Goal: Task Accomplishment & Management: Use online tool/utility

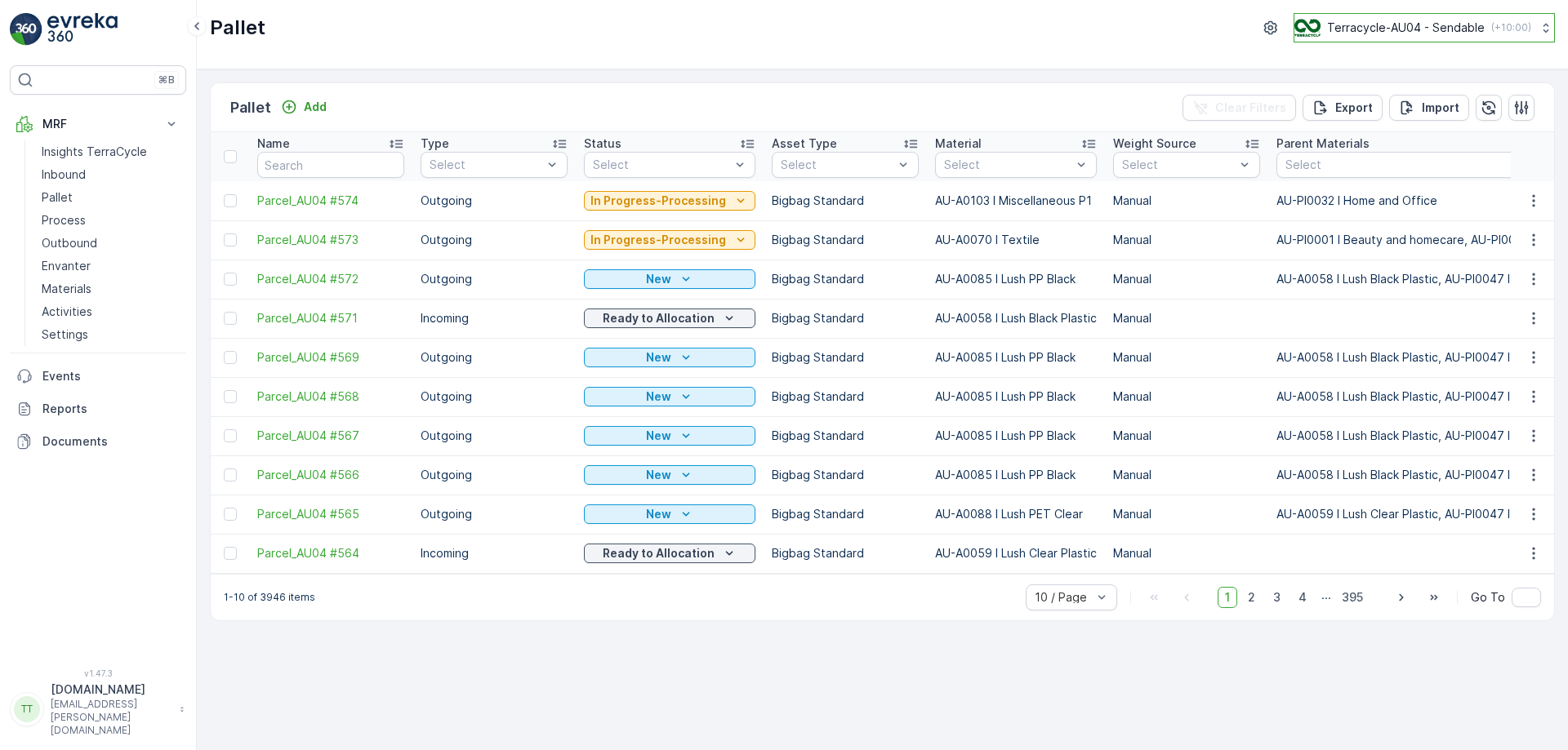
click at [1385, 27] on p "Terracycle-AU04 - Sendable" at bounding box center [1405, 28] width 158 height 17
click at [433, 13] on div "Pallet Terracycle-AU04 - Sendable ( +10:00 )" at bounding box center [883, 28] width 1345 height 29
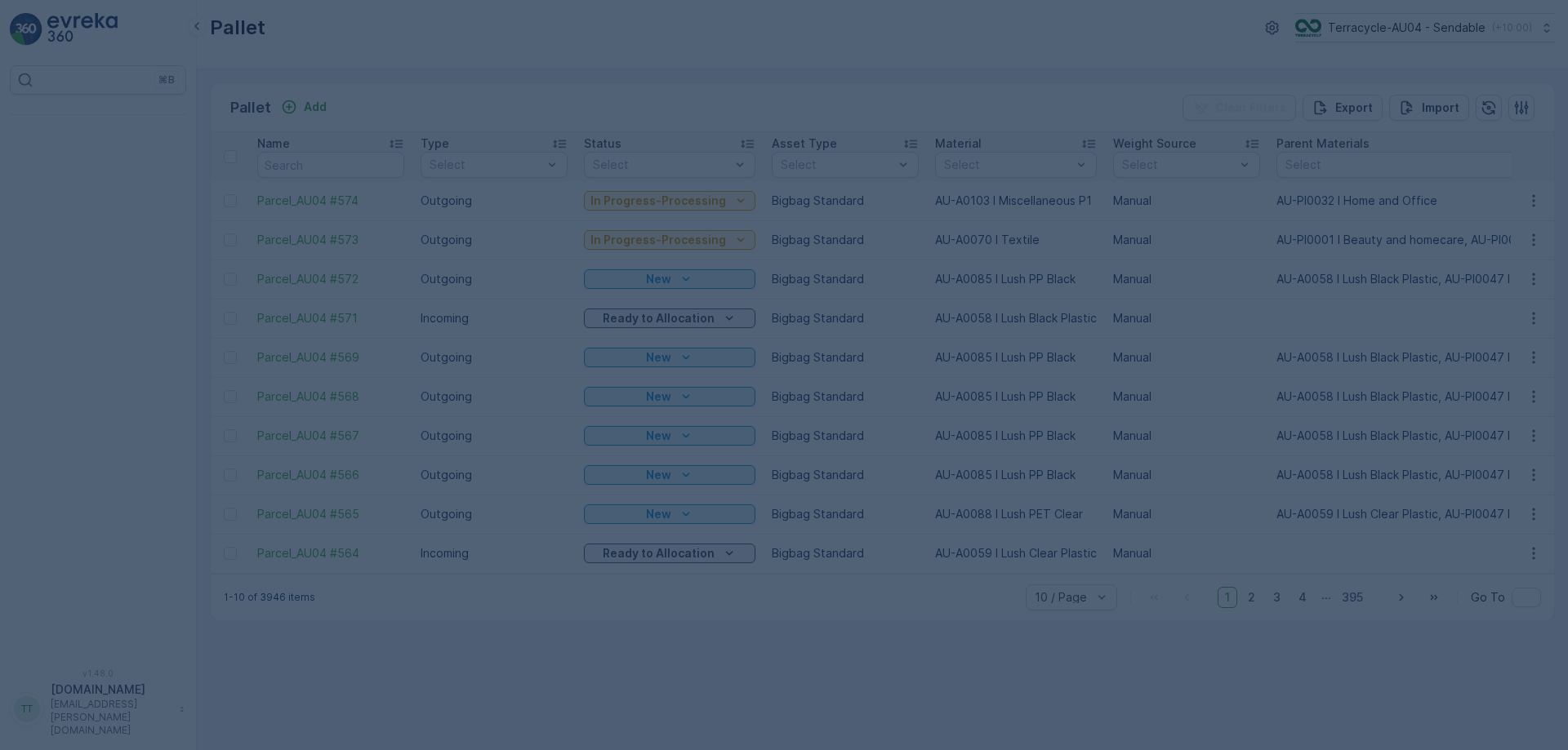
click at [131, 132] on div at bounding box center [784, 375] width 1568 height 750
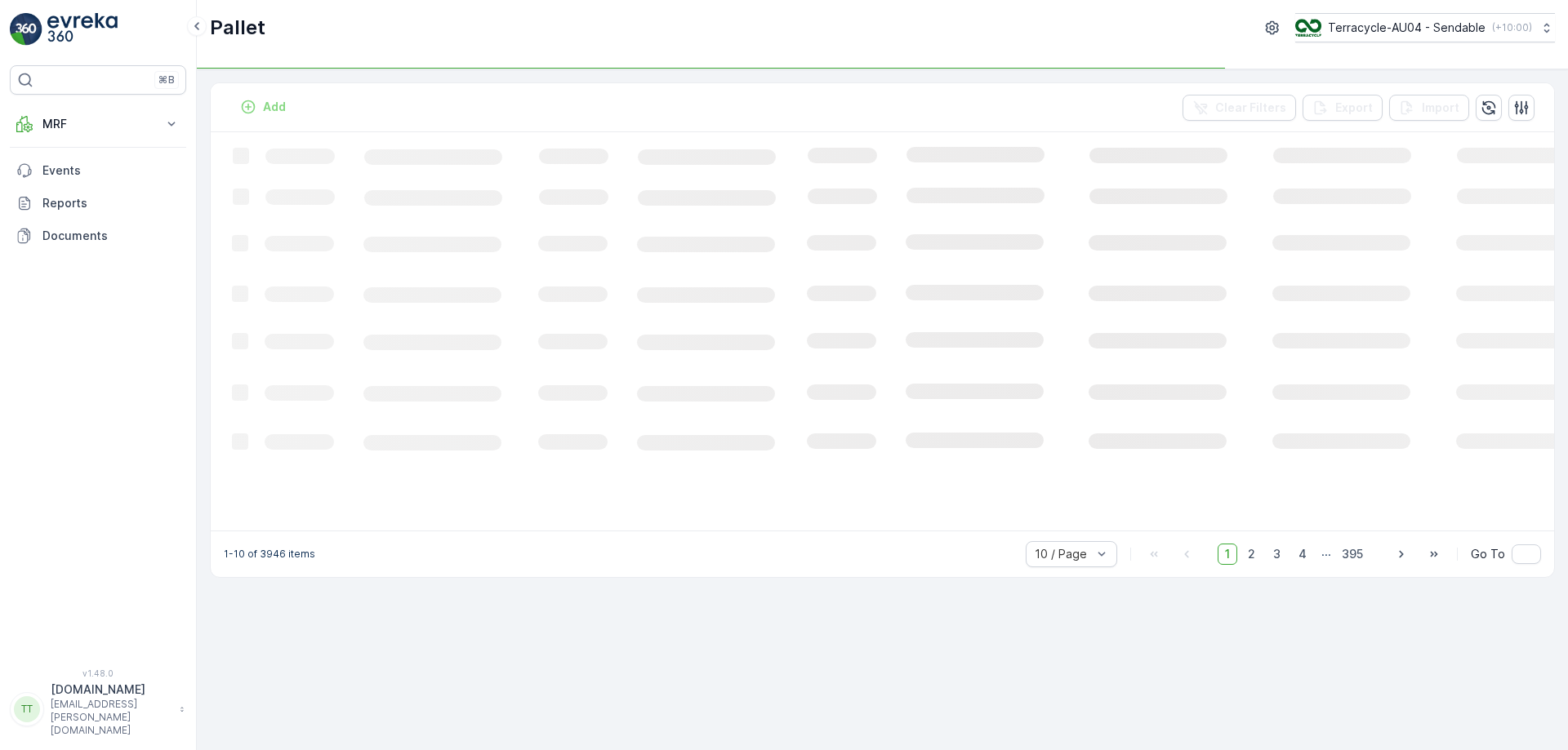
click at [131, 132] on button "MRF" at bounding box center [98, 123] width 177 height 32
click at [82, 215] on p "Process" at bounding box center [63, 221] width 44 height 17
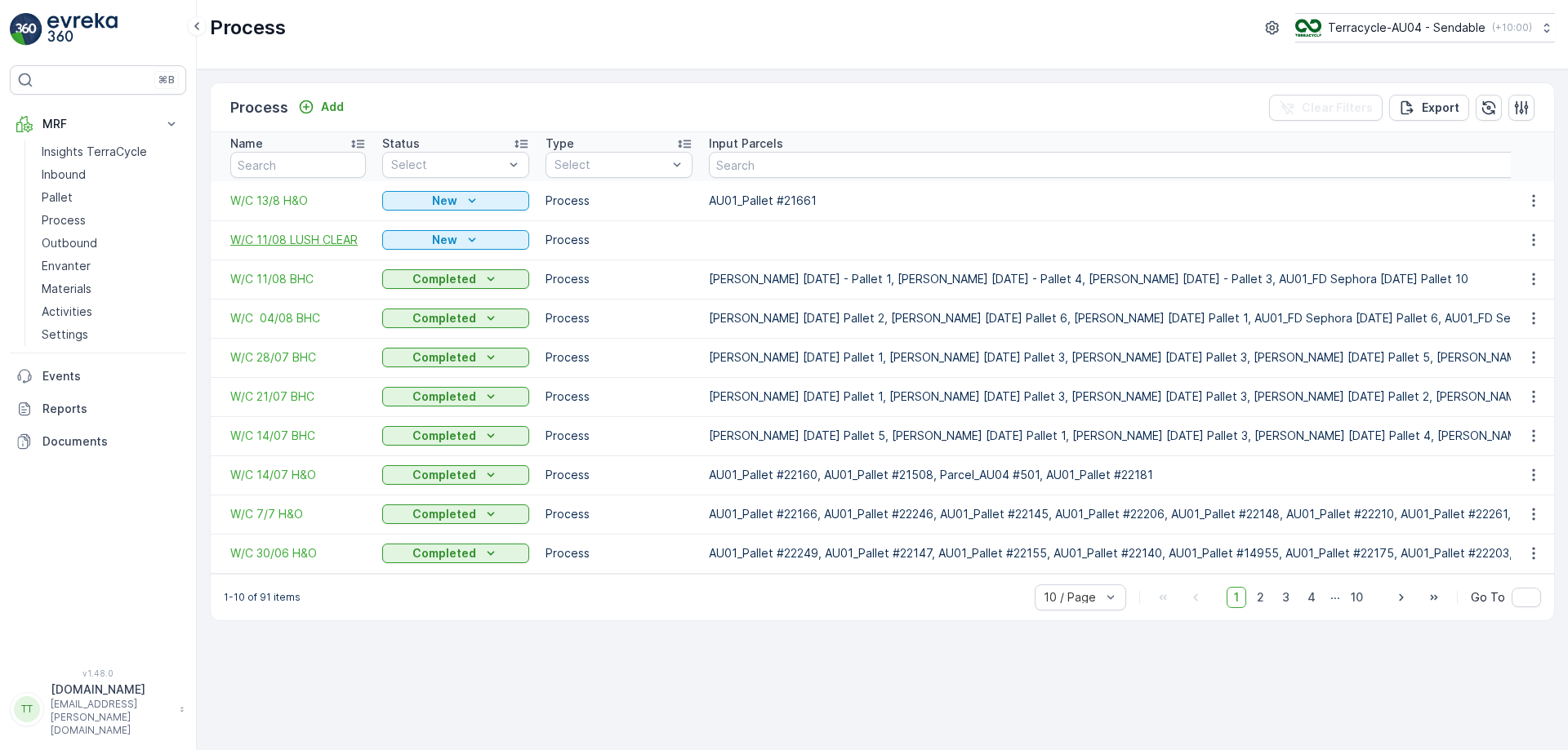
click at [316, 238] on span "W/C 11/08 LUSH CLEAR" at bounding box center [298, 240] width 136 height 17
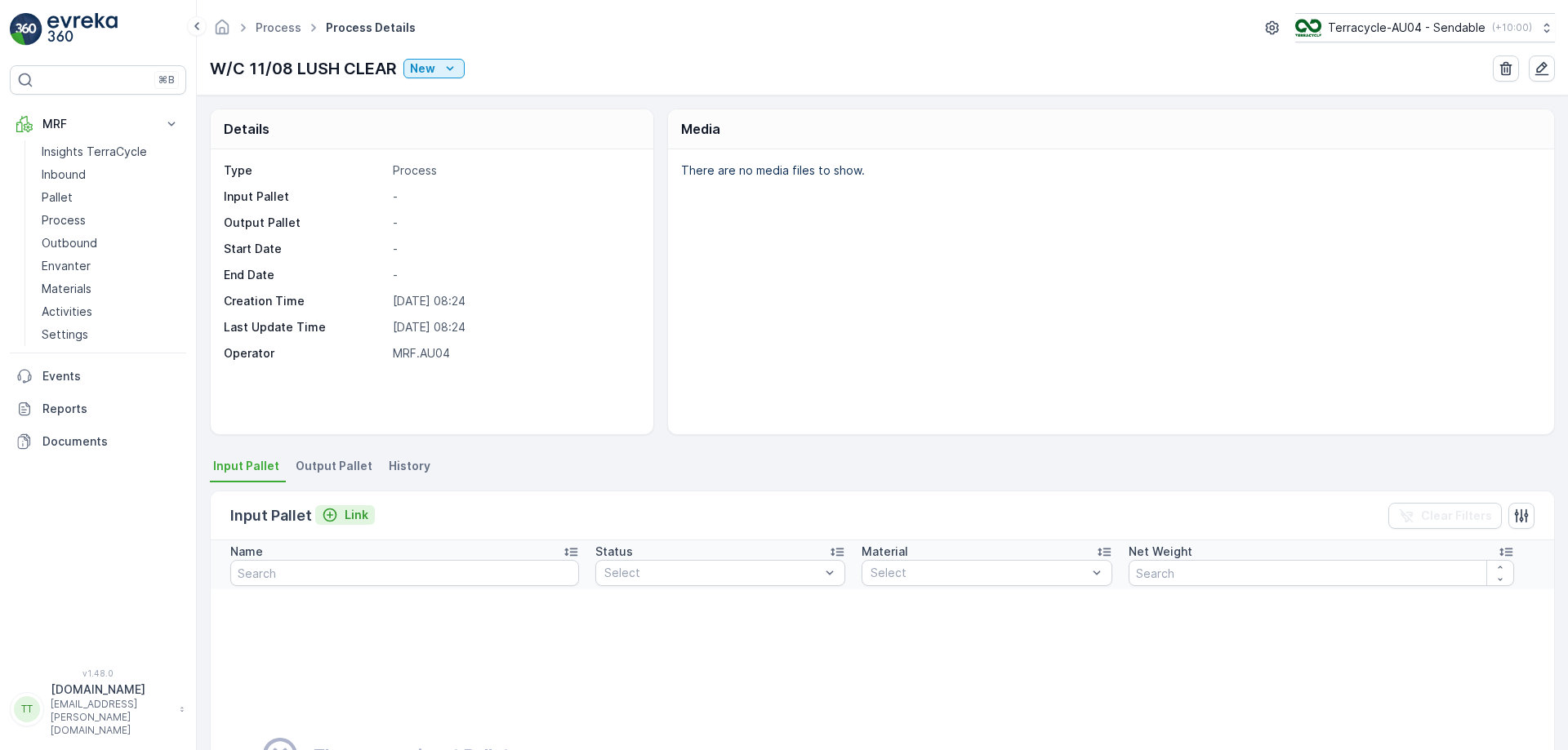
click at [343, 513] on div "Link" at bounding box center [345, 515] width 47 height 17
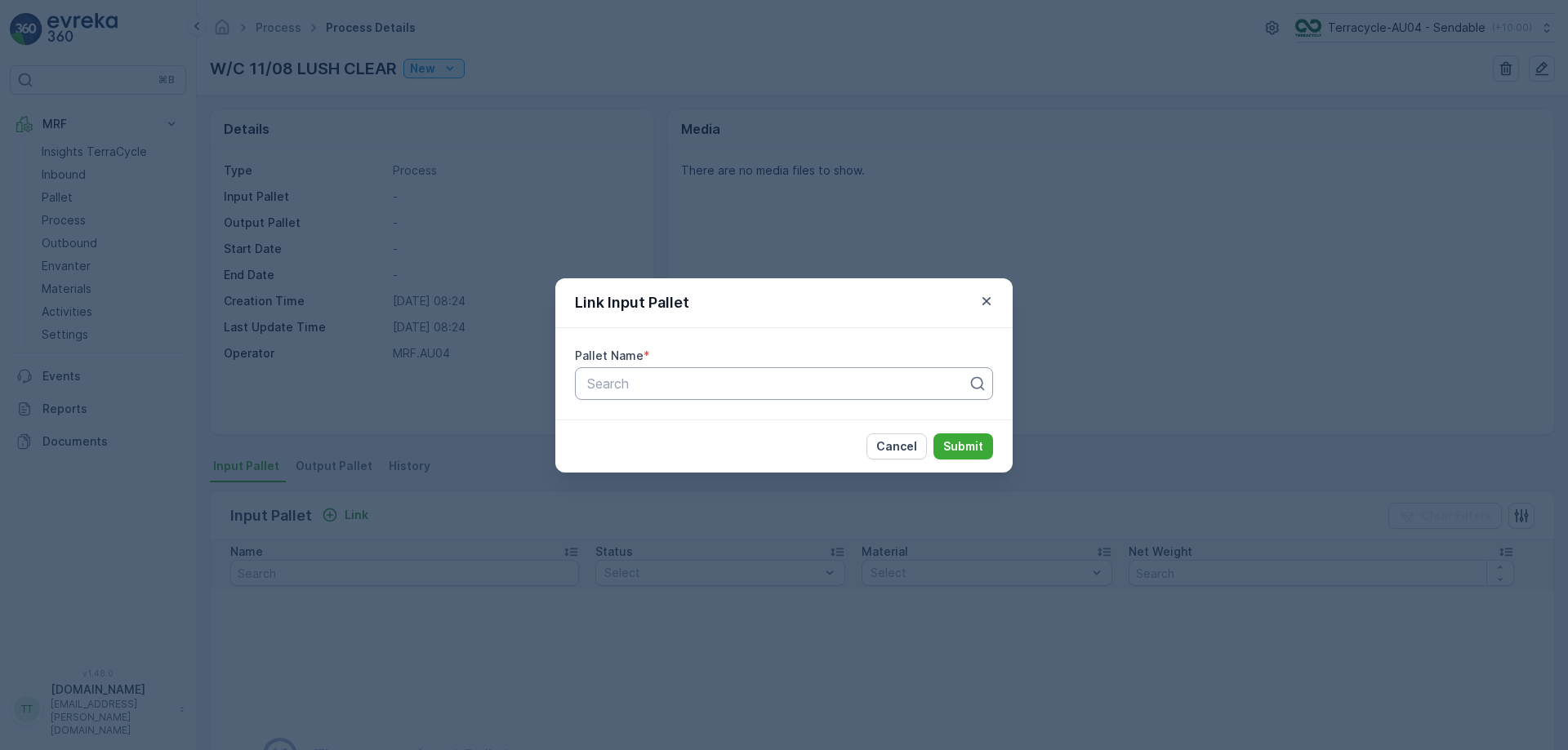
paste input "a. Parcel #597"
click at [657, 388] on div "a. Parcel #597" at bounding box center [767, 384] width 364 height 15
drag, startPoint x: 619, startPoint y: 376, endPoint x: 545, endPoint y: 375, distance: 74.0
click at [545, 375] on div "Link Input Pallet Pallet Name * Use Up and Down to choose options, press Enter …" at bounding box center [784, 375] width 1568 height 750
type input "Parcel #597"
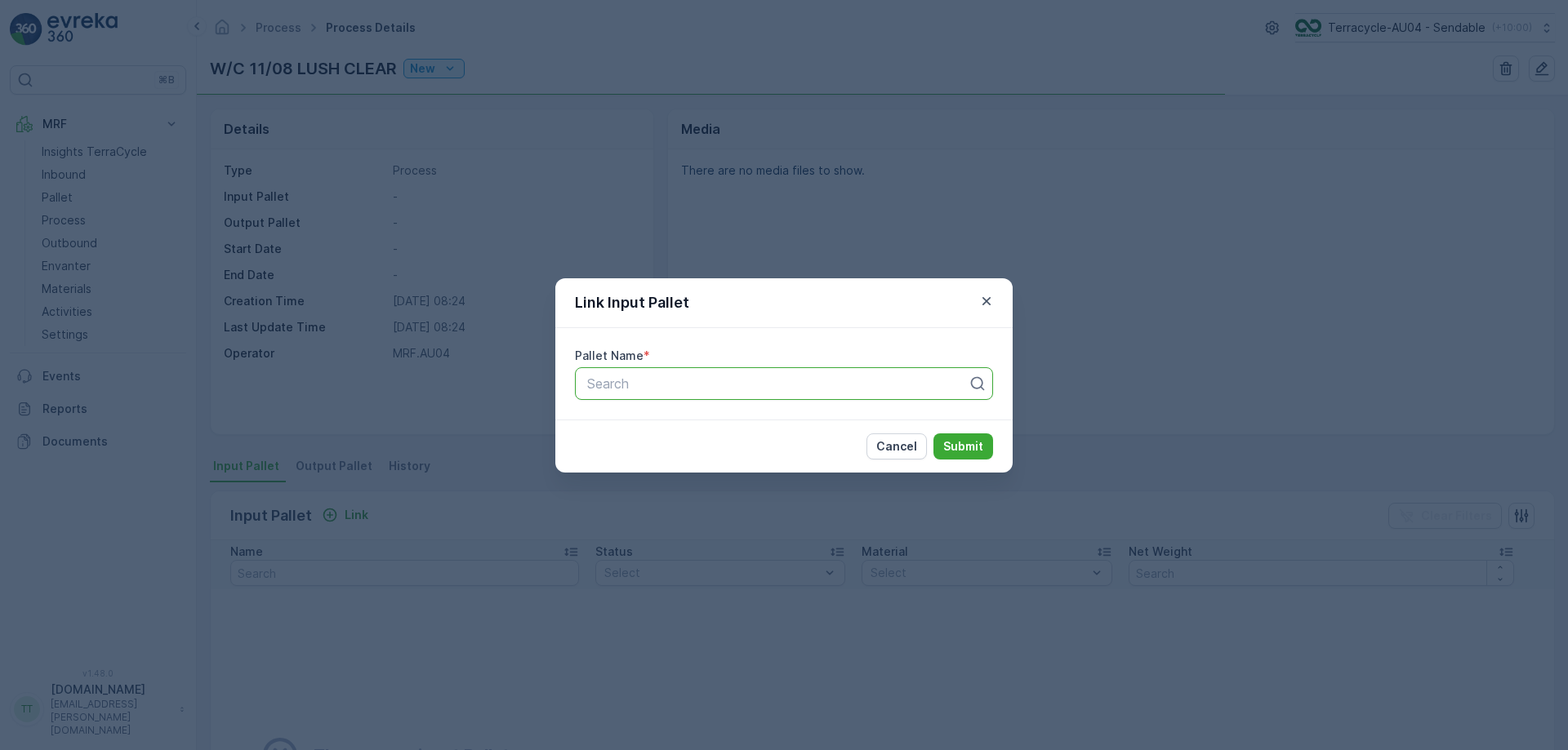
click at [756, 383] on div at bounding box center [777, 384] width 383 height 15
click at [710, 388] on div at bounding box center [777, 384] width 383 height 15
paste input "a. Parcel #597"
click at [604, 377] on input "a. Parcel #597" at bounding box center [640, 384] width 110 height 15
click at [615, 383] on input "a. Parcel #597" at bounding box center [640, 384] width 110 height 15
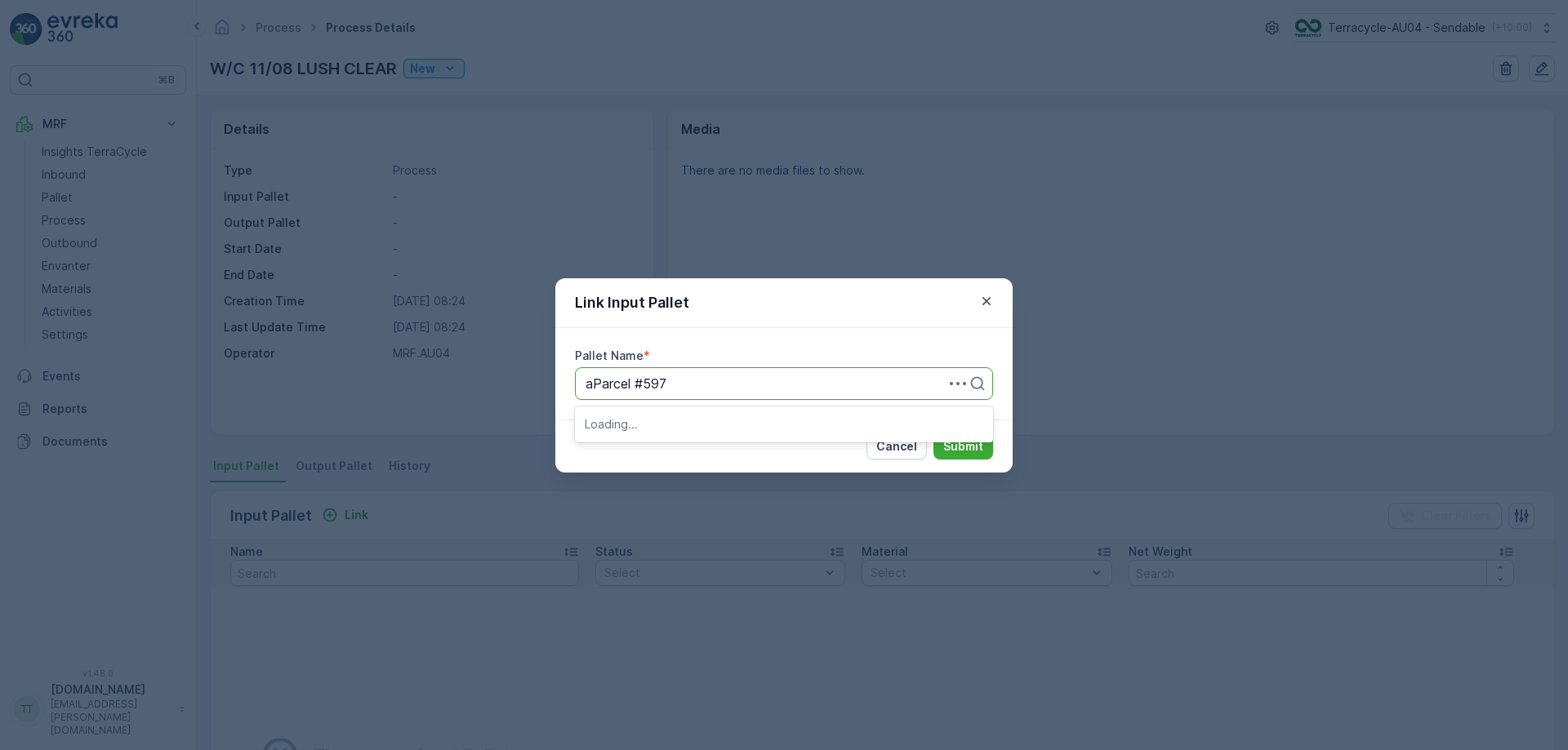
type input "Parcel #597"
click at [696, 388] on div at bounding box center [777, 384] width 383 height 15
click at [979, 295] on icon "button" at bounding box center [987, 302] width 17 height 17
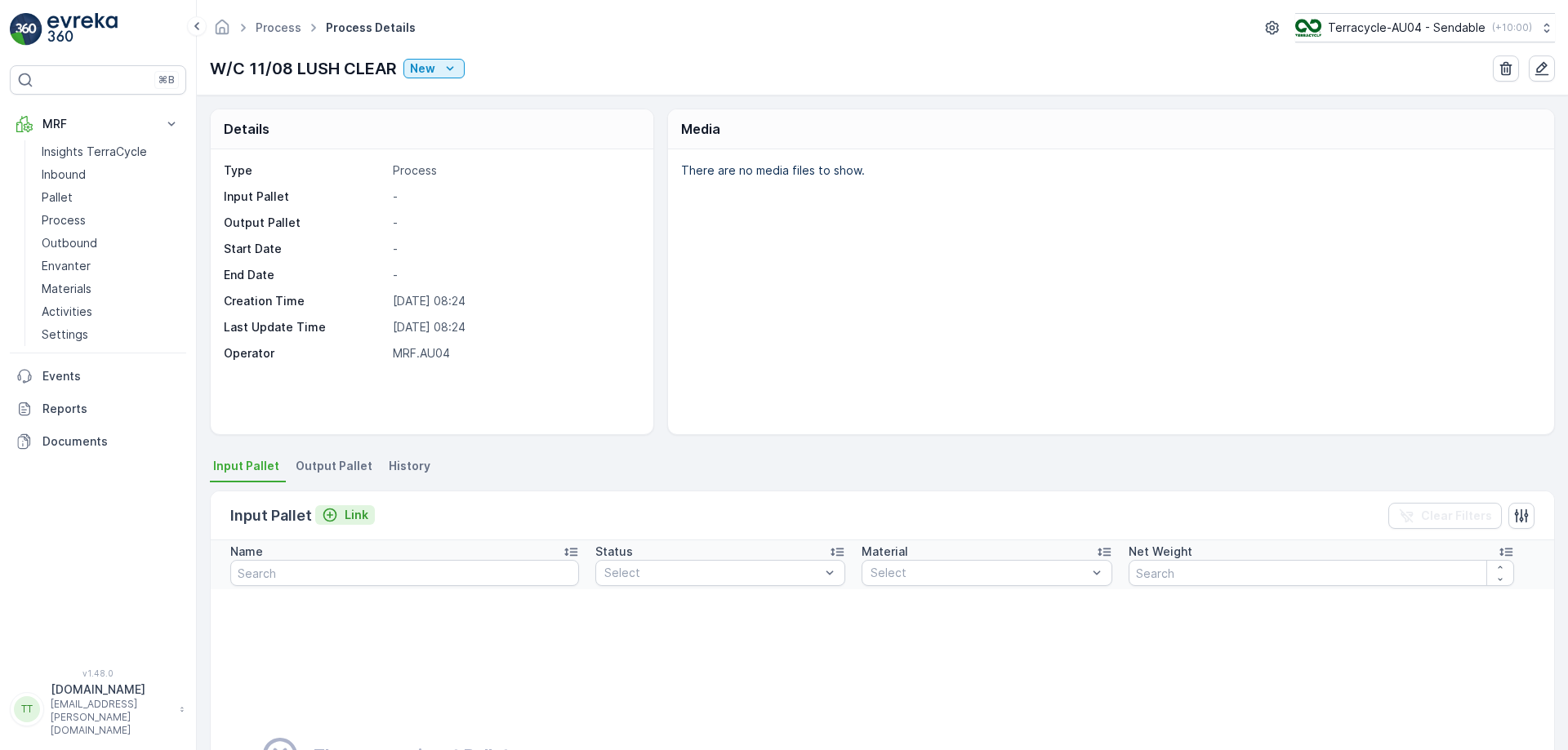
click at [334, 509] on icon "Link" at bounding box center [330, 515] width 17 height 17
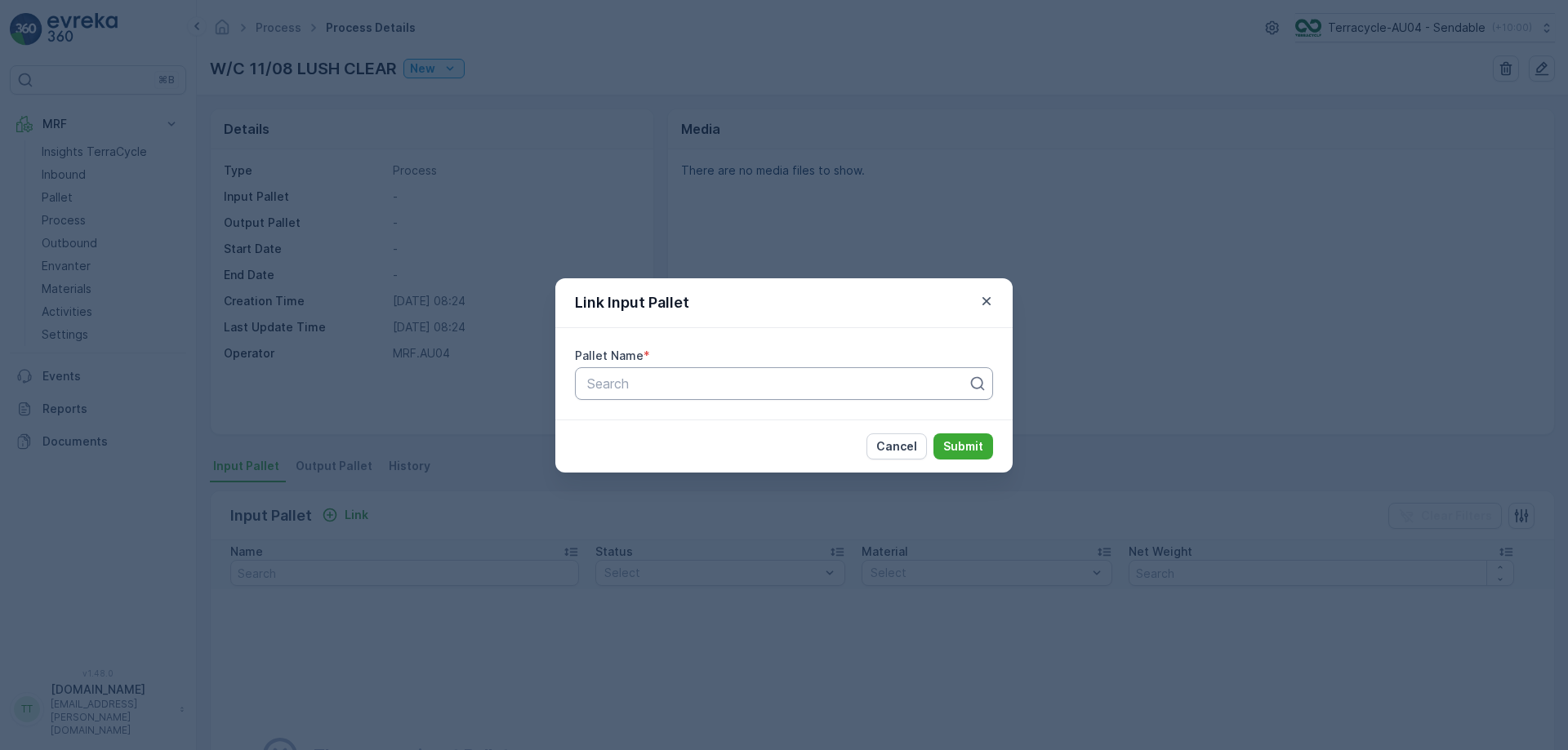
click at [706, 388] on div at bounding box center [777, 384] width 383 height 15
paste input "arcel #597"
type input "Parcel #597"
click at [710, 423] on div "Parcel #597" at bounding box center [784, 424] width 398 height 15
click at [945, 444] on p "Submit" at bounding box center [964, 447] width 40 height 17
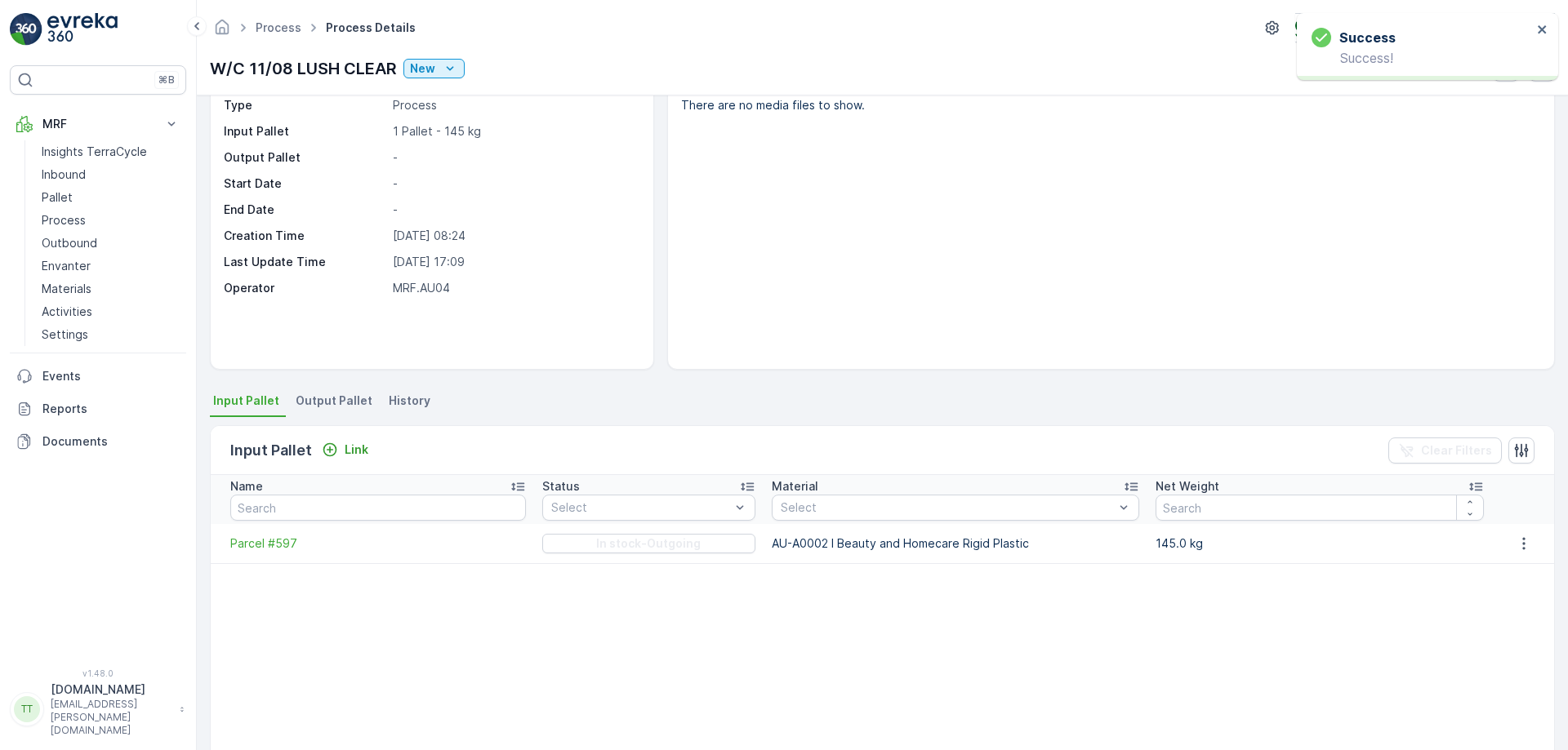
scroll to position [74, 0]
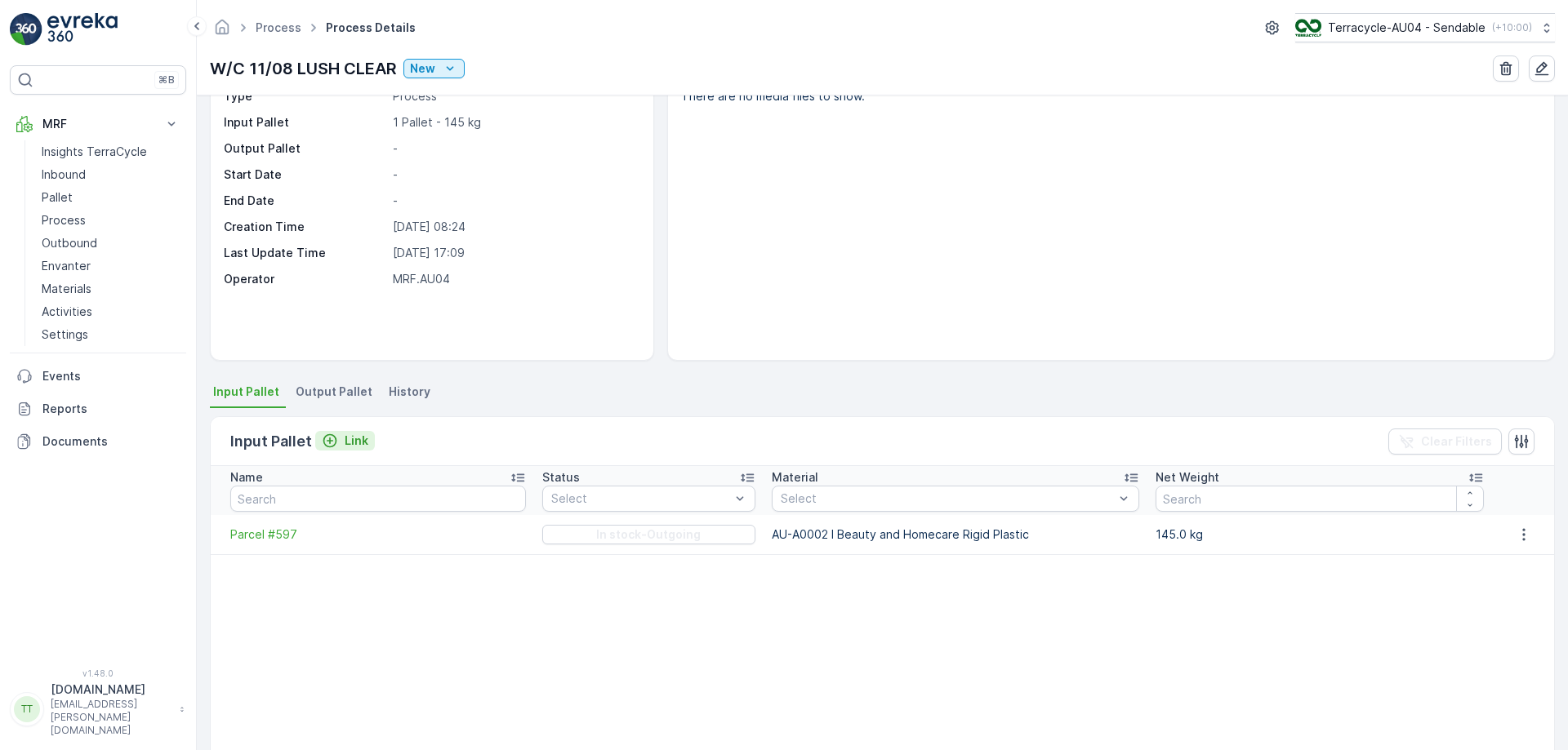
click at [343, 449] on button "Link" at bounding box center [345, 441] width 60 height 20
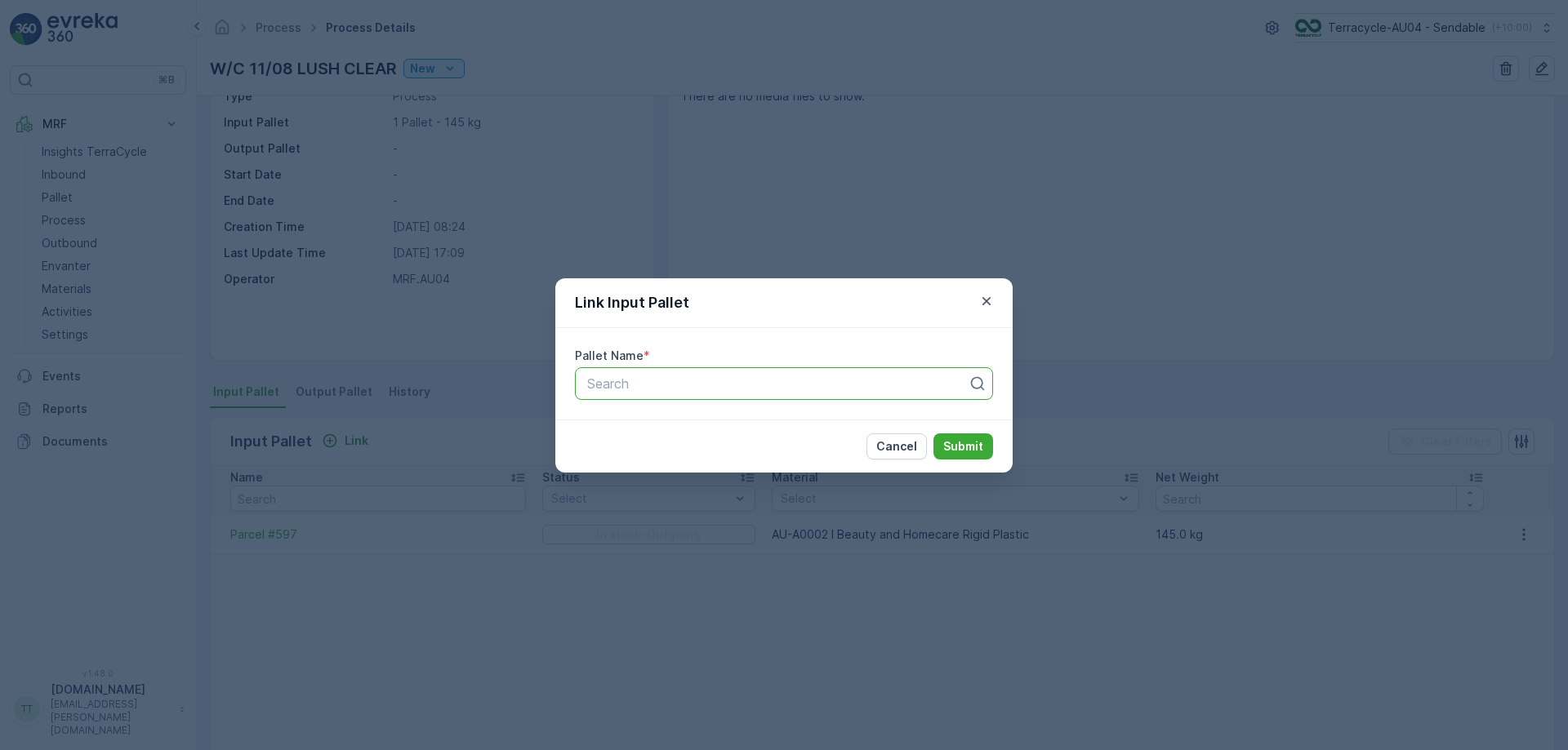
paste input "rcel_AU04 #563"
type input "rcel_AU04 #563"
click at [582, 385] on div "Search" at bounding box center [784, 383] width 418 height 32
paste input "rcel_AU04 #563"
type input "rcel_AU04 #563"
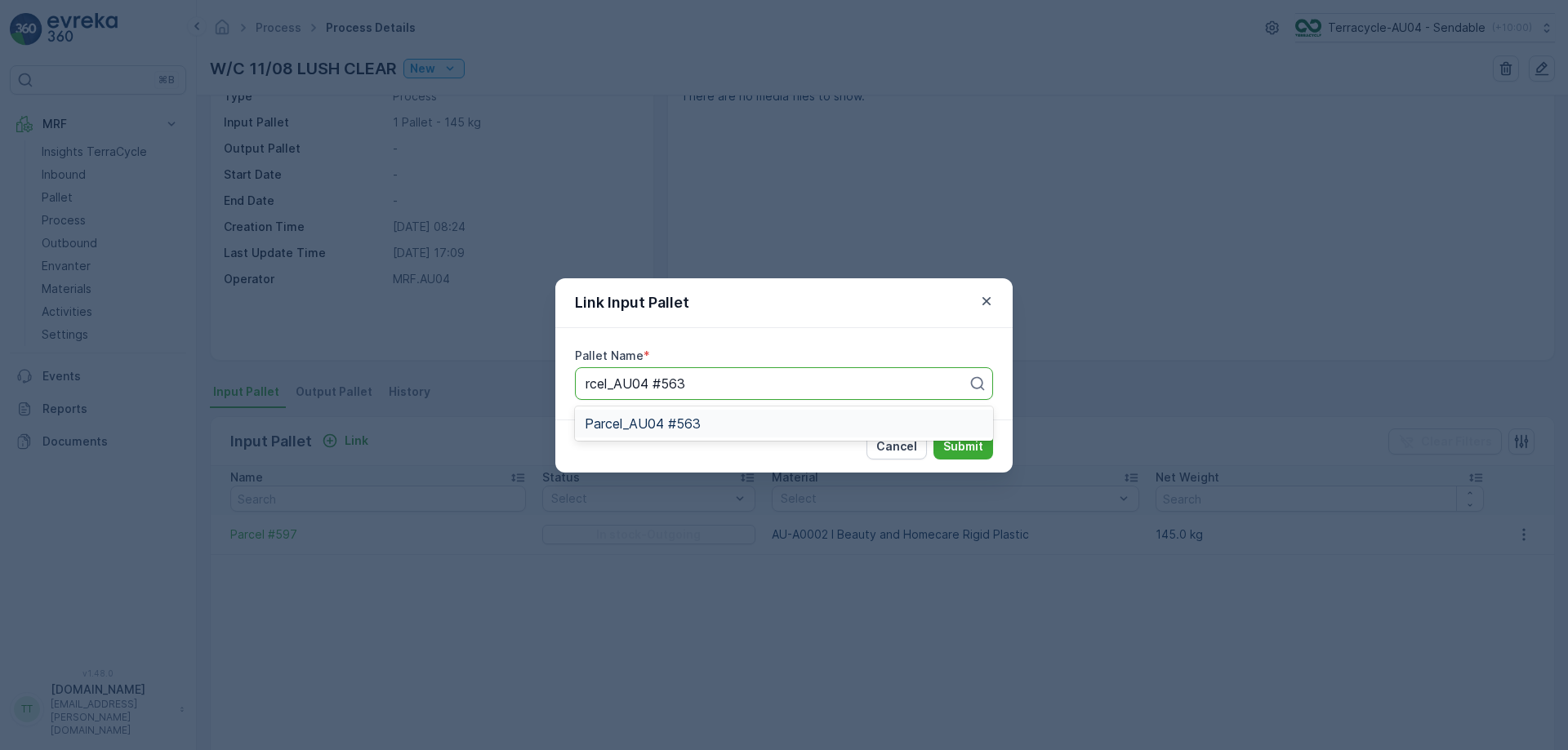
click at [634, 427] on span "Parcel_AU04 #563" at bounding box center [643, 424] width 116 height 15
click at [964, 446] on p "Submit" at bounding box center [964, 447] width 40 height 17
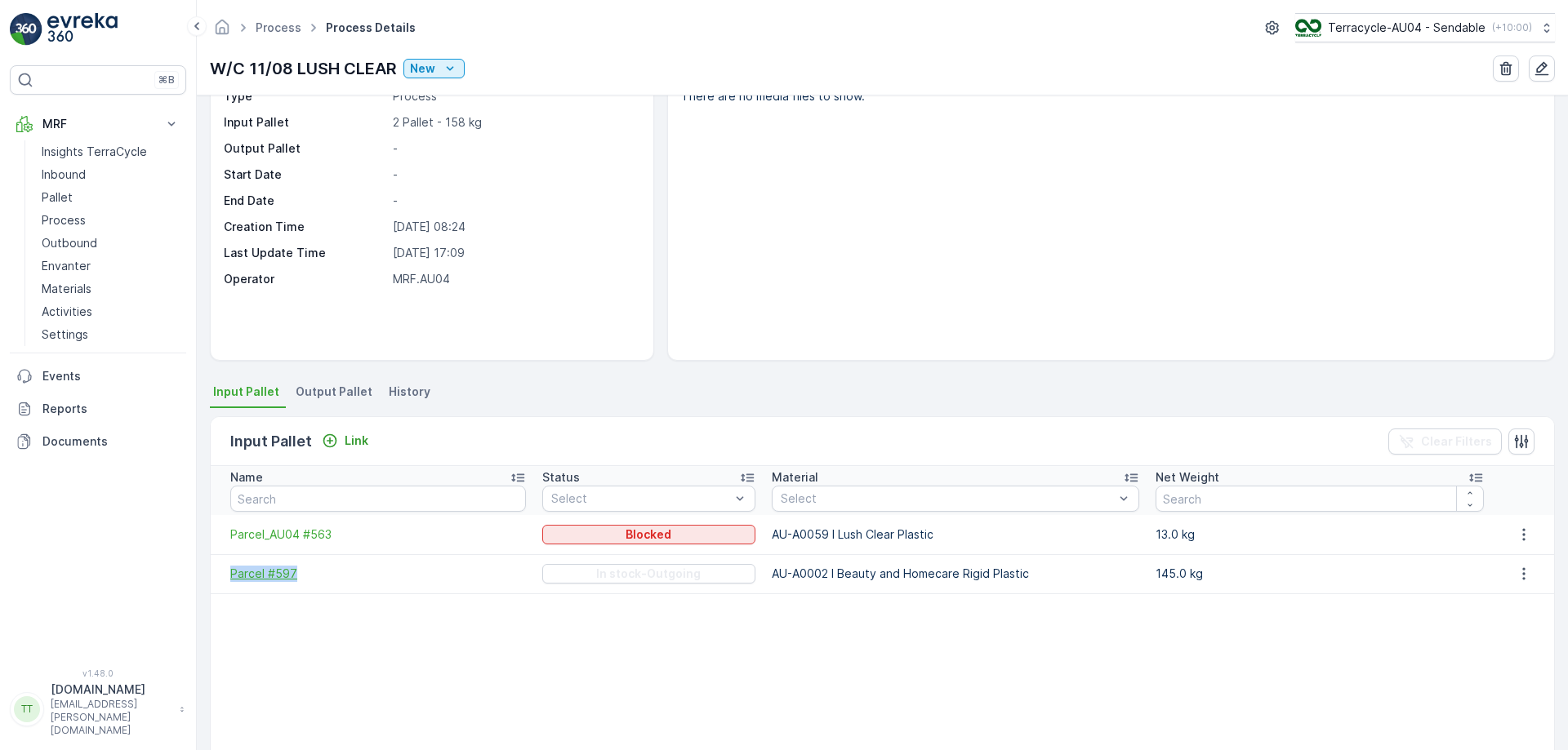
drag, startPoint x: 223, startPoint y: 568, endPoint x: 321, endPoint y: 574, distance: 98.2
click at [321, 574] on td "Parcel #597" at bounding box center [373, 573] width 323 height 39
copy span "Parcel #597"
click at [362, 439] on p "Link" at bounding box center [356, 441] width 23 height 17
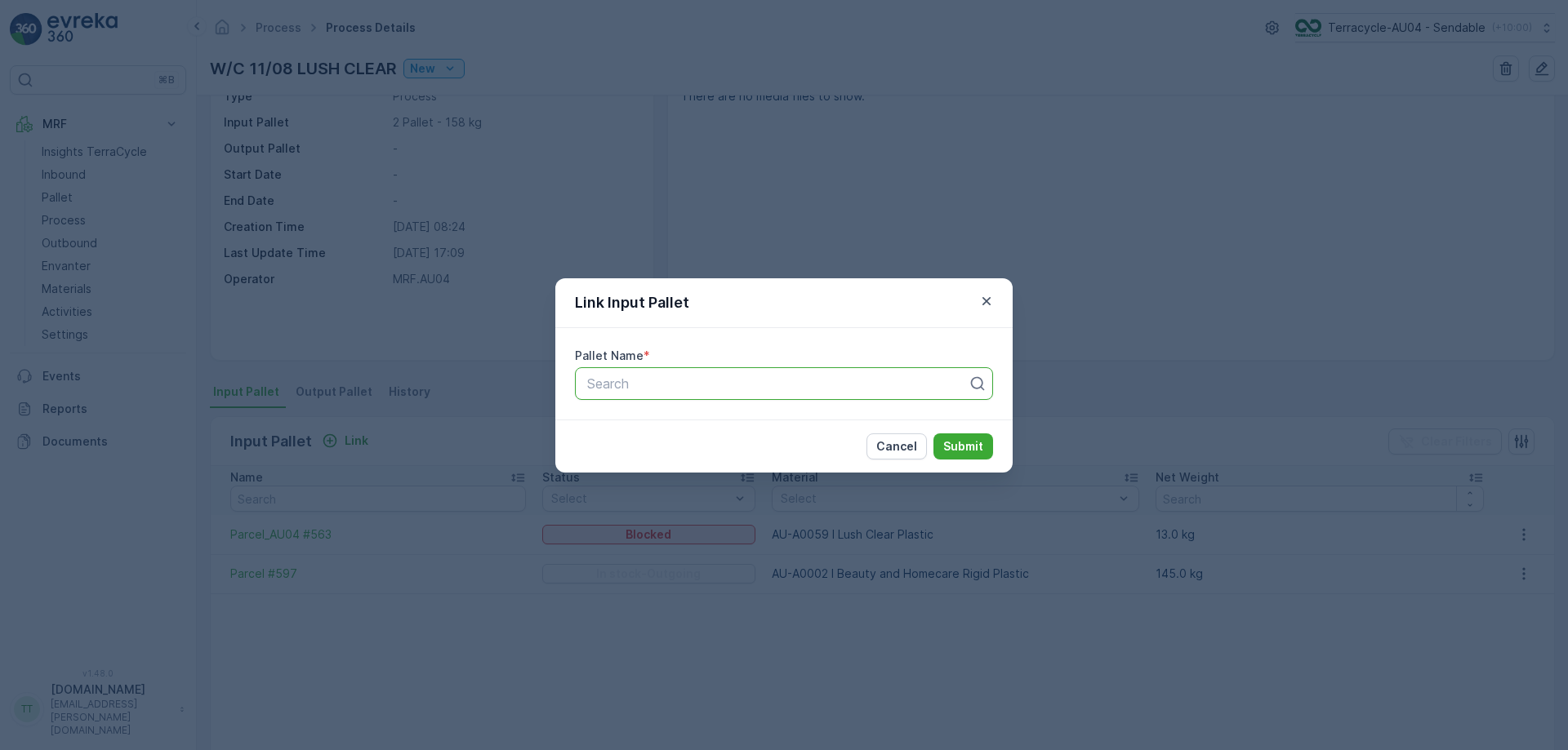
paste input "Parcel_AU04 #564"
click at [644, 387] on div at bounding box center [777, 384] width 383 height 15
type input "Parcel_AU04 #564"
click at [733, 422] on div "Parcel_AU04 #564" at bounding box center [784, 424] width 398 height 15
click at [951, 442] on p "Submit" at bounding box center [964, 447] width 40 height 17
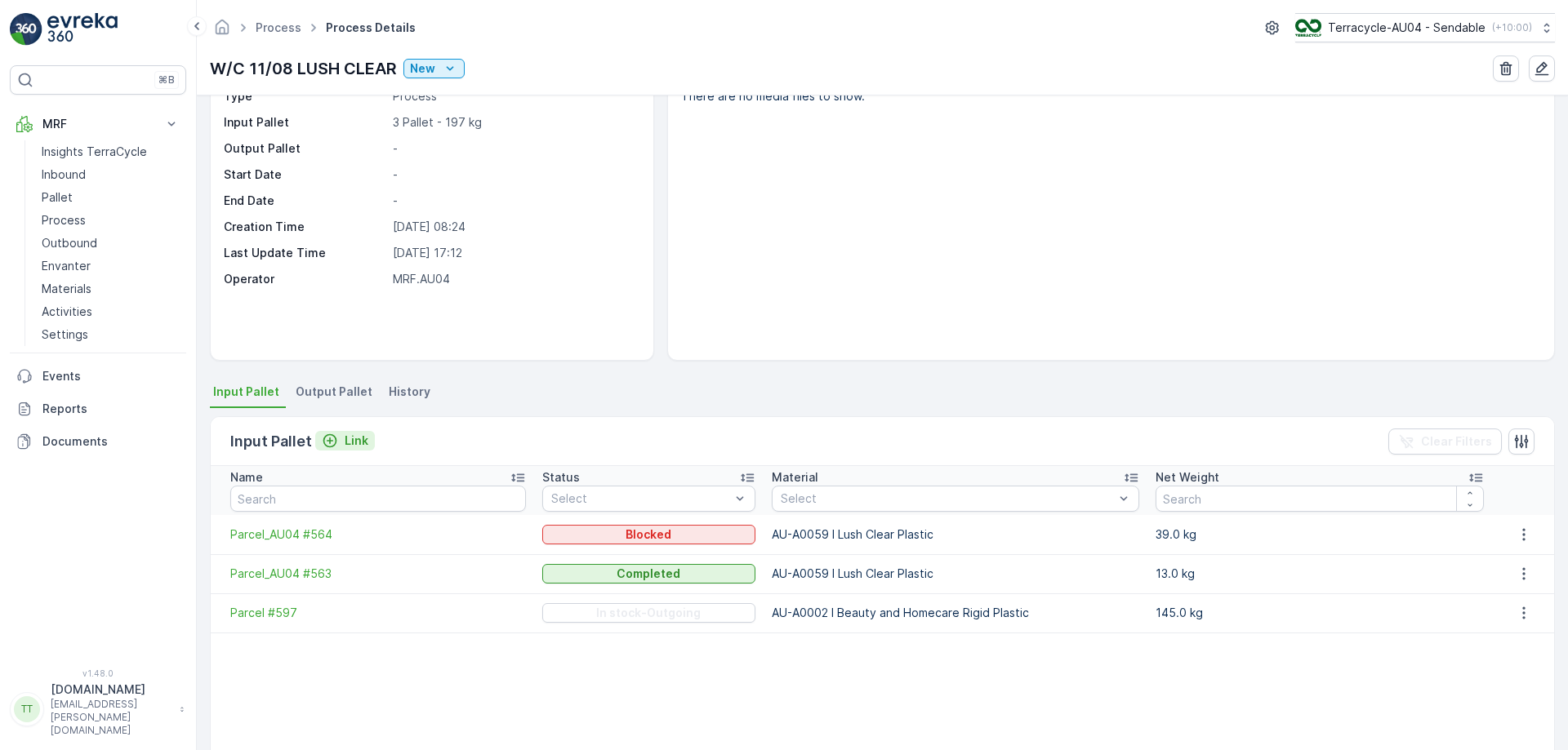
drag, startPoint x: 343, startPoint y: 426, endPoint x: 337, endPoint y: 433, distance: 9.2
click at [337, 433] on div "Input Pallet Link Clear Filters" at bounding box center [883, 442] width 1344 height 49
click at [337, 433] on icon "Link" at bounding box center [330, 441] width 17 height 17
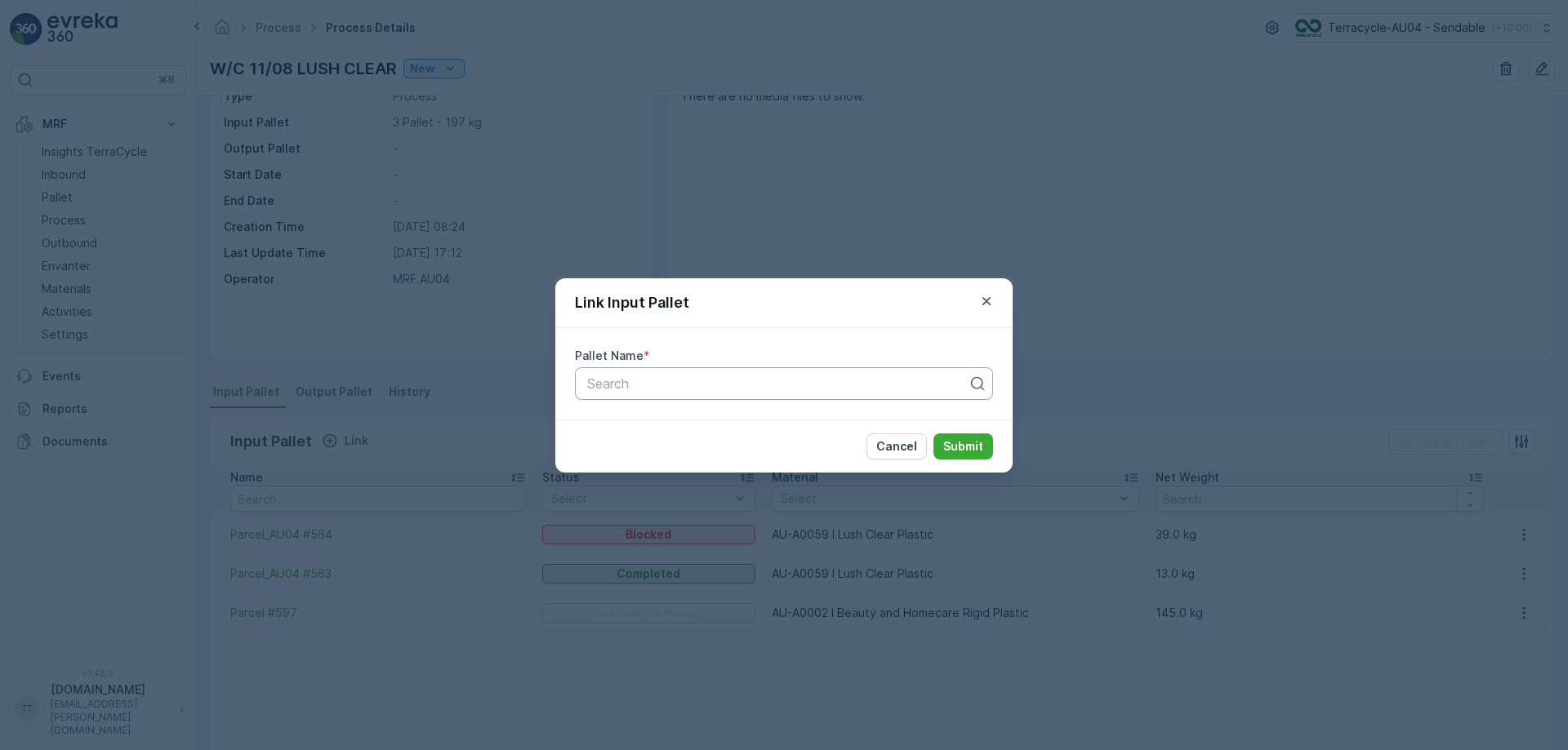
paste input "Parcel #684"
type input "Parcel #684"
click at [624, 395] on div "Parcel #684" at bounding box center [784, 383] width 418 height 32
click at [747, 422] on div "Parcel #684" at bounding box center [784, 424] width 398 height 15
click at [946, 447] on p "Submit" at bounding box center [964, 447] width 40 height 17
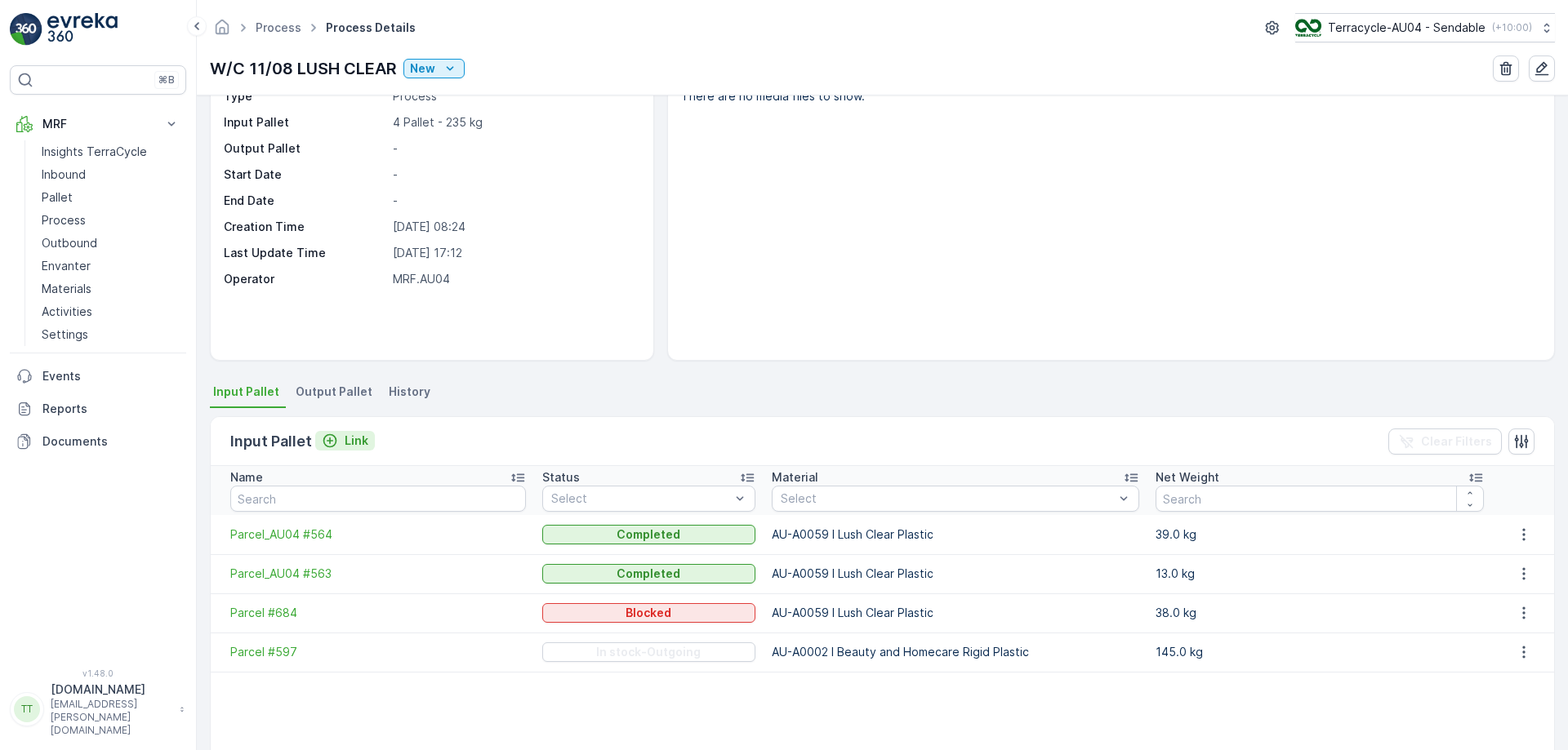
click at [357, 439] on p "Link" at bounding box center [356, 441] width 23 height 17
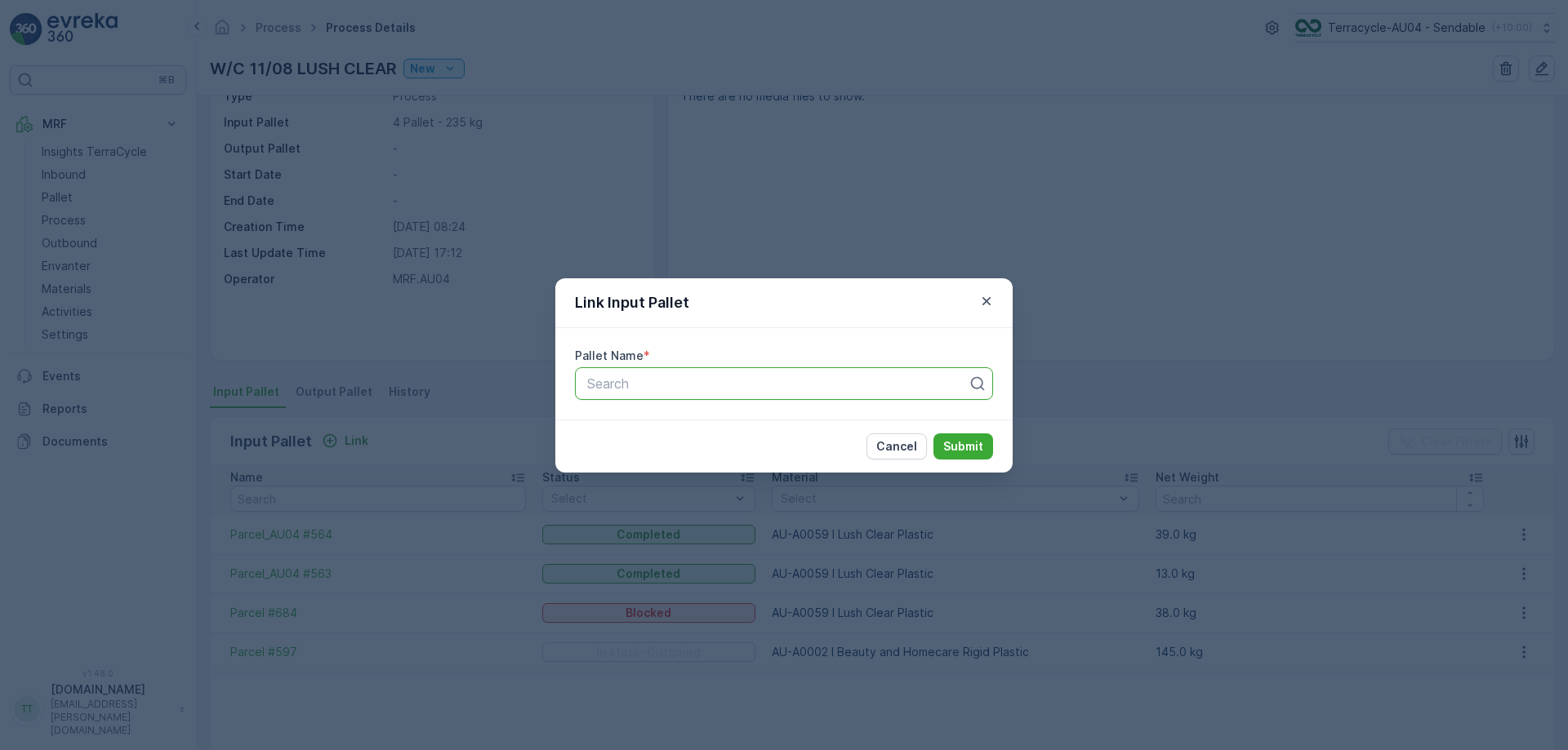
paste input "Parcel #877"
type input "Parcel #877"
click at [716, 428] on div "Parcel #877" at bounding box center [784, 424] width 398 height 15
click at [949, 438] on p "Submit" at bounding box center [964, 447] width 40 height 17
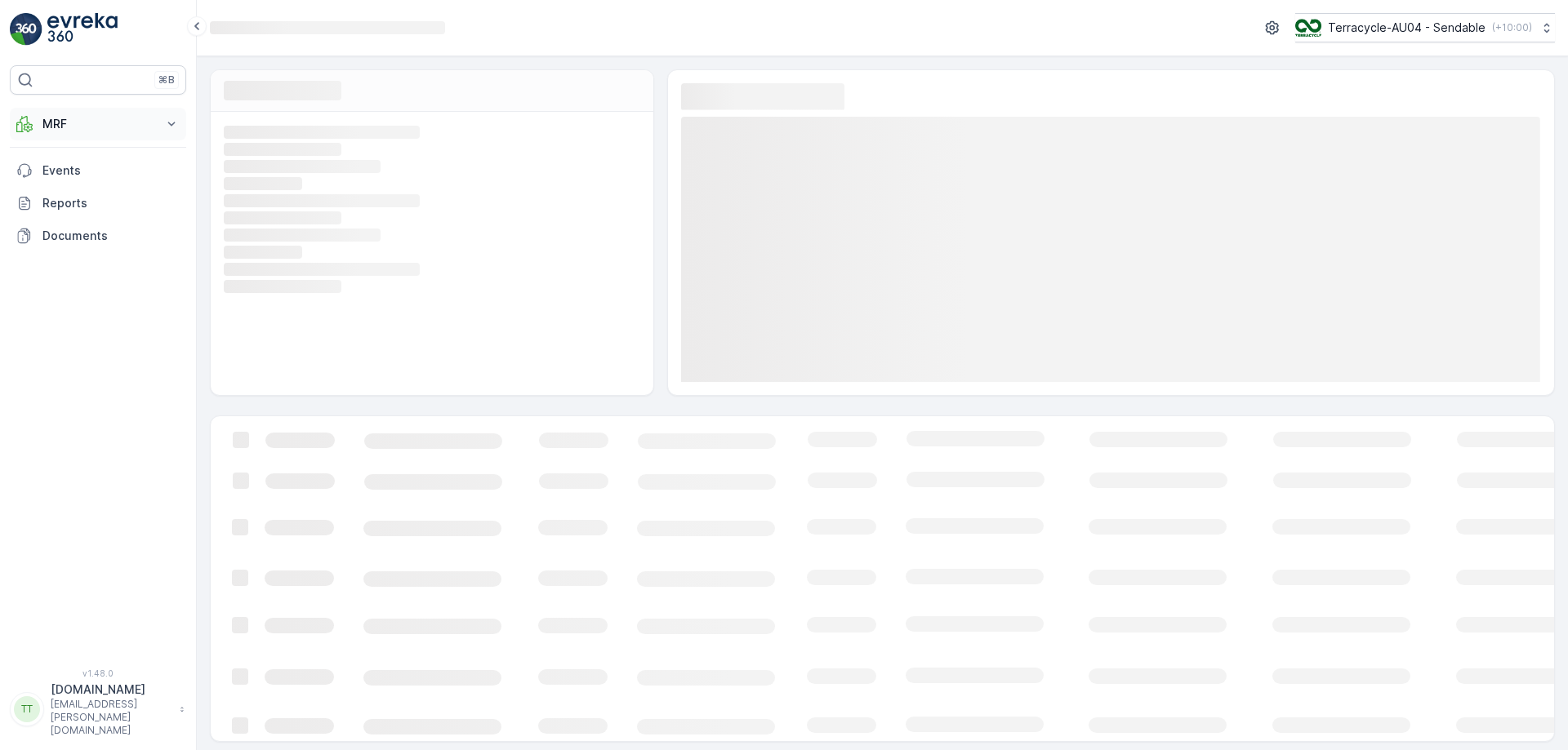
click at [143, 139] on button "MRF" at bounding box center [98, 123] width 177 height 32
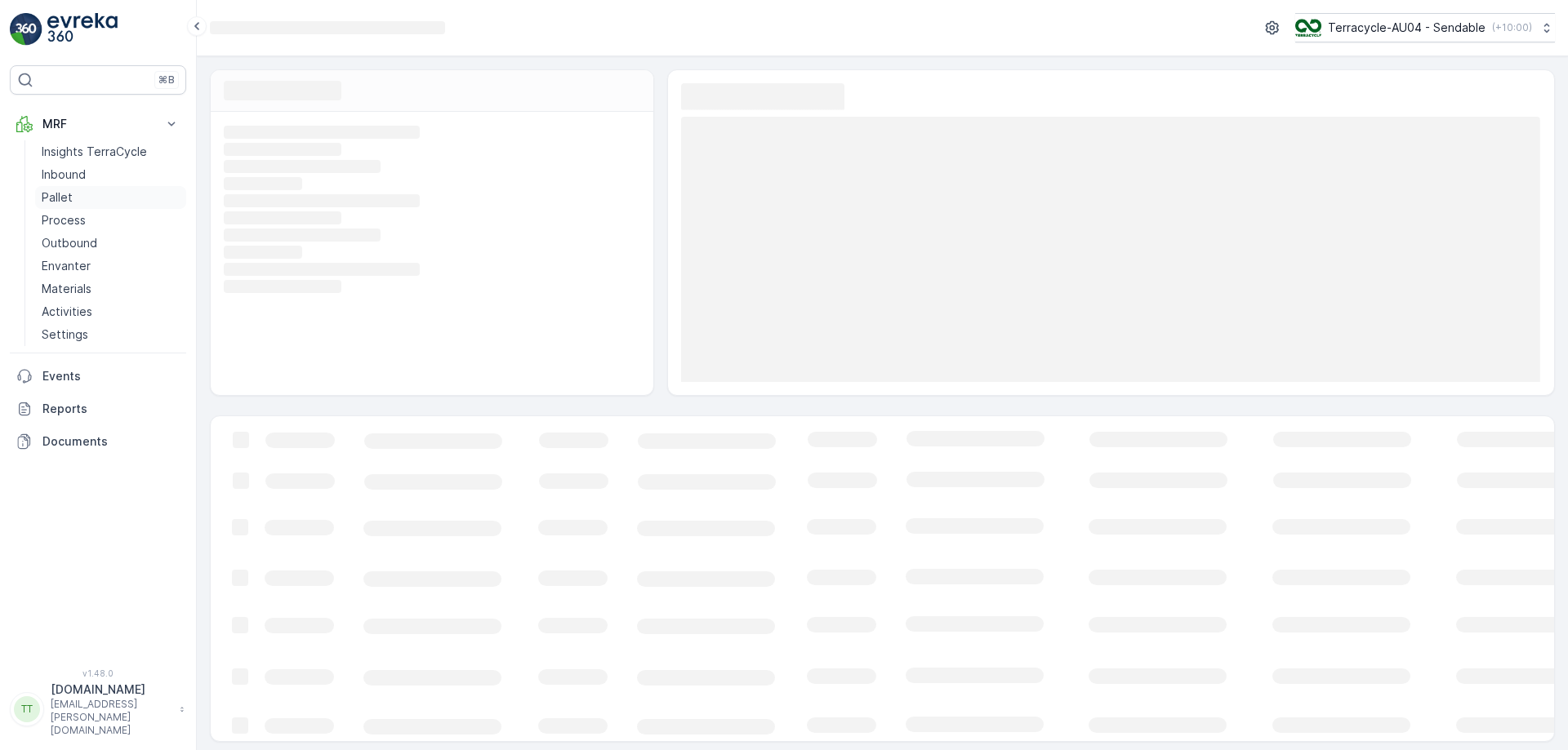
click at [87, 195] on link "Pallet" at bounding box center [110, 197] width 151 height 22
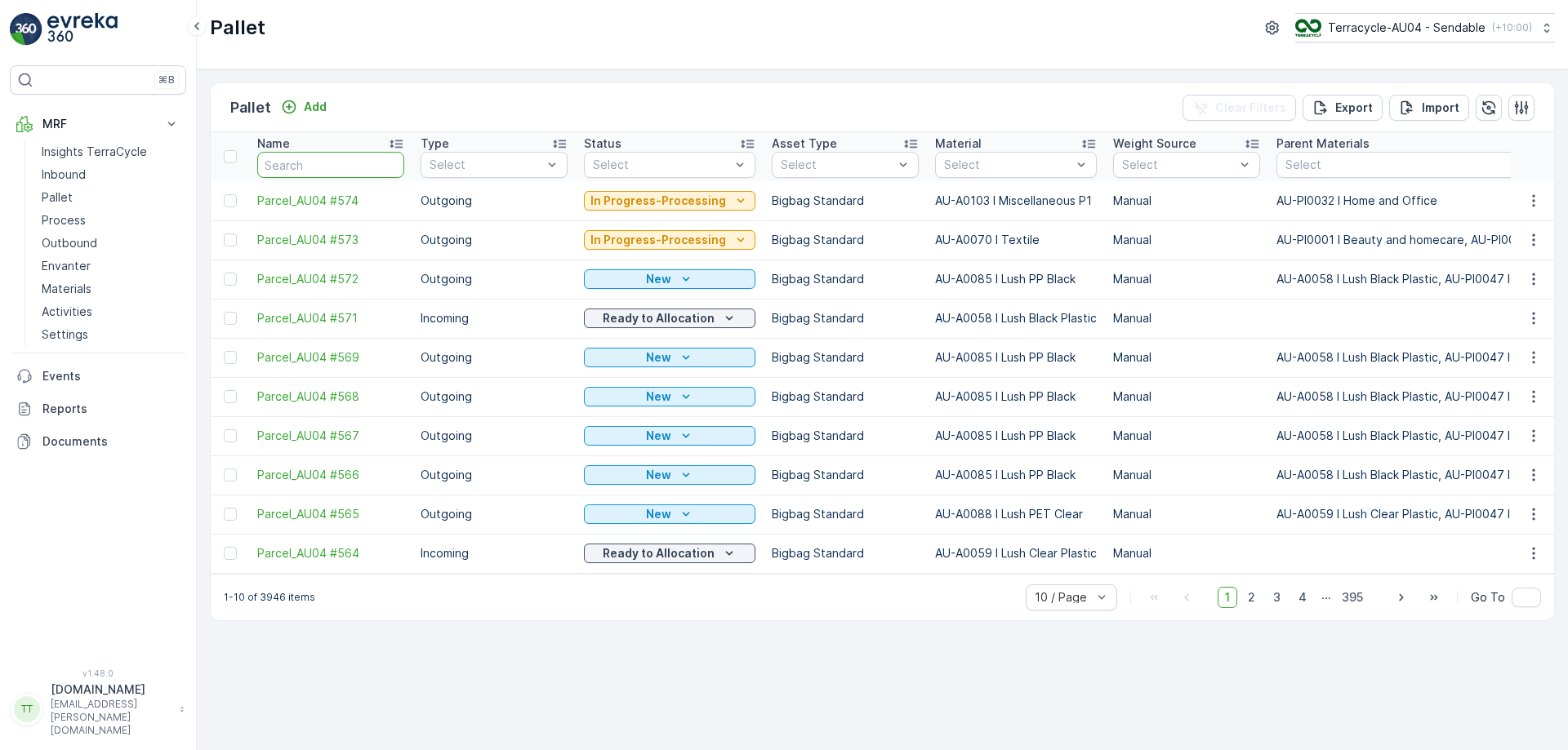
click at [331, 162] on input "text" at bounding box center [331, 164] width 147 height 26
paste input "a. Parcel #597"
type input "a. Parcel #597"
click at [249, 162] on th "Name a. Parcel #597" at bounding box center [331, 157] width 163 height 49
type input "Parcel #597"
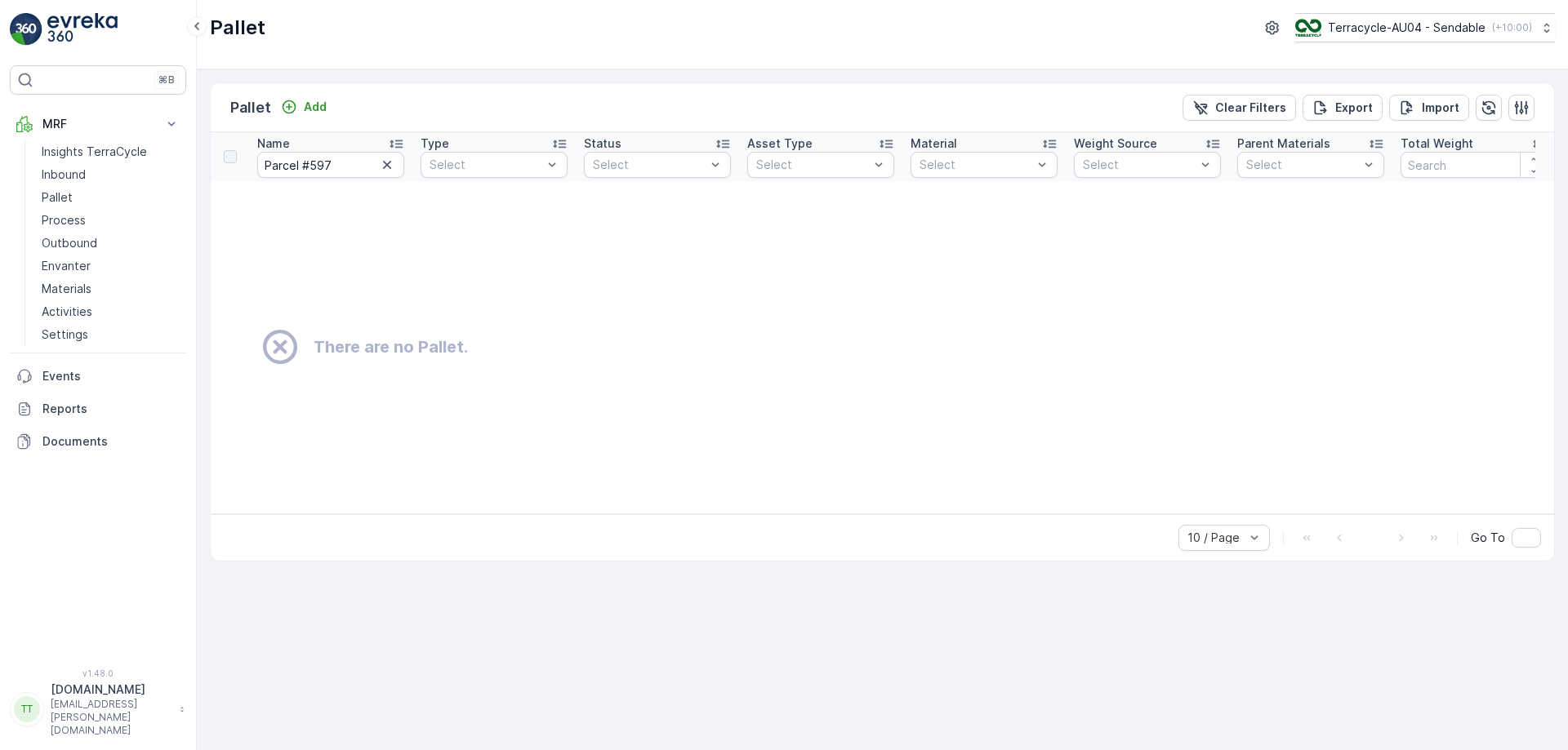
type input "a. Parcel #597"
type input "Parcel #597"
click at [343, 167] on input "Parcel #597" at bounding box center [331, 164] width 147 height 26
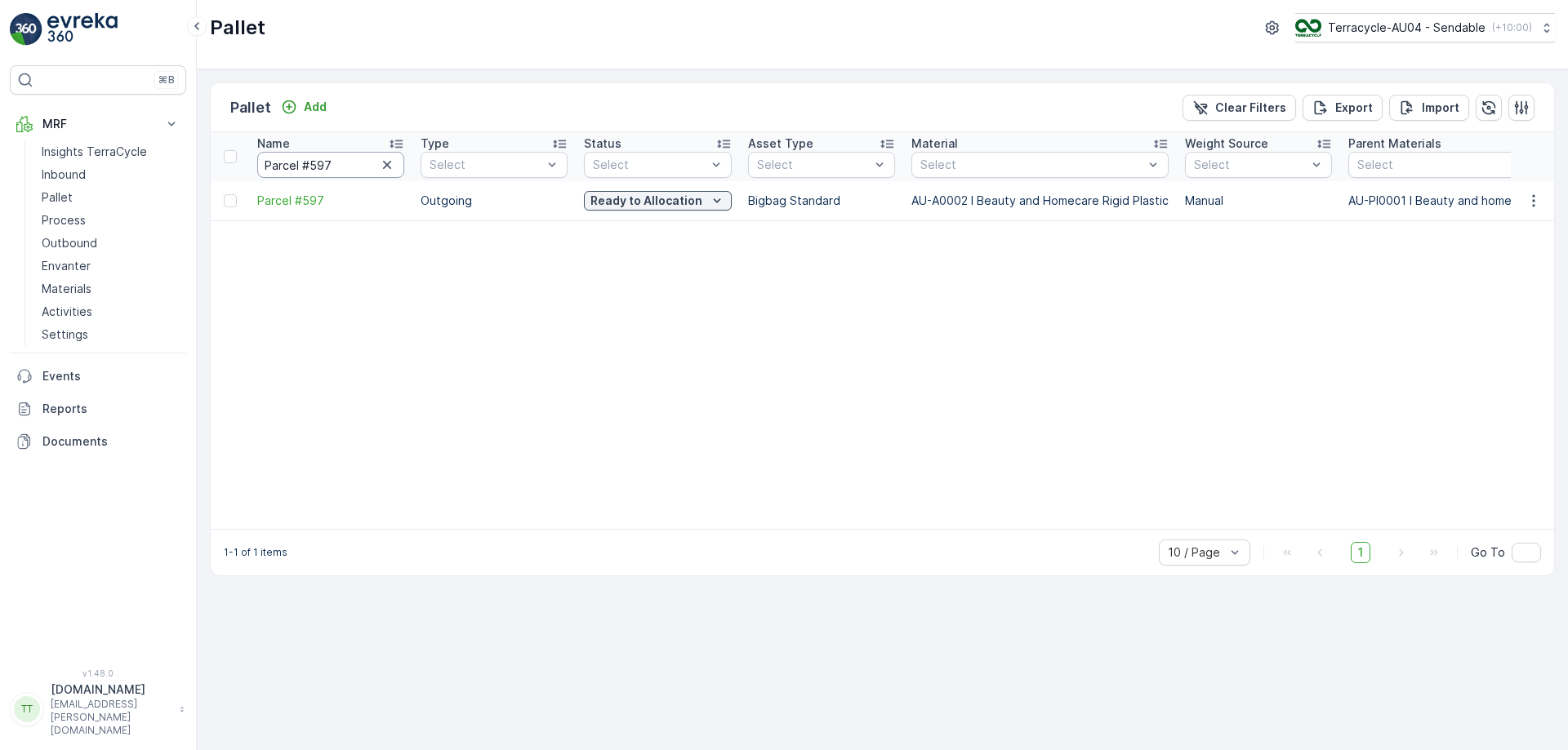
click at [299, 169] on input "Parcel #597" at bounding box center [331, 164] width 147 height 26
paste input "87"
type input "Parcel #877"
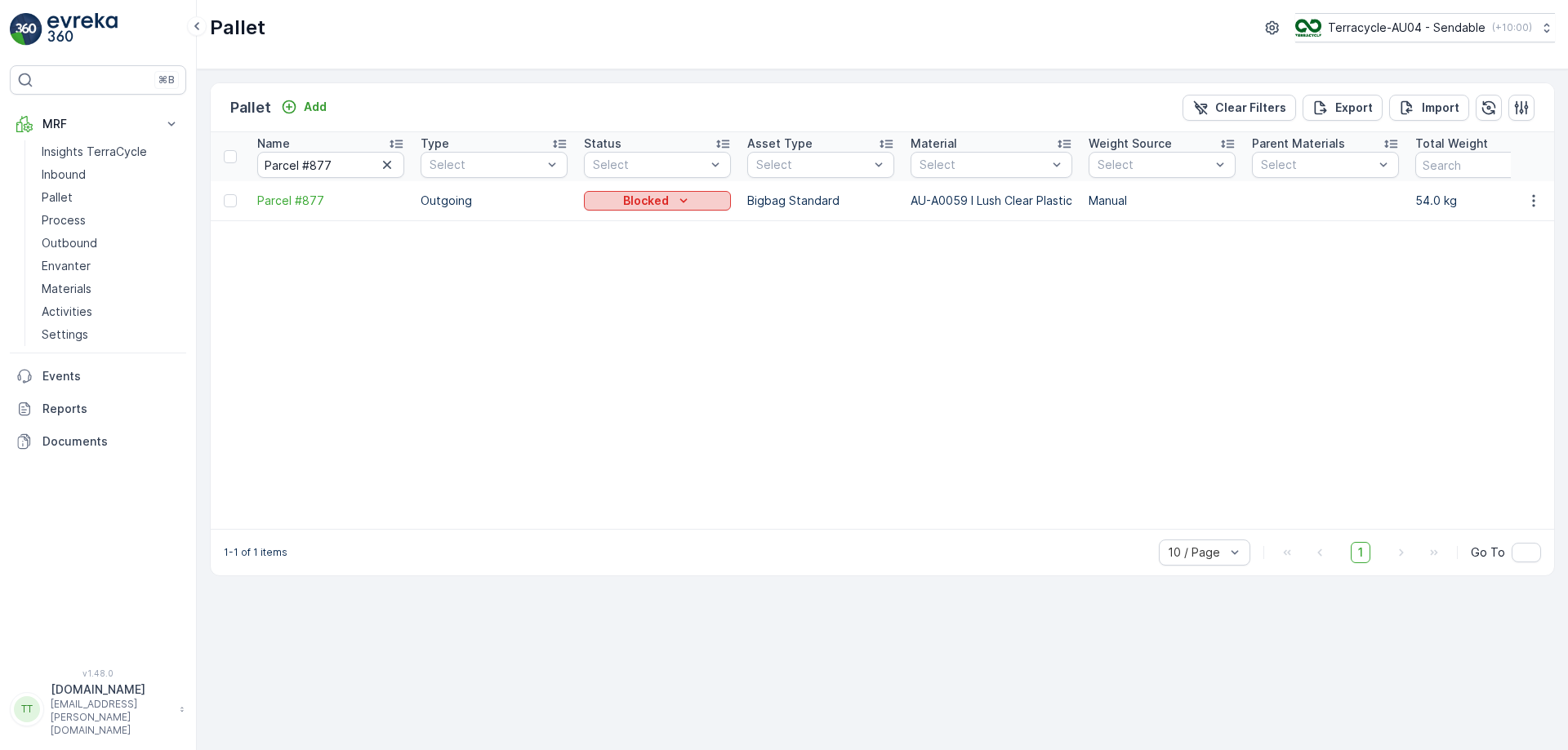
click at [690, 197] on icon "Blocked" at bounding box center [684, 201] width 17 height 17
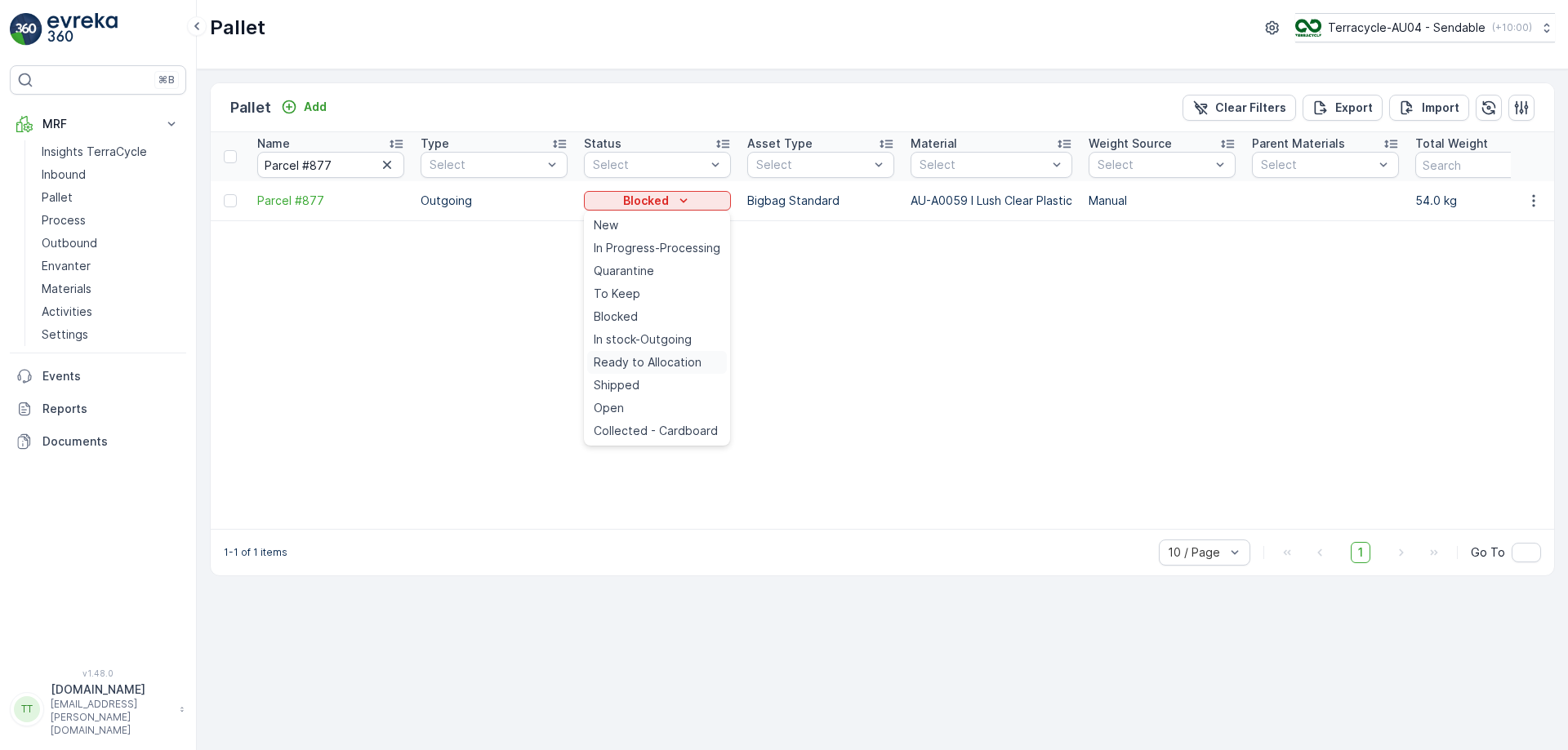
click at [634, 357] on span "Ready to Allocation" at bounding box center [647, 362] width 108 height 17
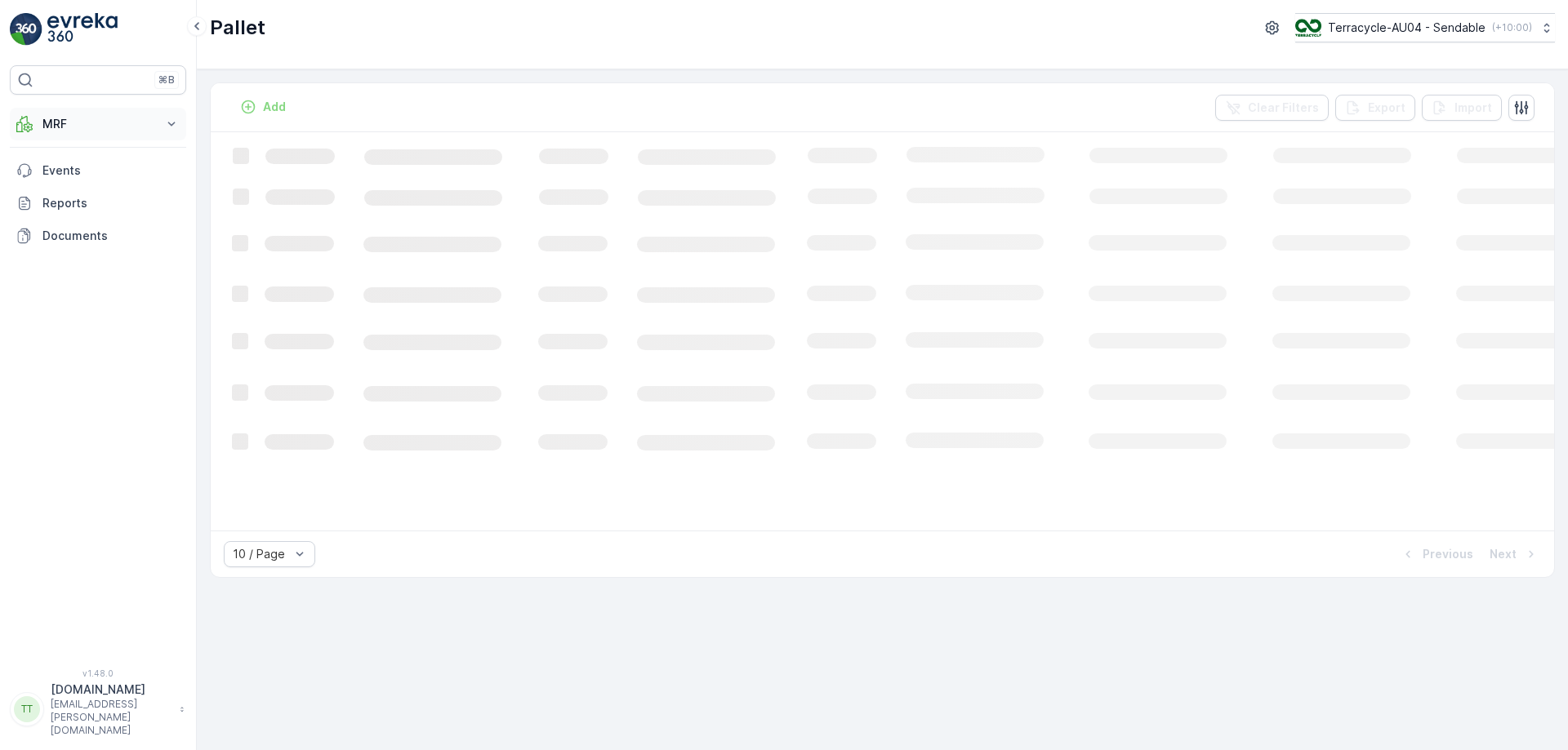
click at [183, 127] on button "MRF" at bounding box center [98, 123] width 177 height 32
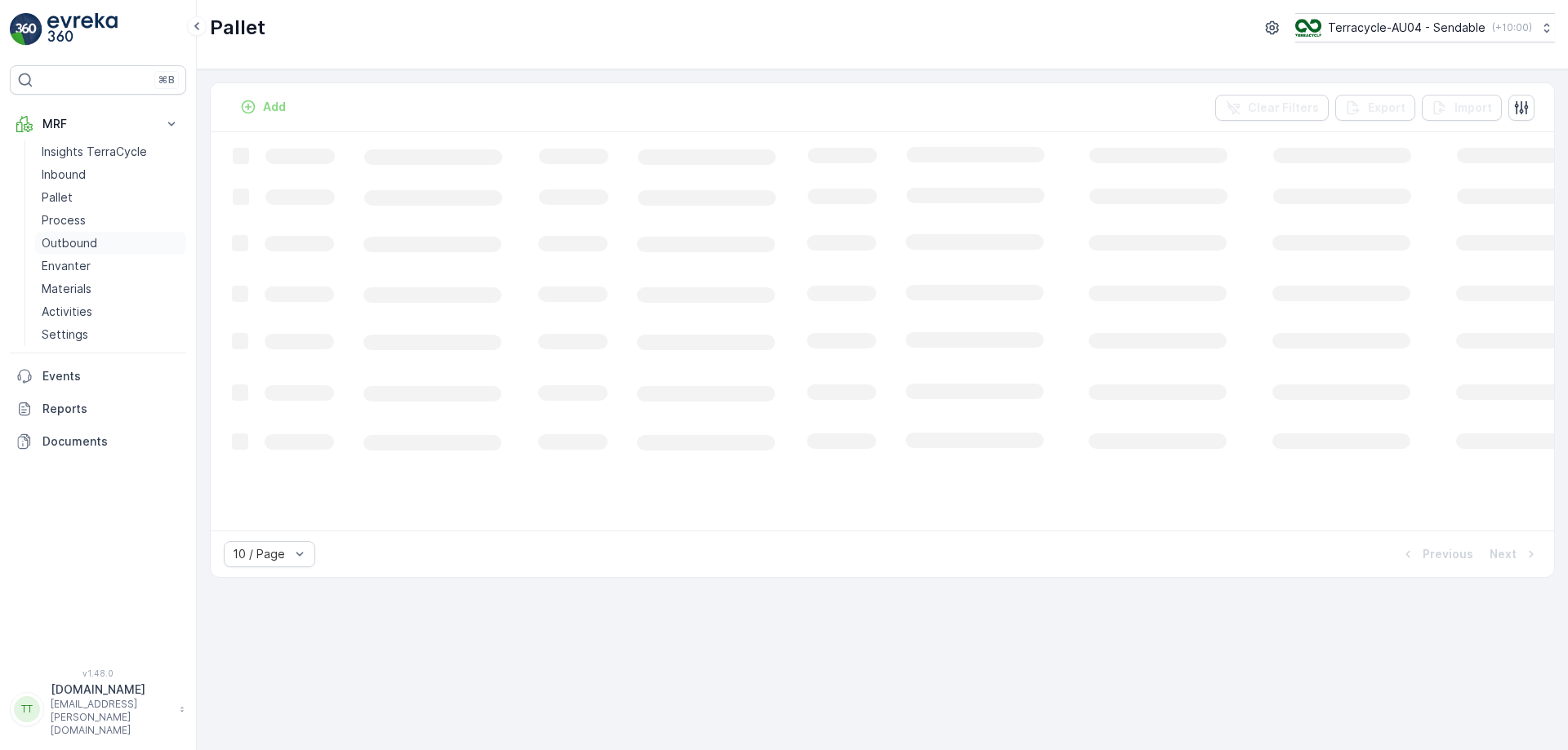
click at [98, 248] on link "Outbound" at bounding box center [110, 242] width 151 height 22
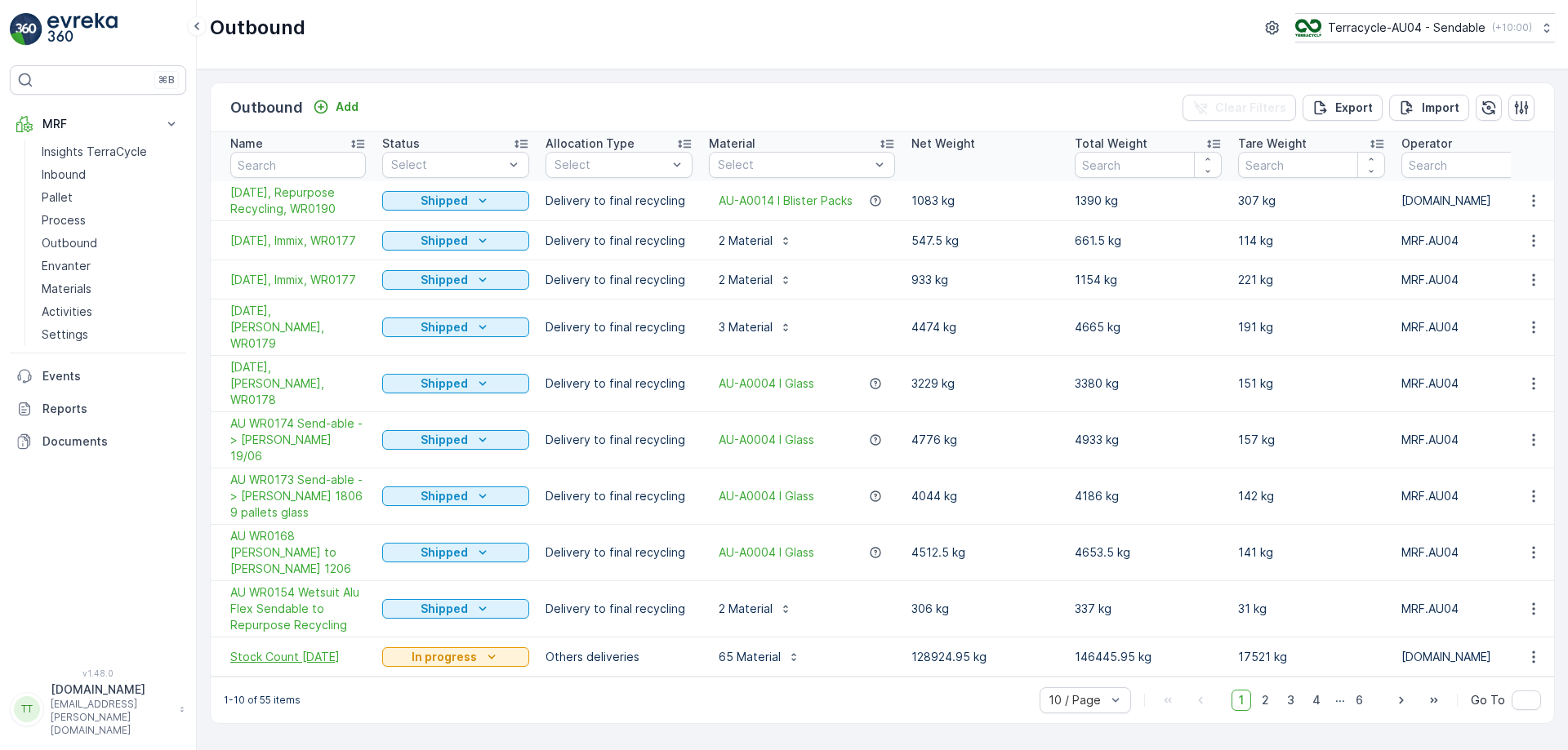
click at [287, 649] on span "Stock Count [DATE]" at bounding box center [298, 658] width 136 height 17
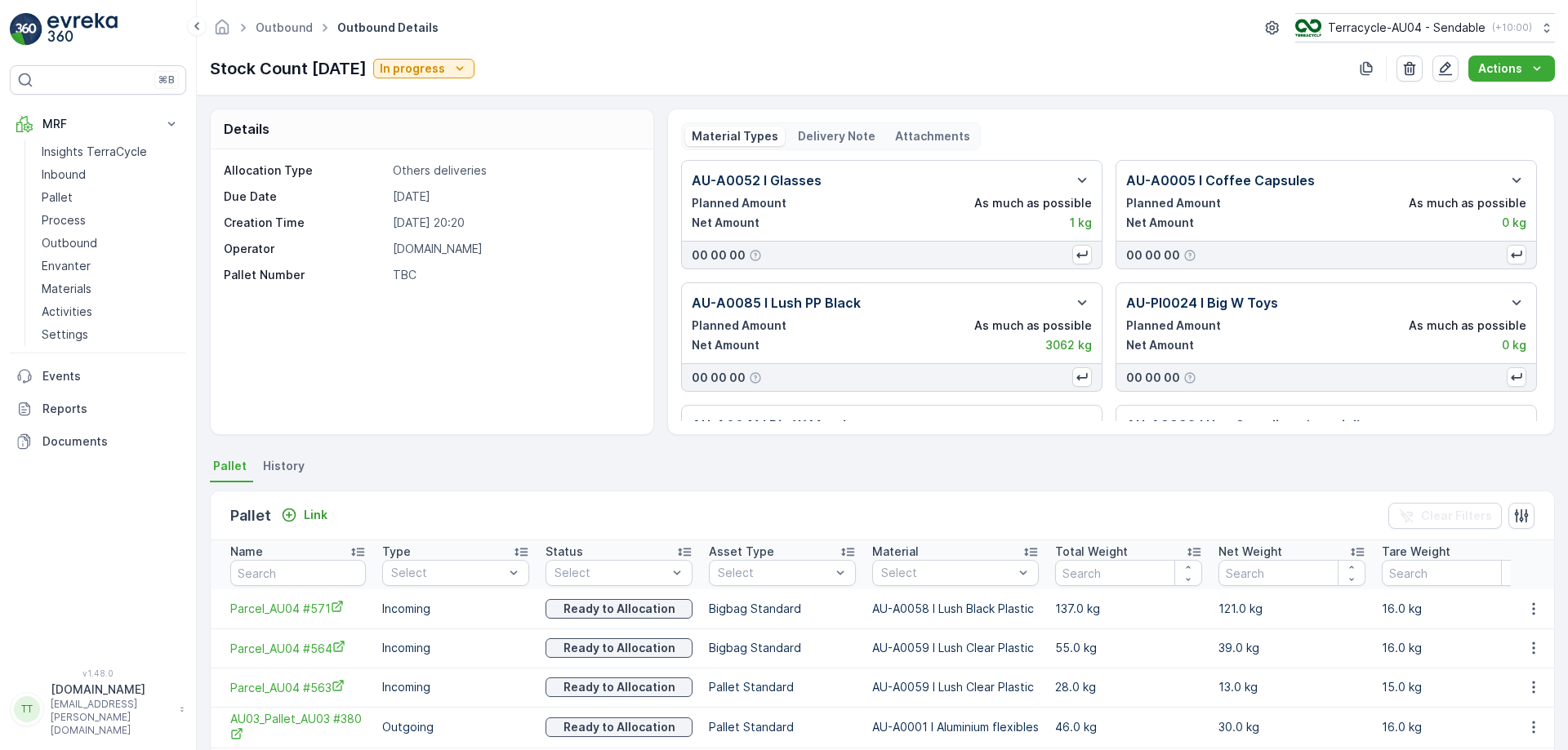
scroll to position [320, 0]
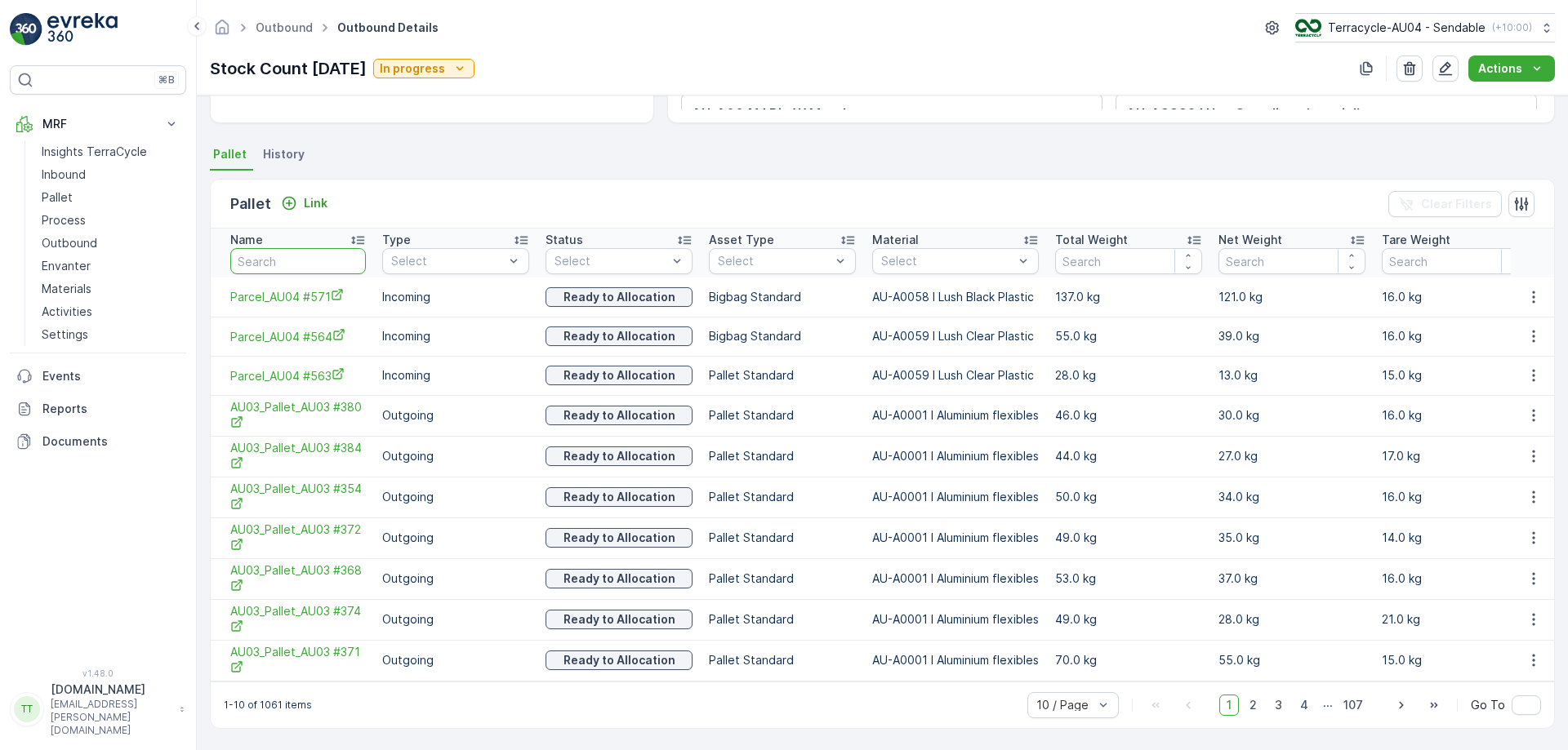
click at [278, 252] on input "text" at bounding box center [298, 261] width 136 height 26
paste input "Parcel #597"
type input "Parcel #597"
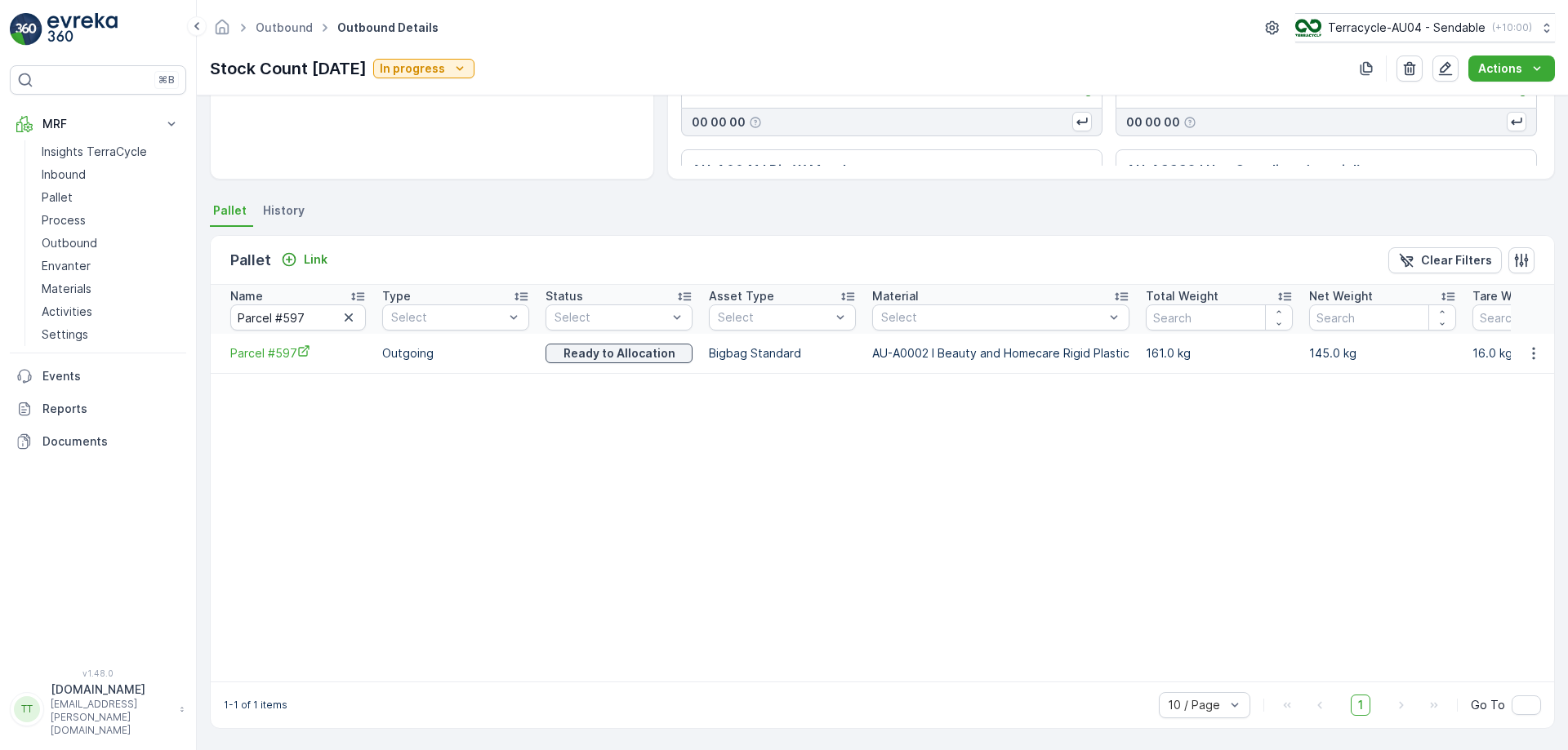
scroll to position [263, 0]
click at [1531, 347] on icon "button" at bounding box center [1534, 353] width 17 height 17
click at [1505, 400] on span "Unlink Pallet" at bounding box center [1500, 400] width 66 height 17
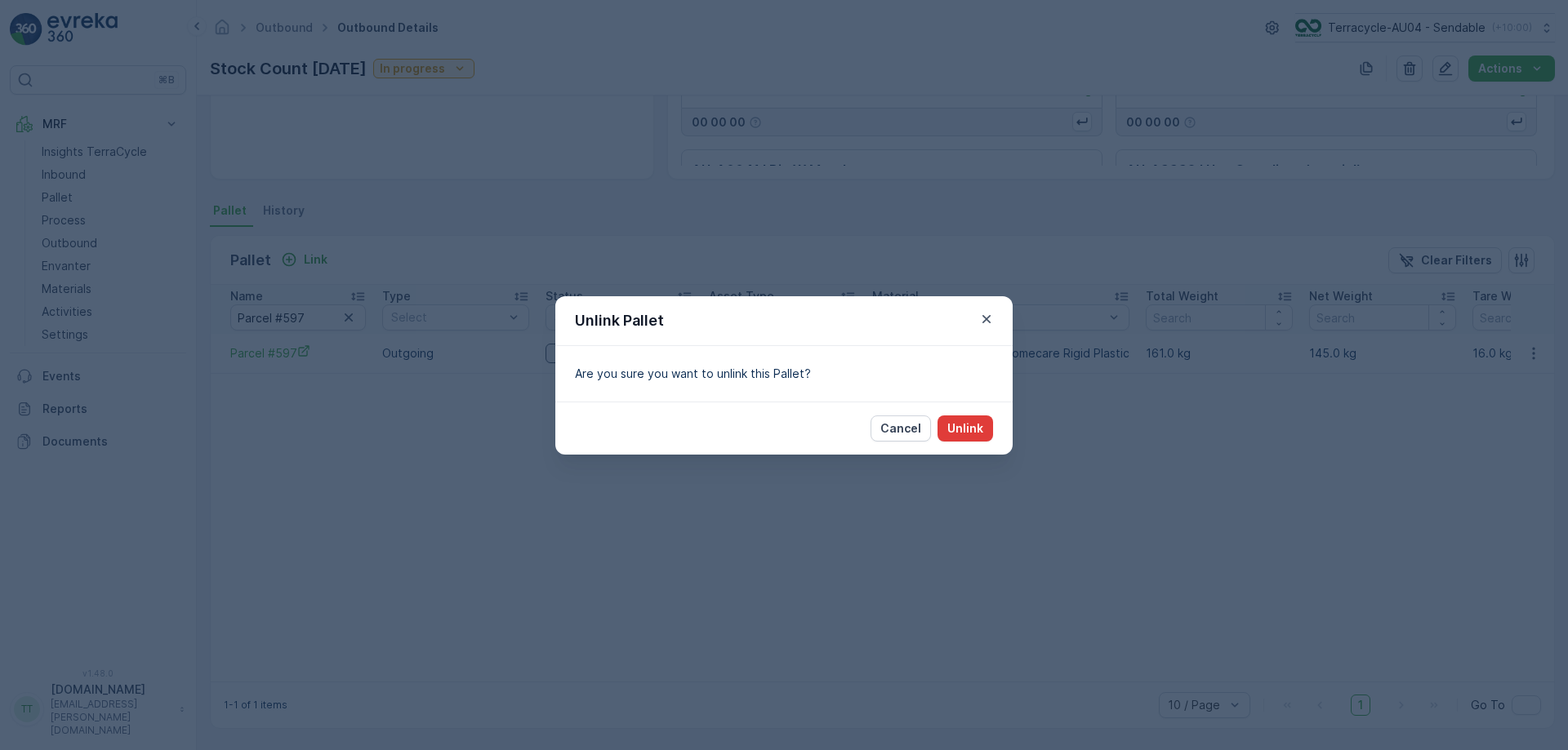
click at [963, 432] on p "Unlink" at bounding box center [965, 429] width 36 height 17
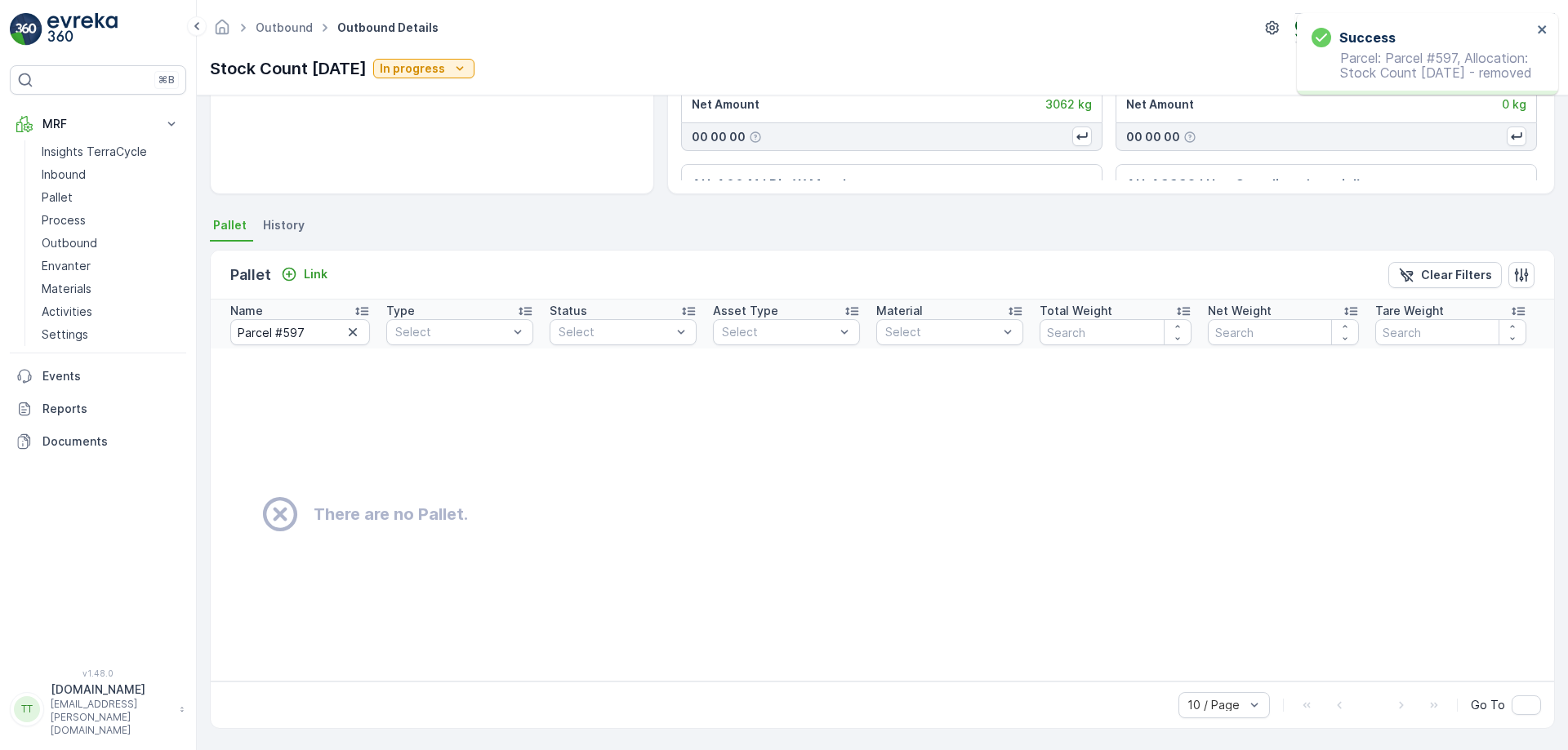
scroll to position [241, 0]
click at [300, 342] on input "Parcel #597" at bounding box center [300, 332] width 140 height 26
paste input "b. Parcel_AU04 #563"
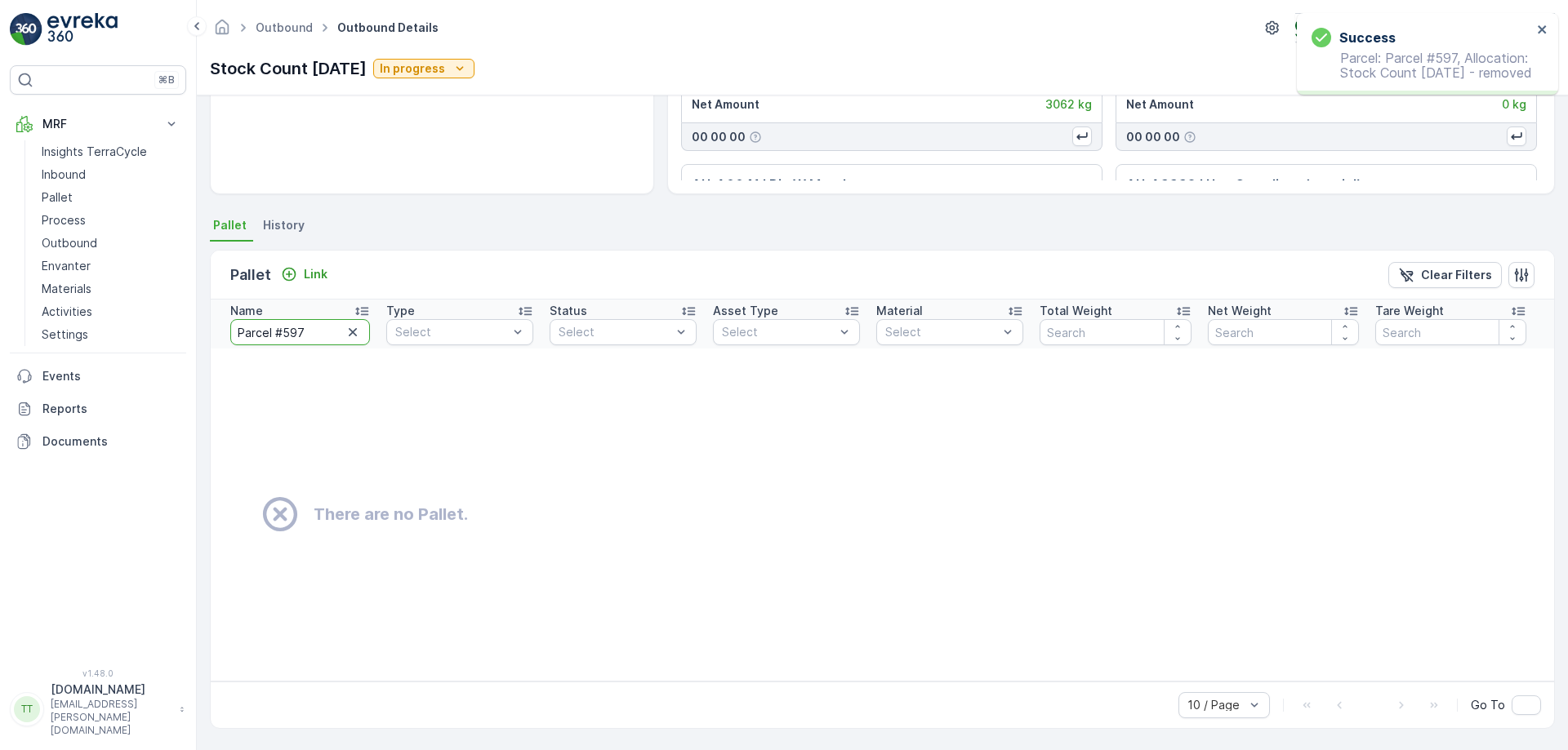
type input "b. Parcel_AU04 #563"
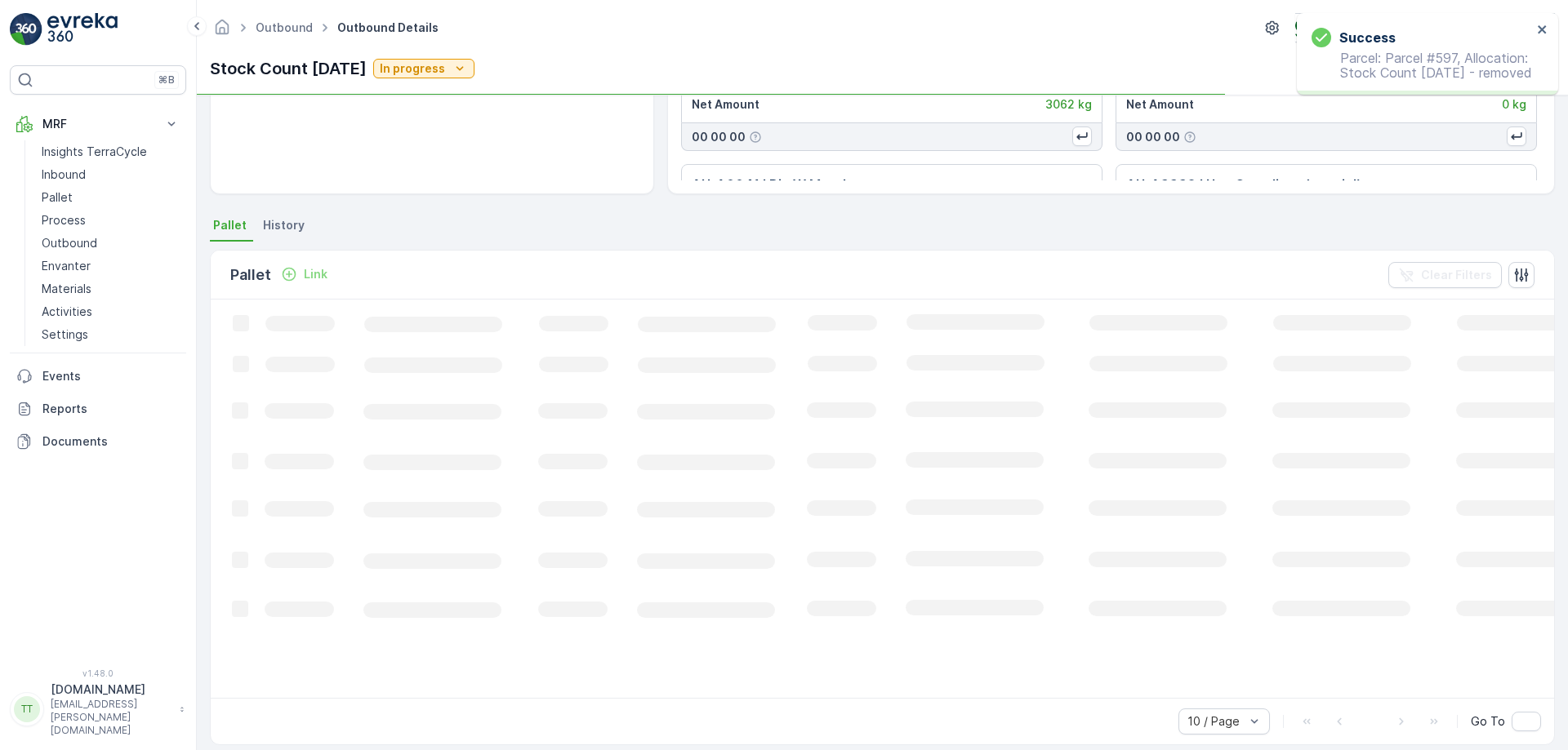
click at [203, 329] on div "Details Allocation Type Others deliveries Due Date 18.04.2025 Creation Time 03.…" at bounding box center [882, 423] width 1371 height 655
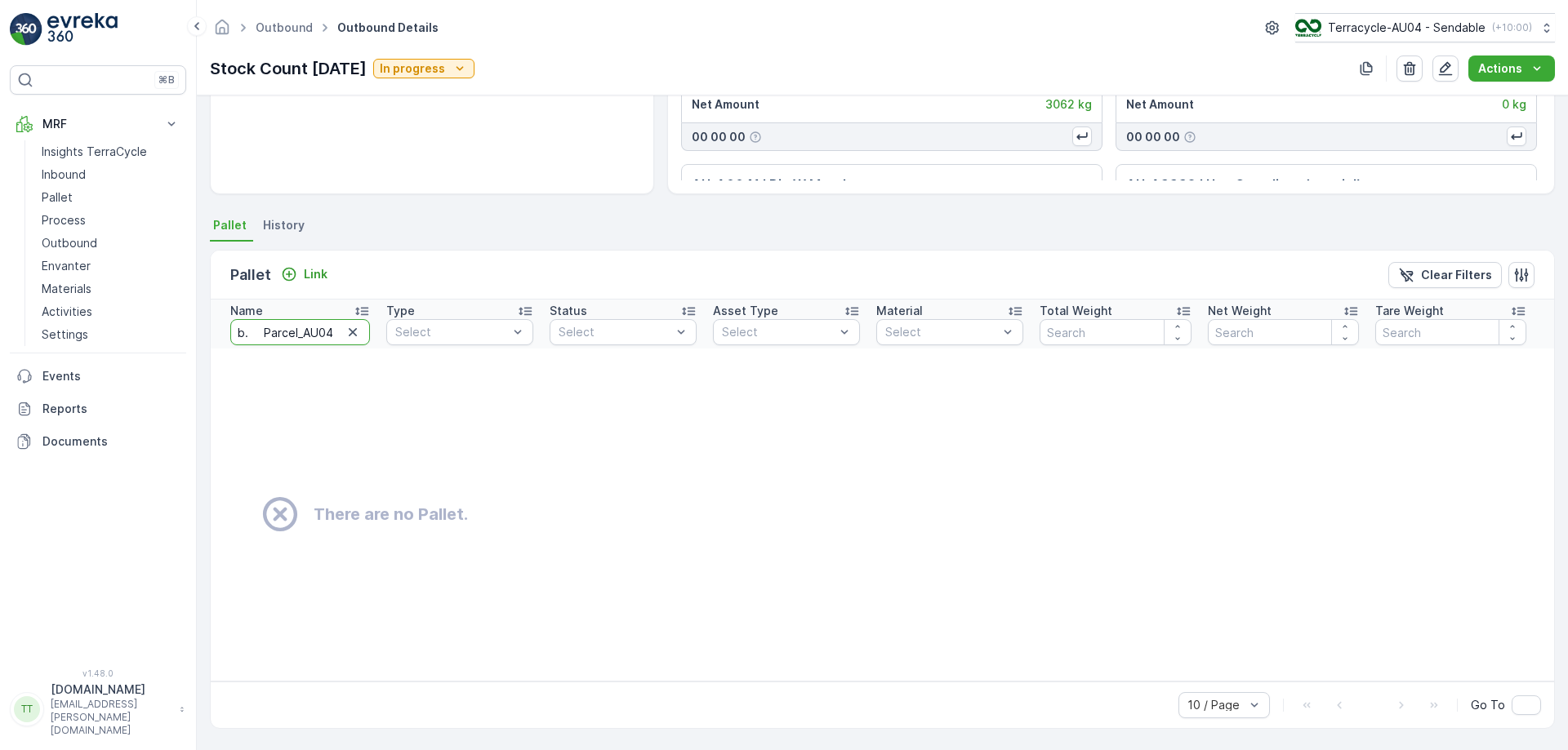
drag, startPoint x: 264, startPoint y: 338, endPoint x: 208, endPoint y: 361, distance: 60.5
click at [208, 361] on div "Details Allocation Type Others deliveries Due Date 18.04.2025 Creation Time 03.…" at bounding box center [882, 423] width 1371 height 655
type input "Parcel_AU04 #563"
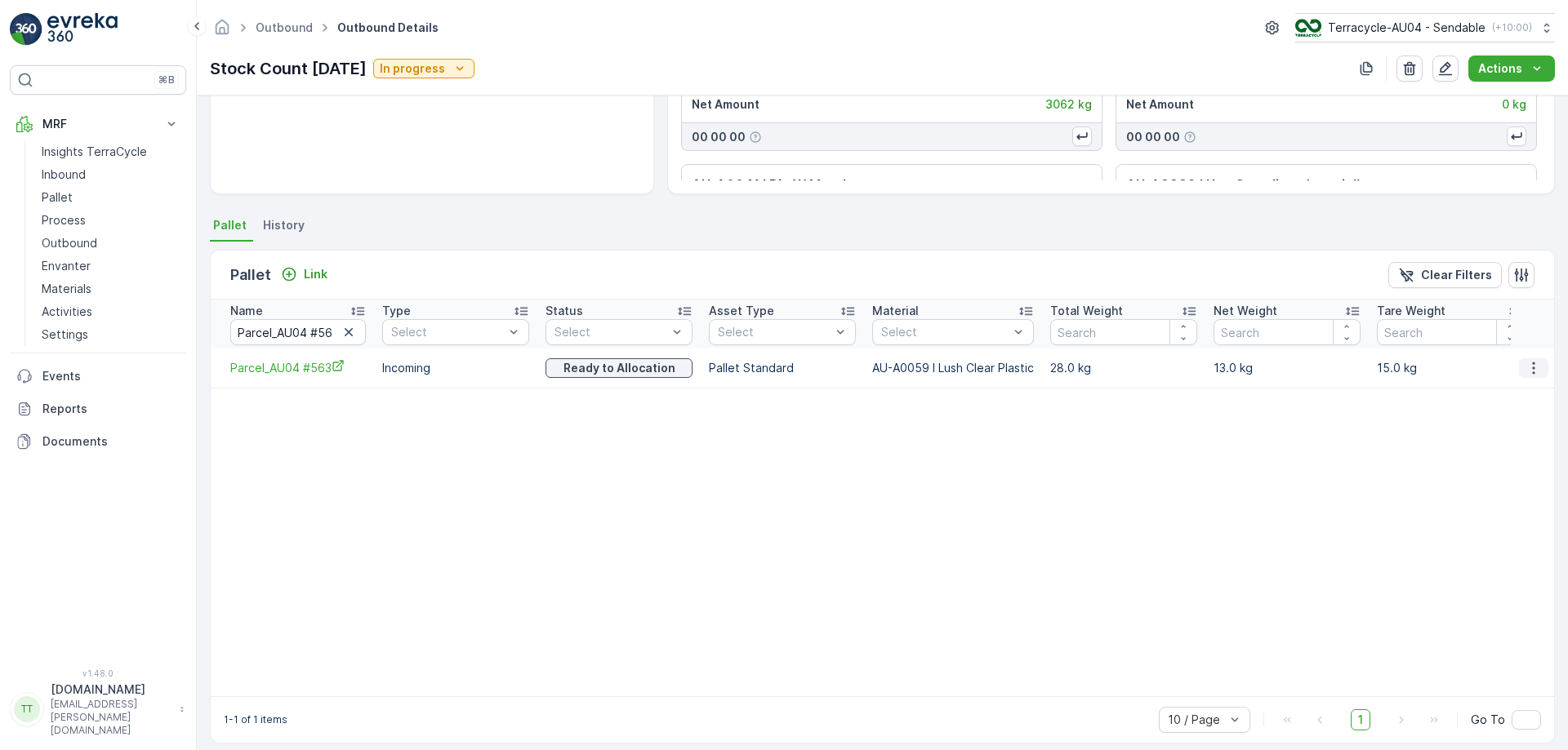
click at [1524, 358] on button "button" at bounding box center [1533, 368] width 29 height 20
click at [1495, 416] on span "Unlink Pallet" at bounding box center [1500, 423] width 66 height 17
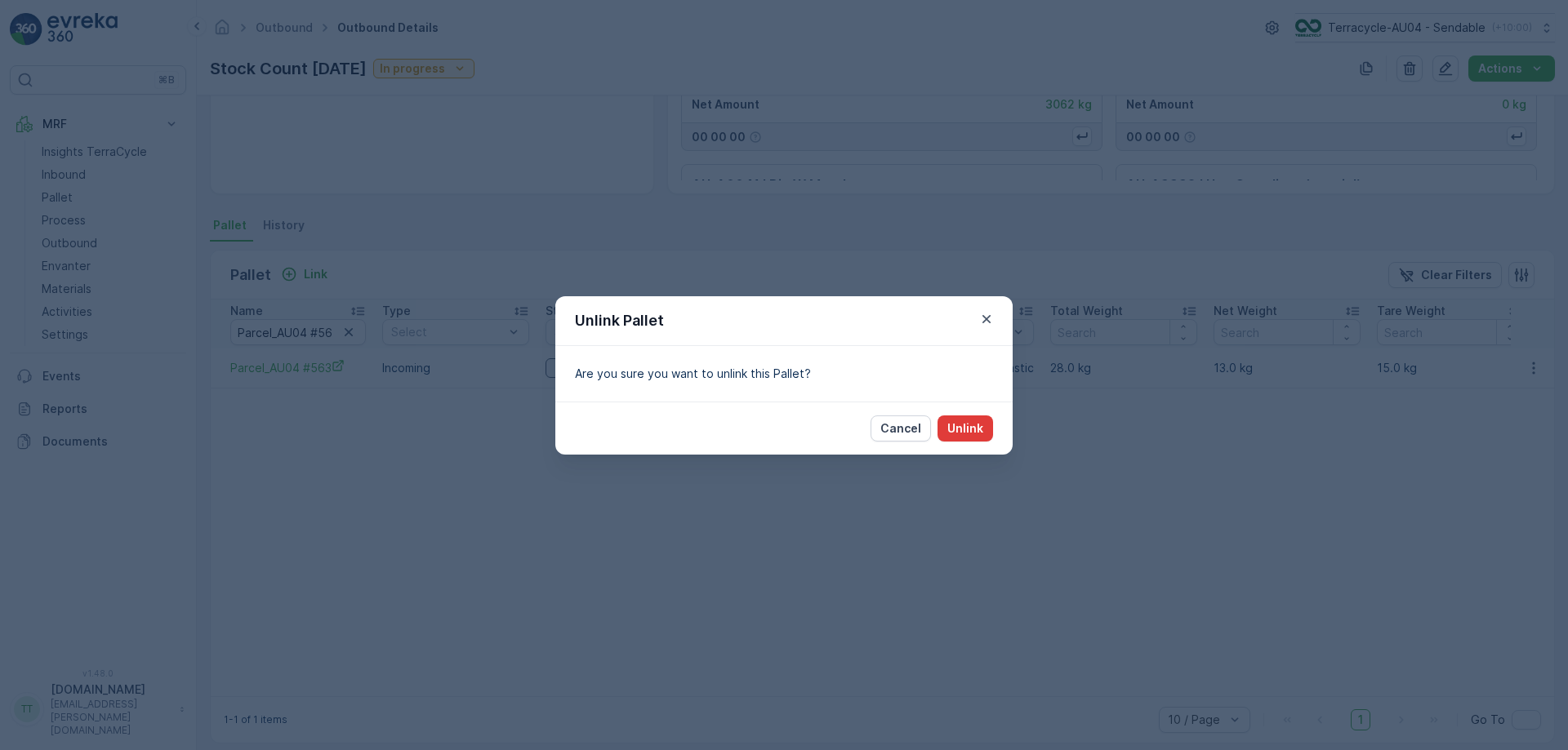
click at [976, 419] on button "Unlink" at bounding box center [965, 428] width 56 height 26
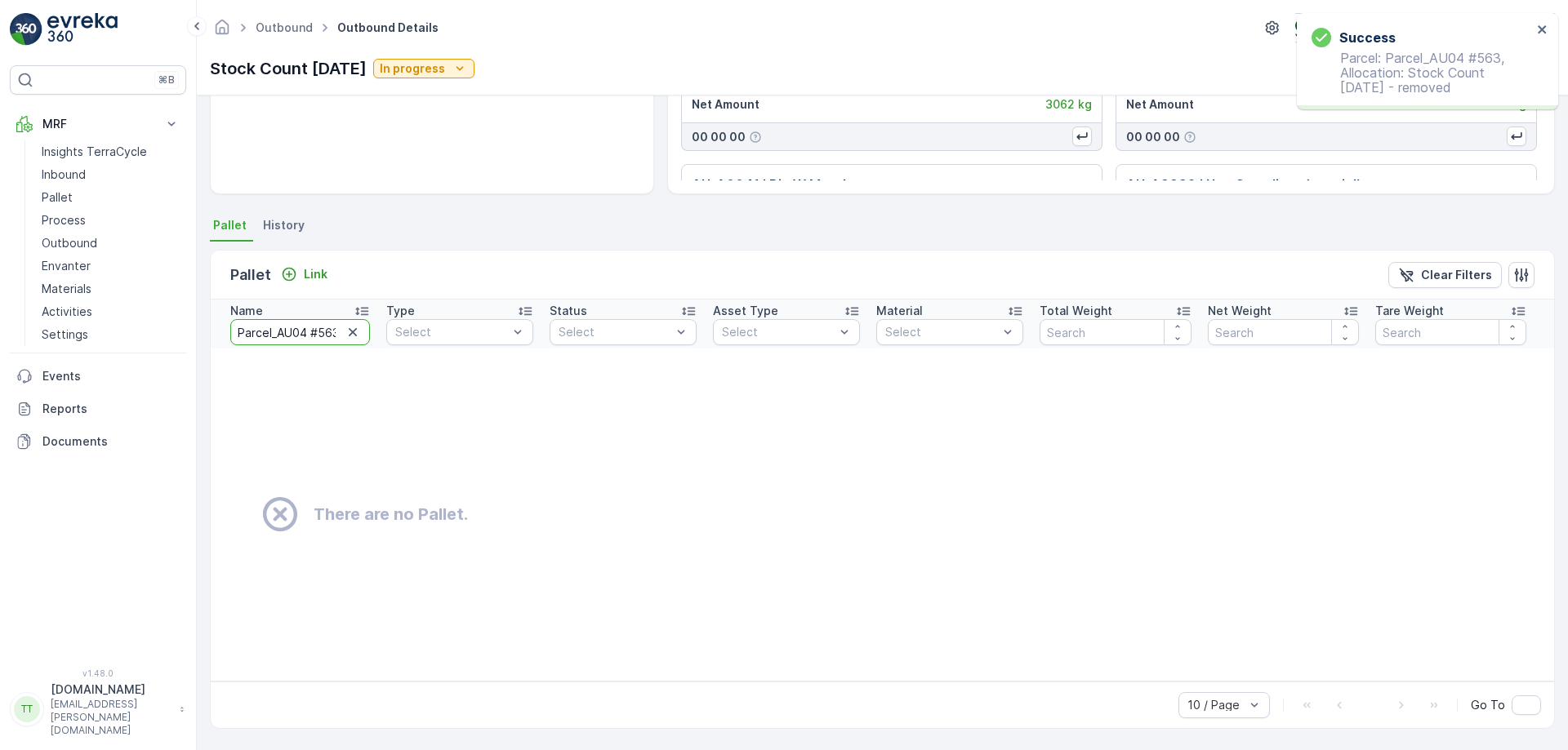
click at [297, 343] on input "Parcel_AU04 #563" at bounding box center [300, 332] width 140 height 26
paste input "4"
click at [297, 343] on input "Parcel_AU04 #563" at bounding box center [300, 332] width 140 height 26
type input "Parcel_AU04 #564"
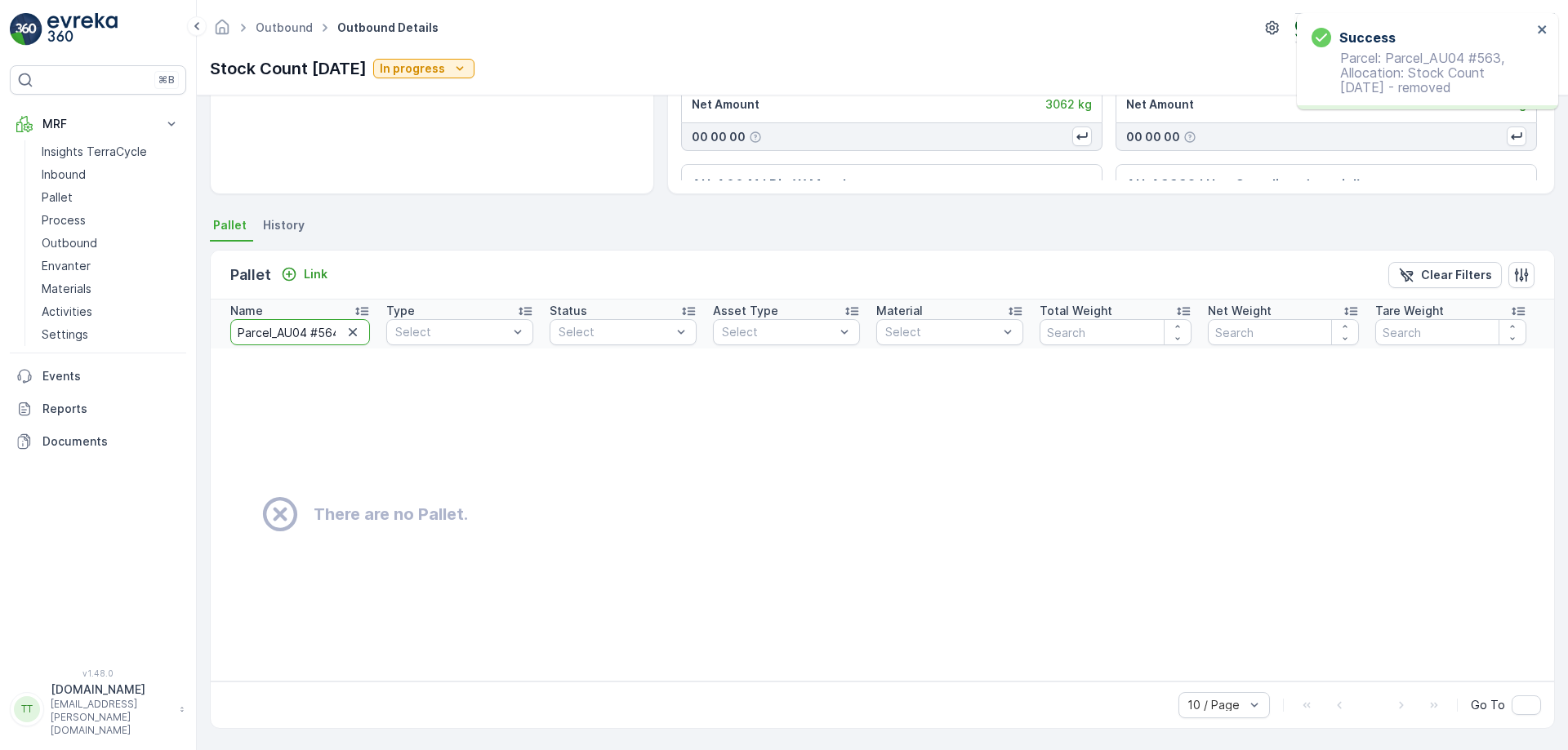
scroll to position [0, 4]
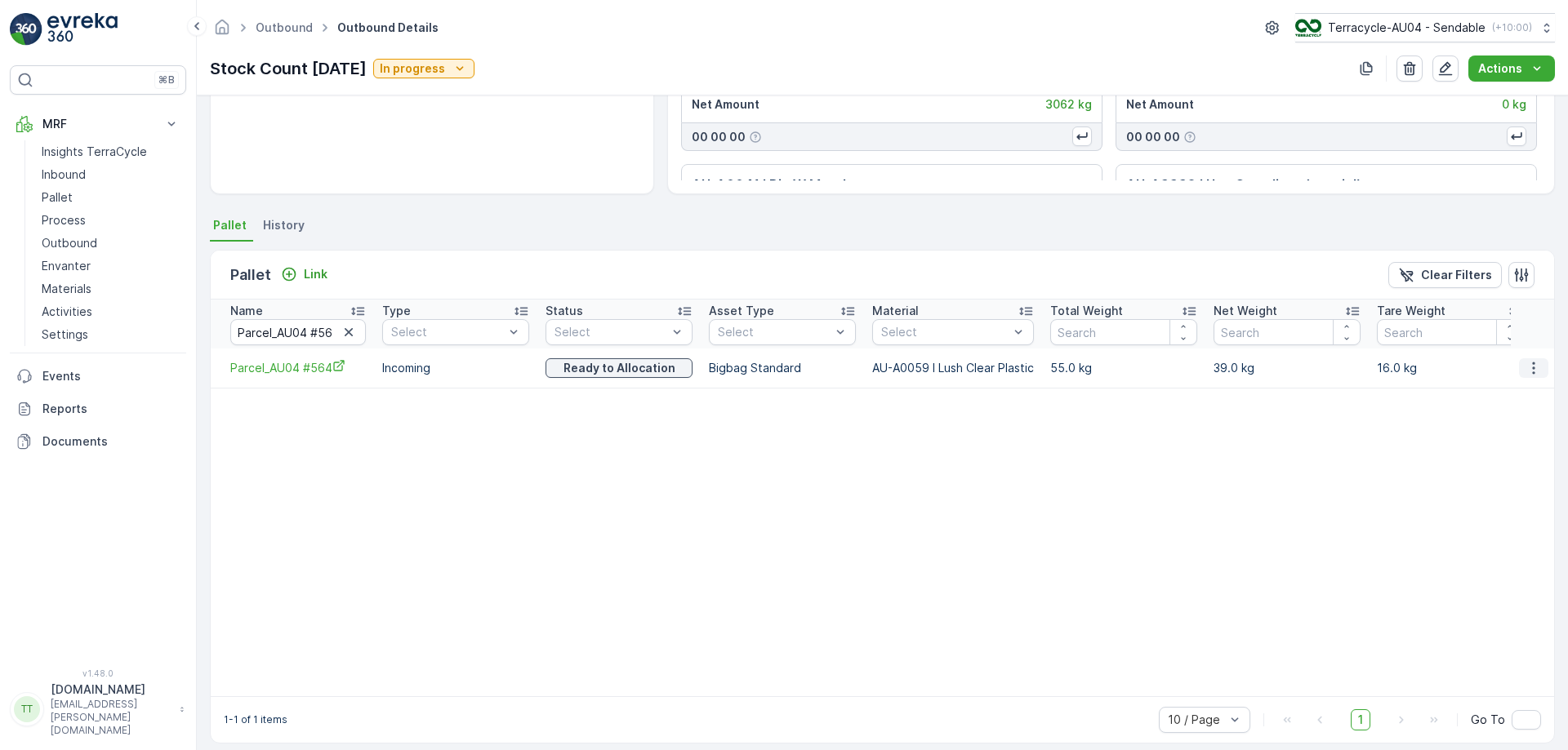
click at [1527, 364] on icon "button" at bounding box center [1534, 368] width 17 height 17
click at [1497, 418] on span "Unlink Pallet" at bounding box center [1500, 423] width 66 height 17
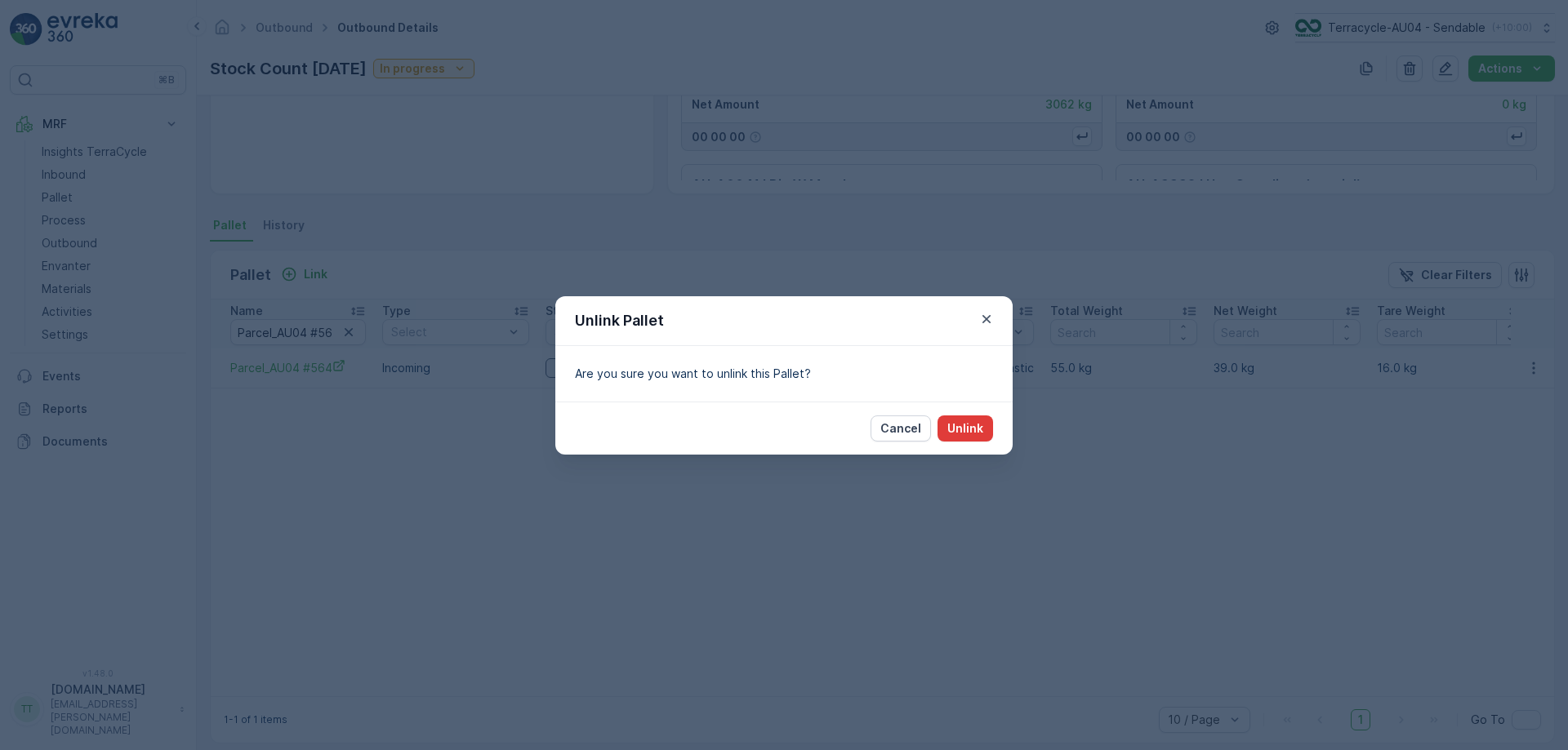
click at [959, 428] on p "Unlink" at bounding box center [965, 429] width 36 height 17
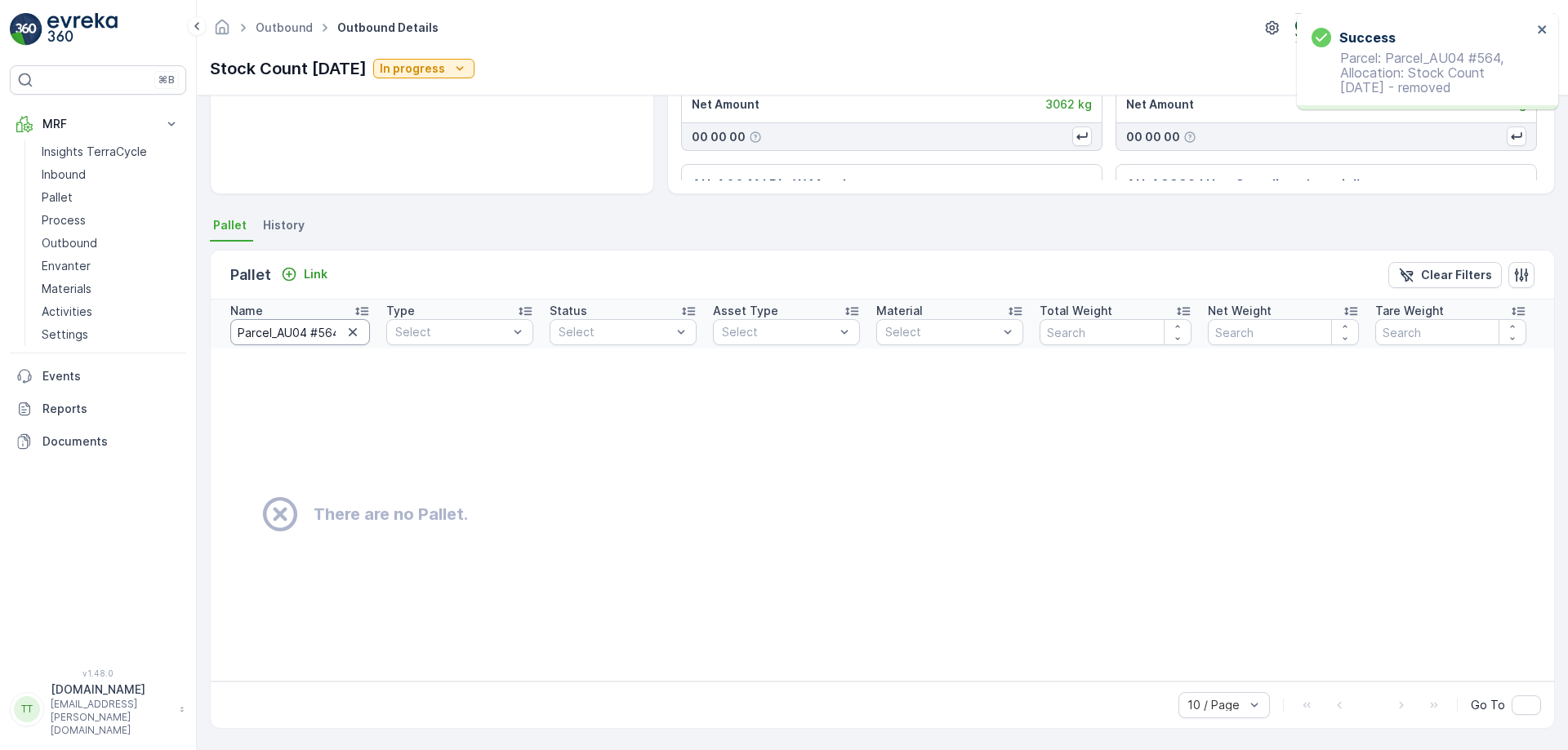
click at [295, 333] on input "Parcel_AU04 #564" at bounding box center [300, 332] width 140 height 26
paste input "#68"
type input "Parcel #684"
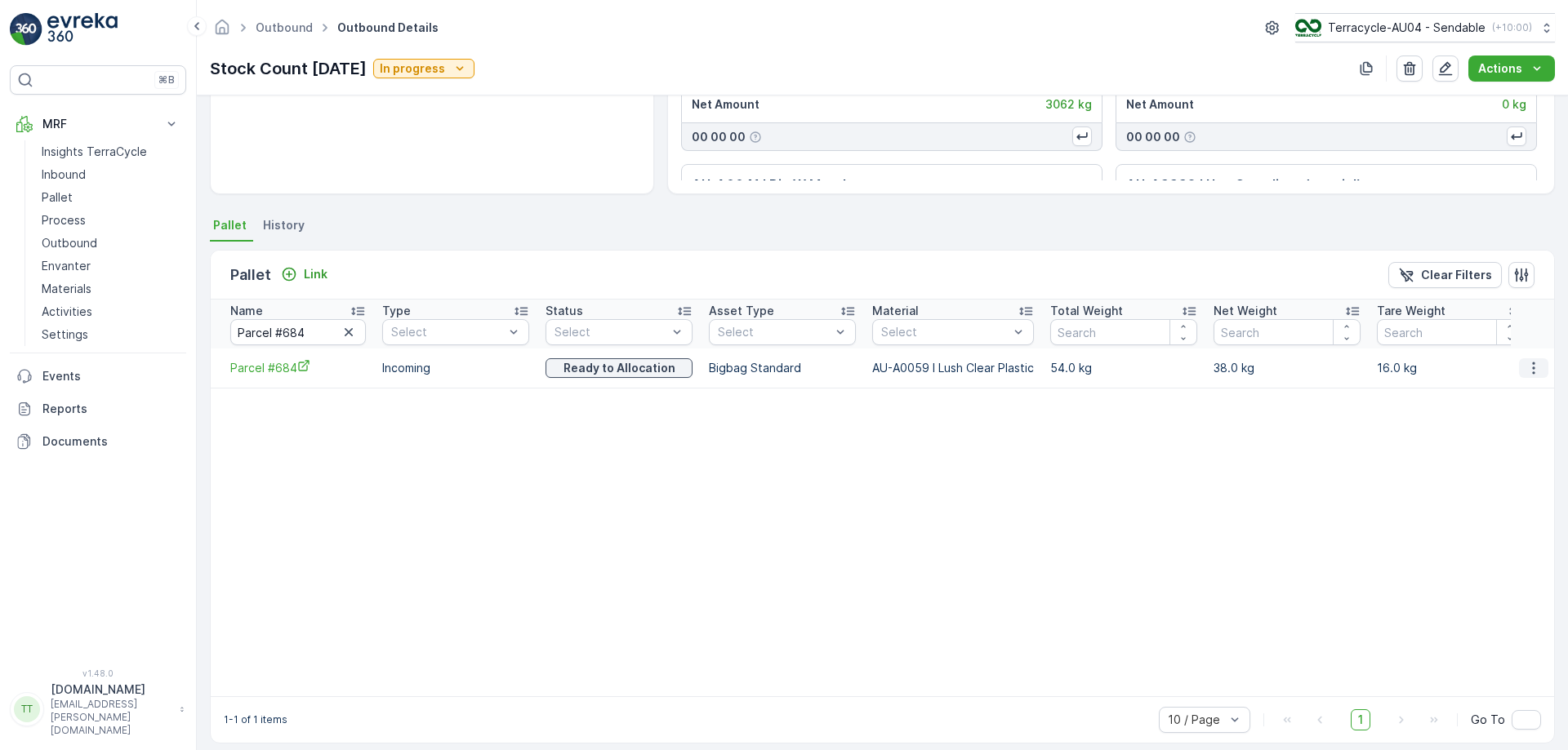
click at [1529, 365] on icon "button" at bounding box center [1534, 368] width 17 height 17
click at [1514, 420] on span "Unlink Pallet" at bounding box center [1500, 423] width 66 height 17
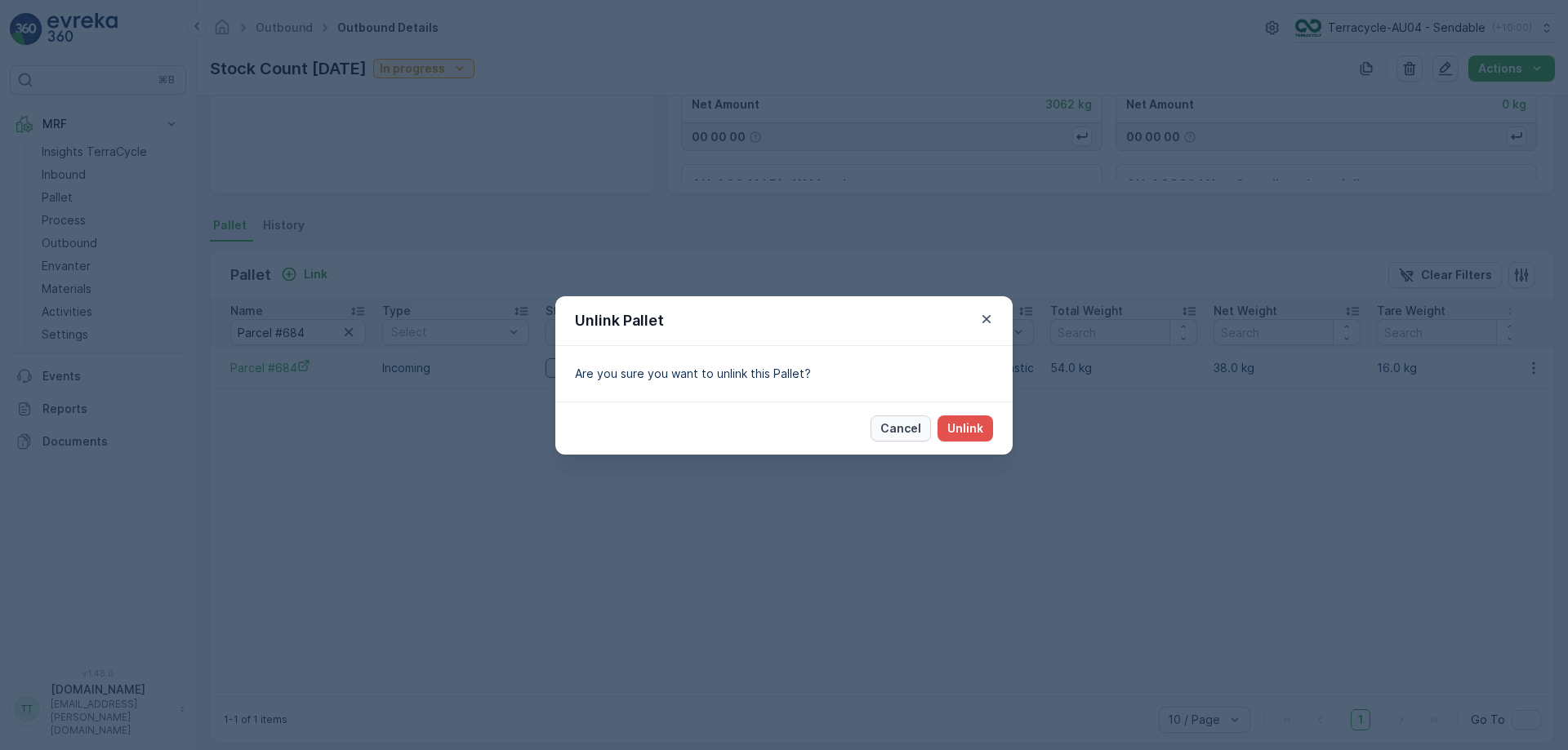
click at [911, 439] on button "Cancel" at bounding box center [900, 428] width 61 height 26
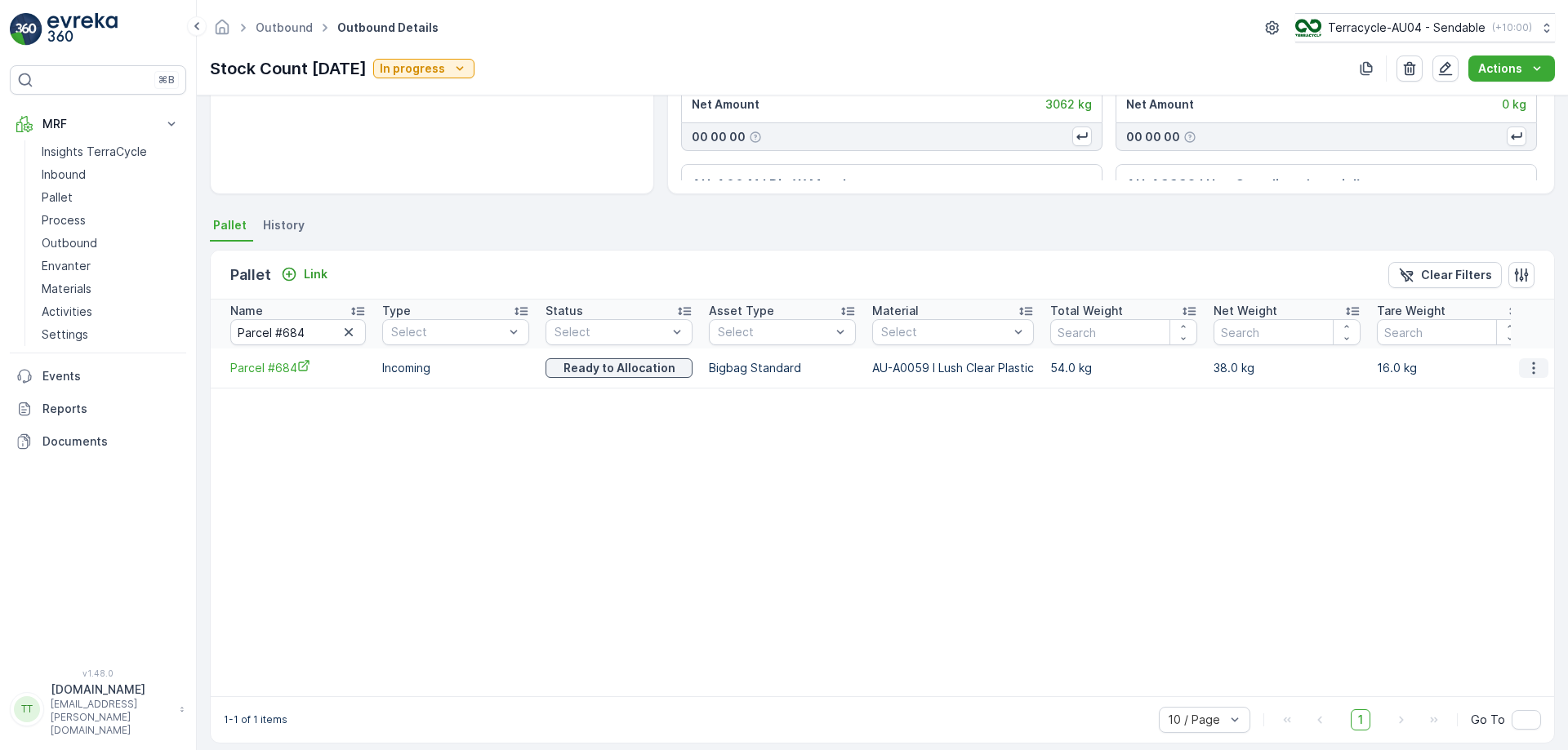
click at [1525, 367] on icon "button" at bounding box center [1534, 368] width 17 height 17
click at [1470, 424] on span "Unlink Pallet" at bounding box center [1500, 423] width 66 height 17
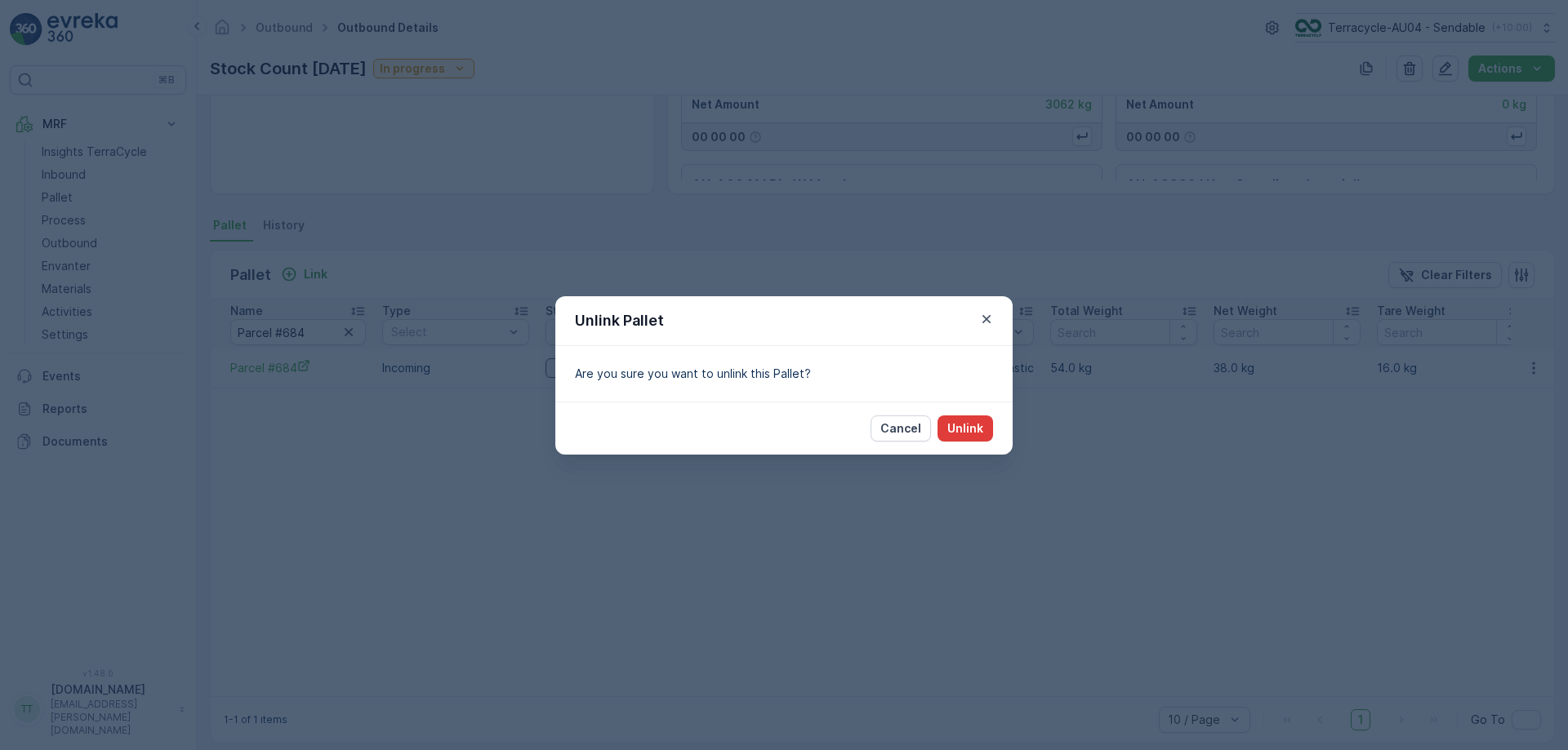
click at [952, 429] on p "Unlink" at bounding box center [965, 429] width 36 height 17
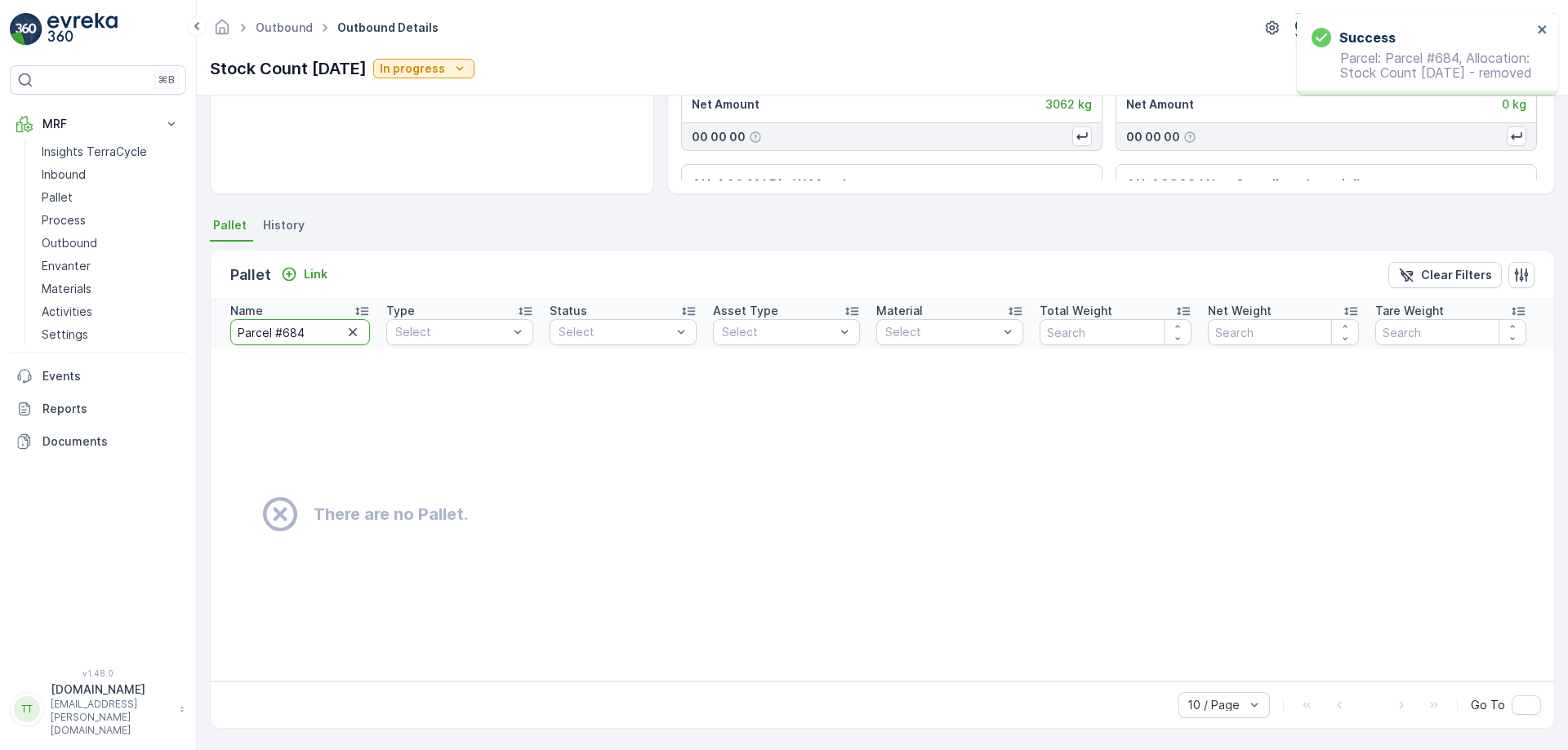
click at [313, 338] on input "Parcel #684" at bounding box center [300, 332] width 140 height 26
paste input "877"
type input "Parcel #877"
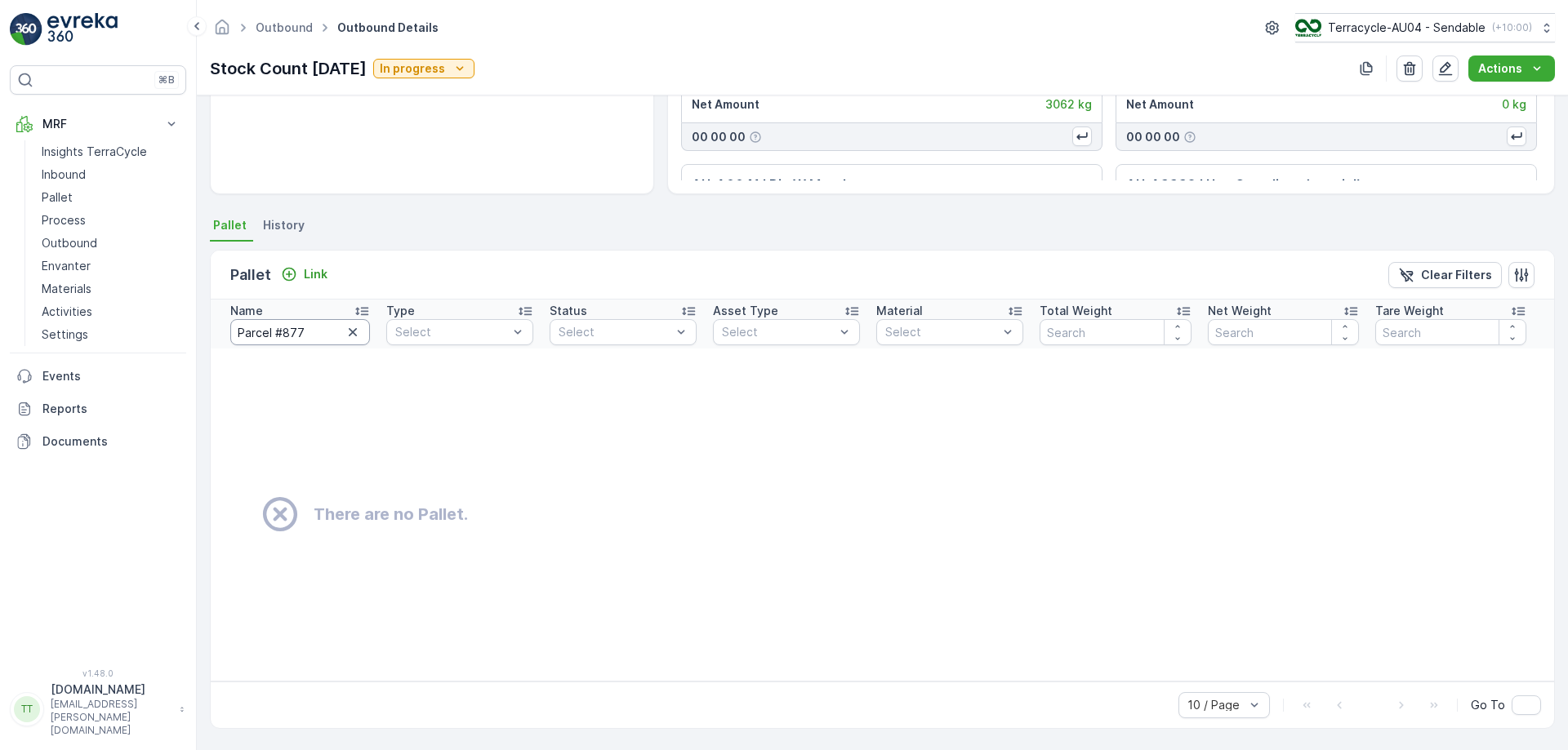
click at [310, 327] on input "Parcel #877" at bounding box center [300, 332] width 140 height 26
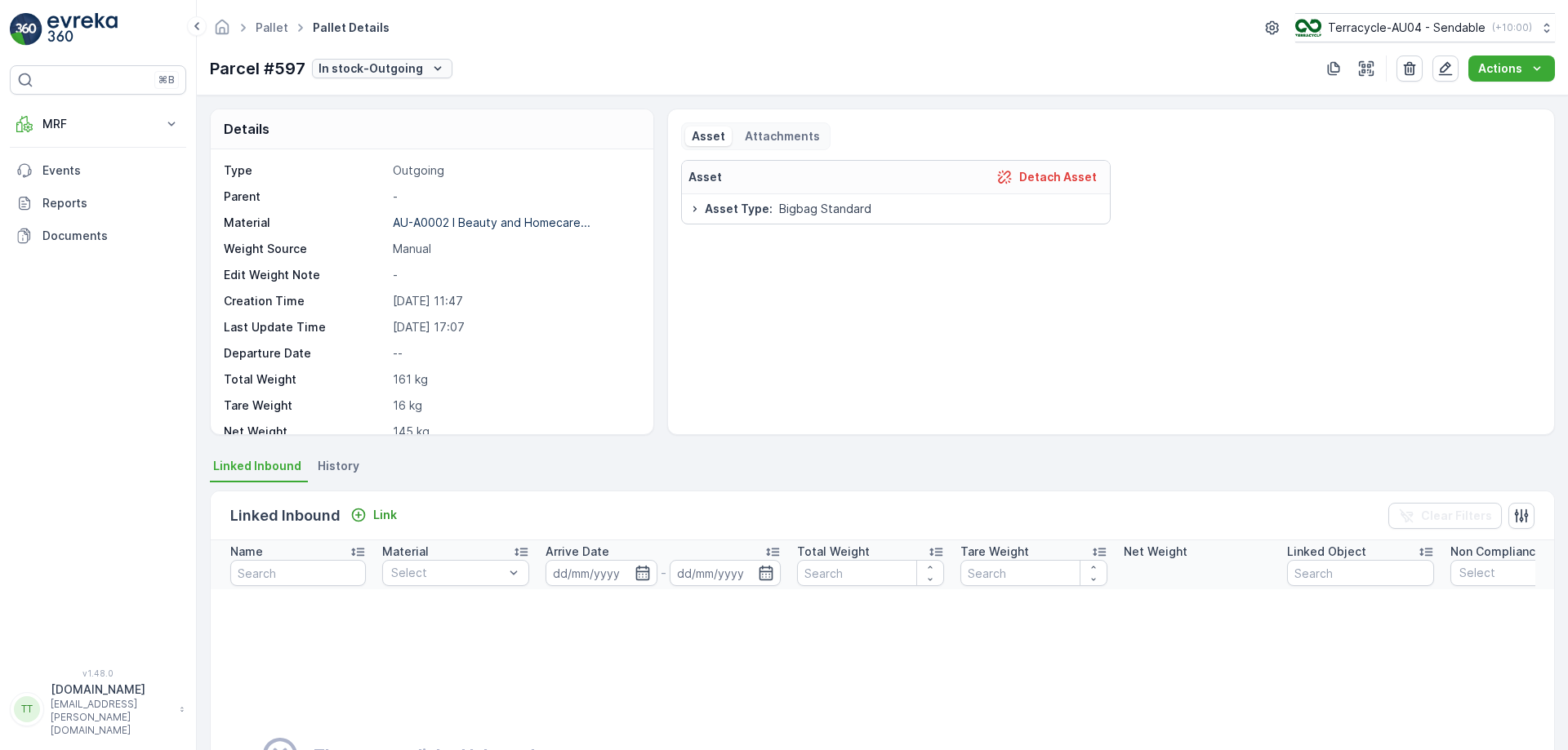
click at [411, 67] on p "In stock-Outgoing" at bounding box center [370, 69] width 104 height 17
click at [535, 43] on div "Pallet Pallet Details Terracycle-AU04 - Sendable ( +10:00 ) Parcel #597 In stoc…" at bounding box center [882, 48] width 1371 height 96
click at [414, 65] on p "Blocked" at bounding box center [394, 69] width 46 height 17
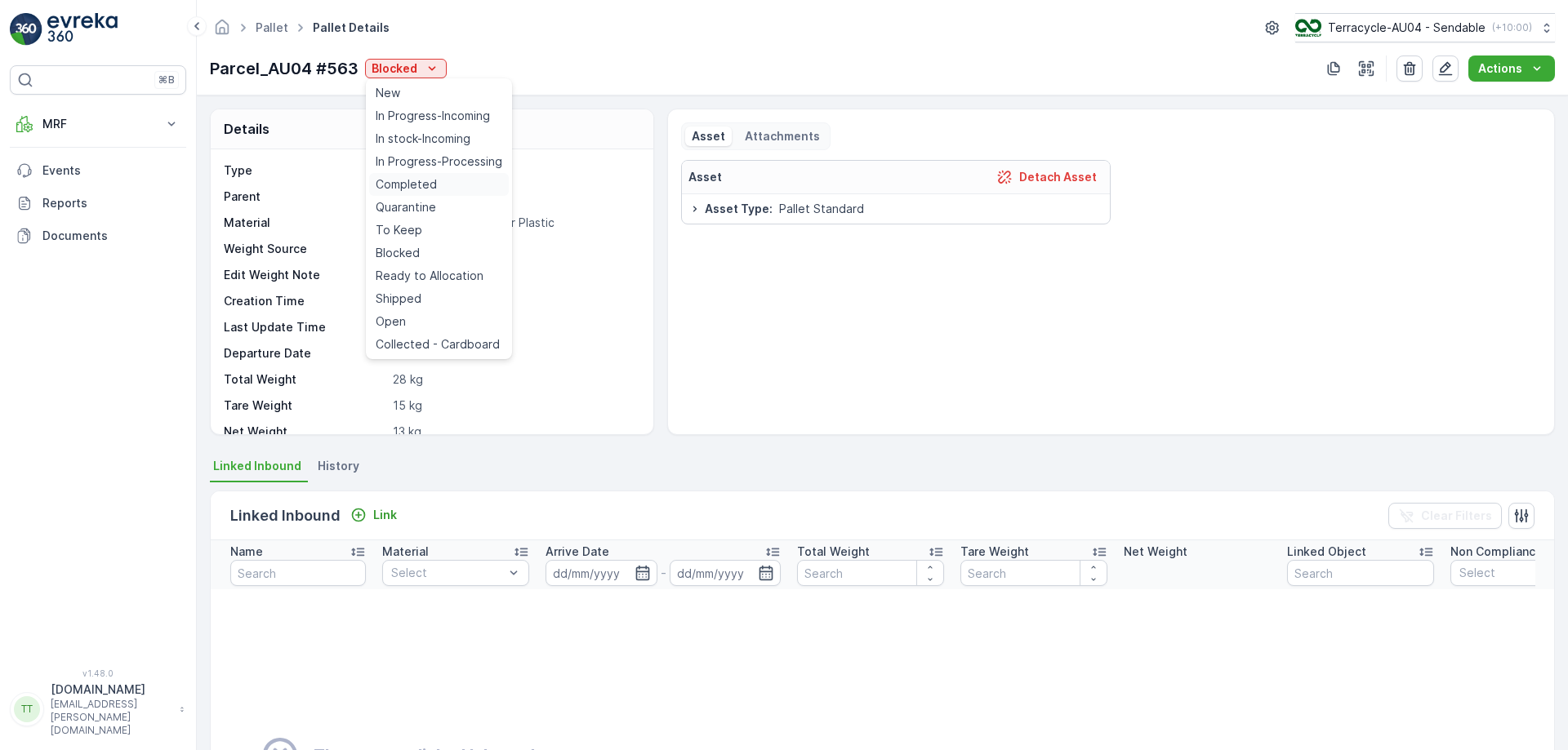
click at [431, 186] on span "Completed" at bounding box center [406, 185] width 61 height 17
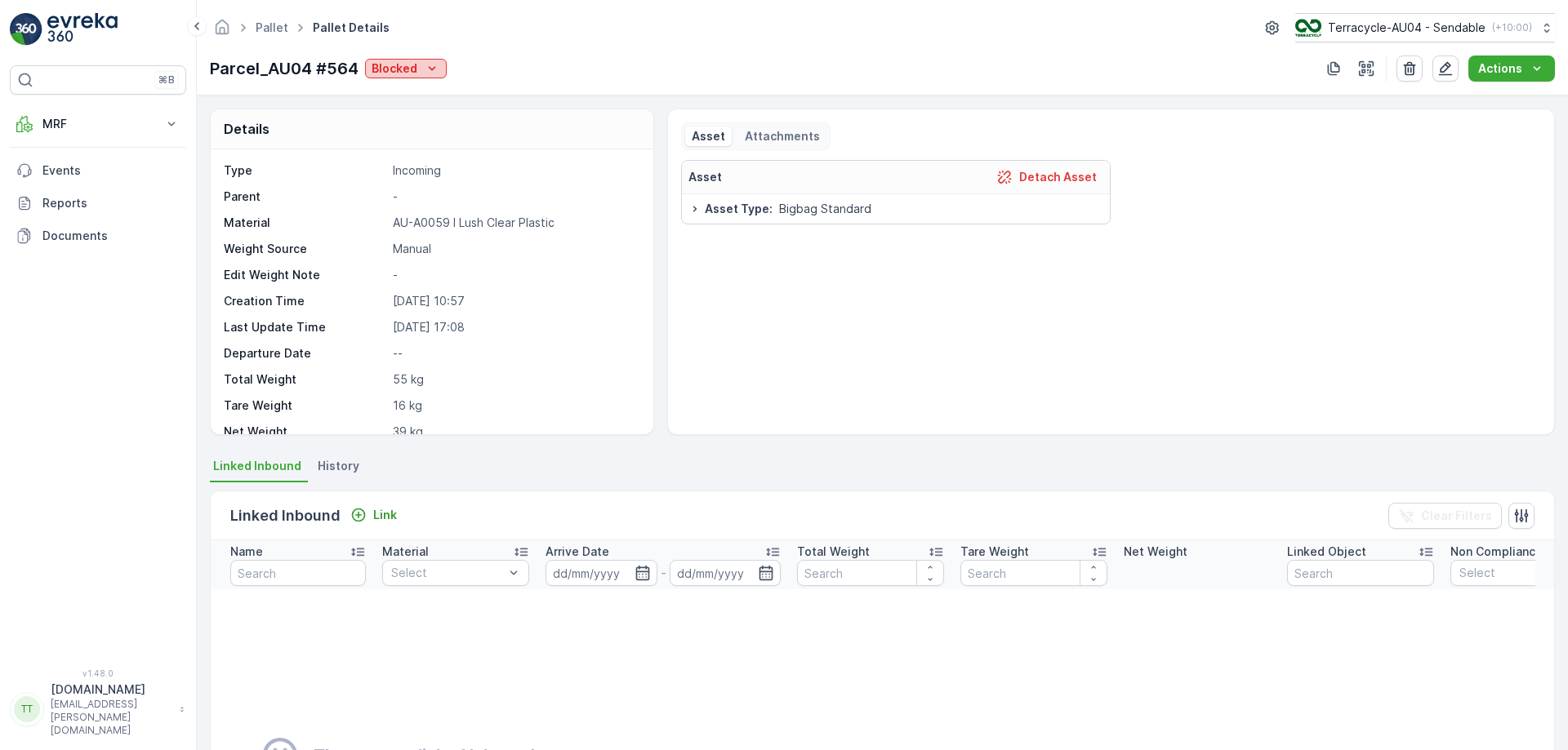
click at [439, 72] on icon "Blocked" at bounding box center [432, 69] width 17 height 17
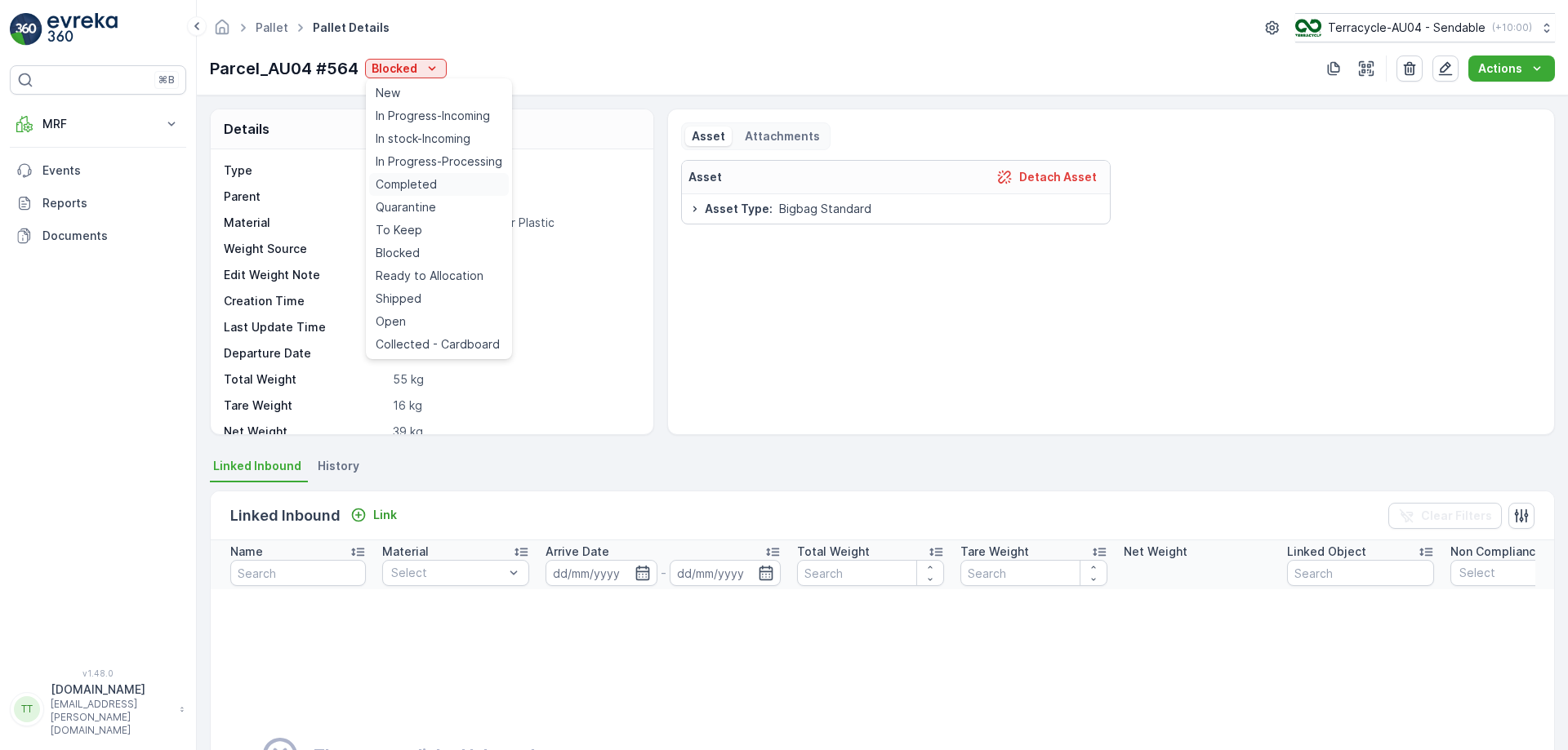
click at [423, 189] on span "Completed" at bounding box center [406, 185] width 61 height 17
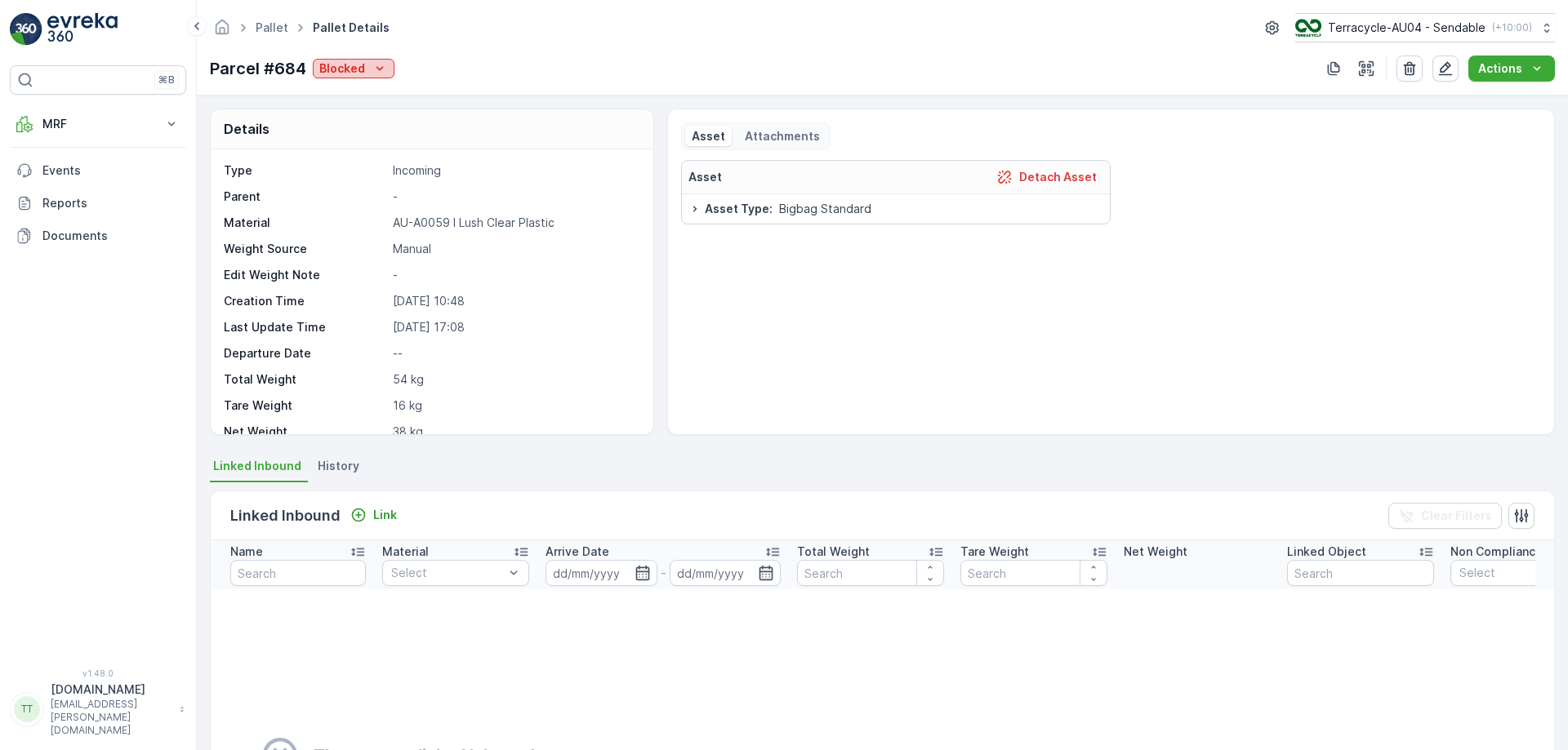
click at [360, 74] on p "Blocked" at bounding box center [342, 69] width 46 height 17
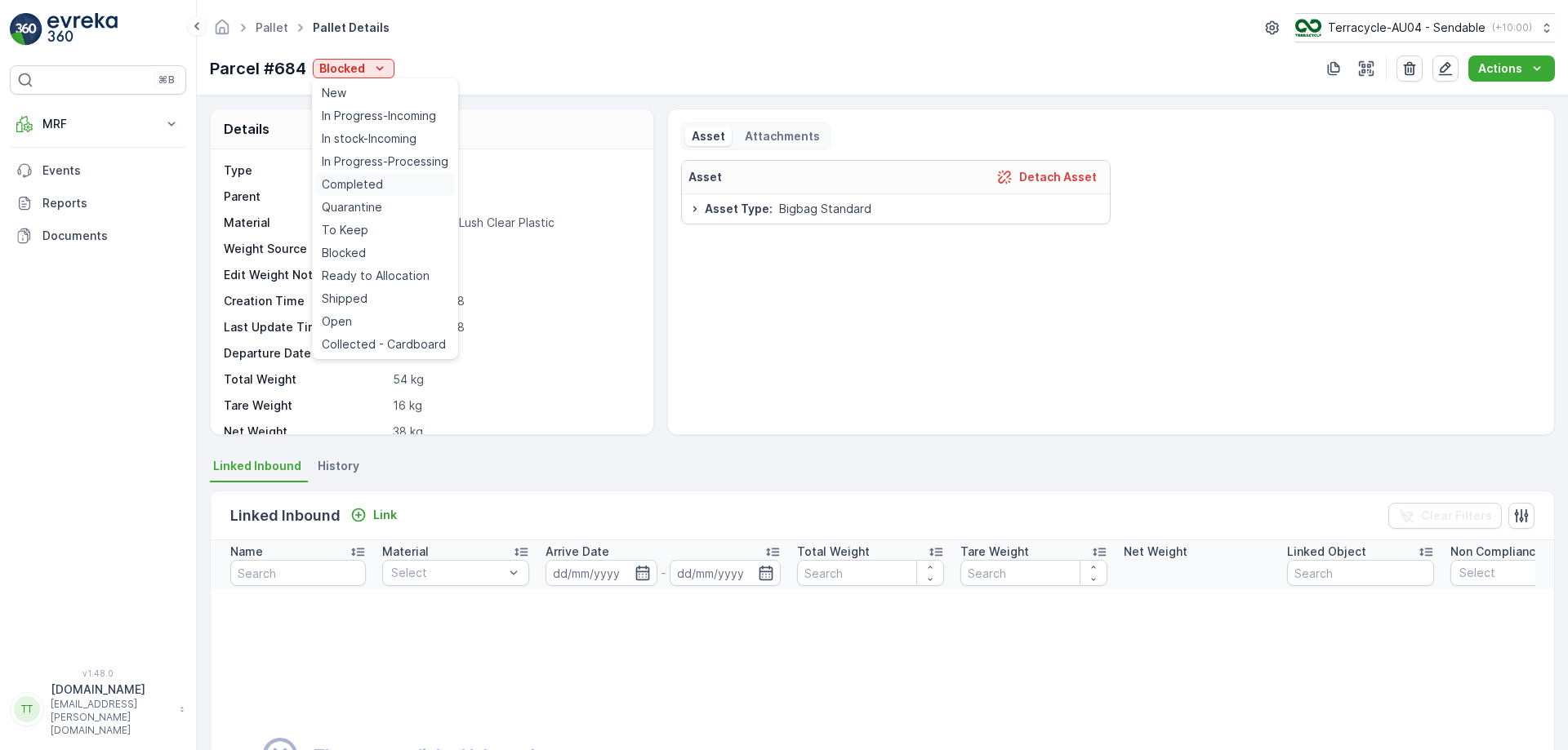
click at [383, 189] on div "Completed" at bounding box center [385, 184] width 140 height 22
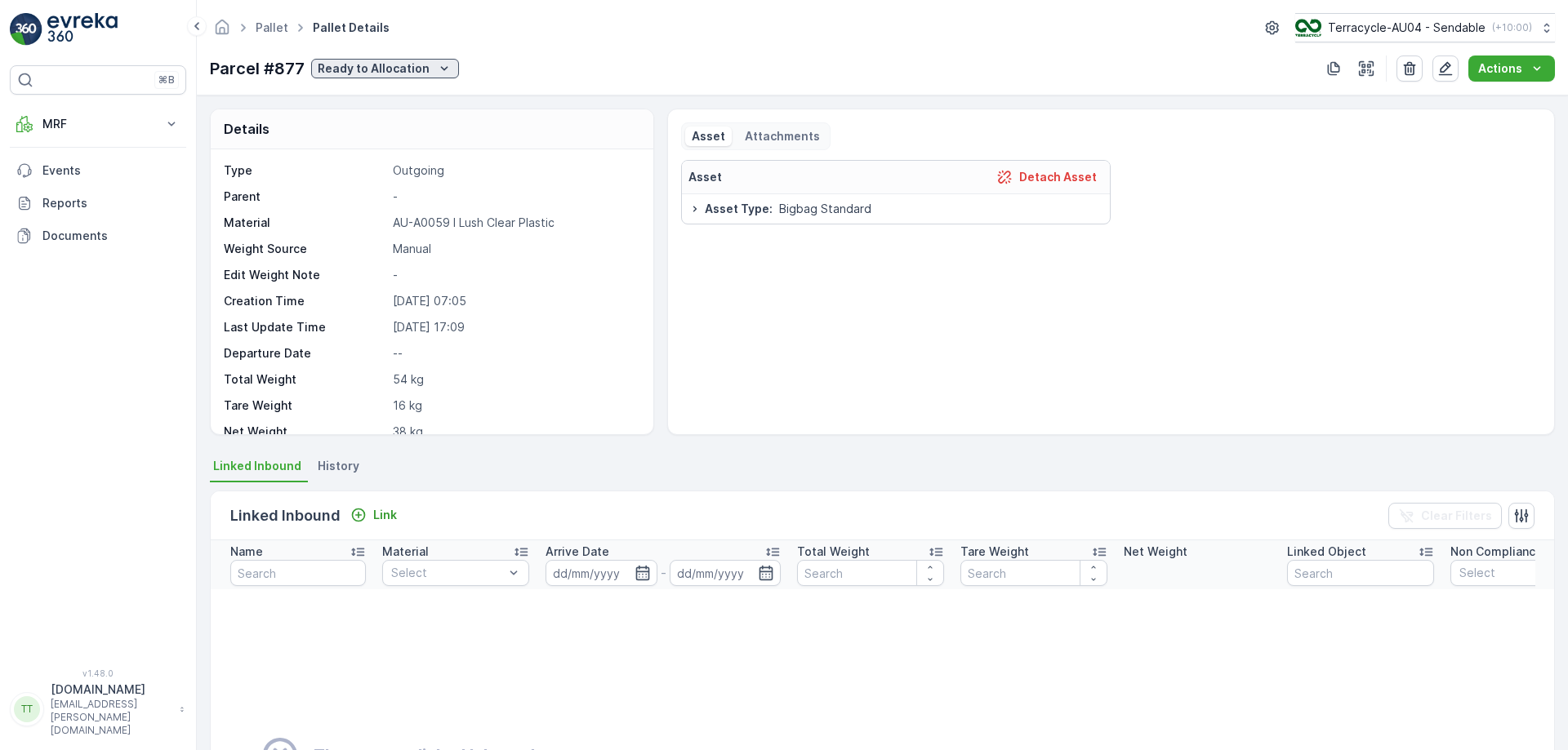
click at [383, 71] on p "Ready to Allocation" at bounding box center [373, 69] width 112 height 17
click at [551, 76] on div "Parcel #877 Ready to Allocation Actions" at bounding box center [883, 68] width 1345 height 26
click at [378, 68] on p "Ready to Allocation" at bounding box center [373, 69] width 112 height 17
click at [494, 56] on div "Parcel #877 Ready to Allocation Actions" at bounding box center [883, 68] width 1345 height 26
click at [410, 64] on p "Ready to Allocation" at bounding box center [373, 69] width 112 height 17
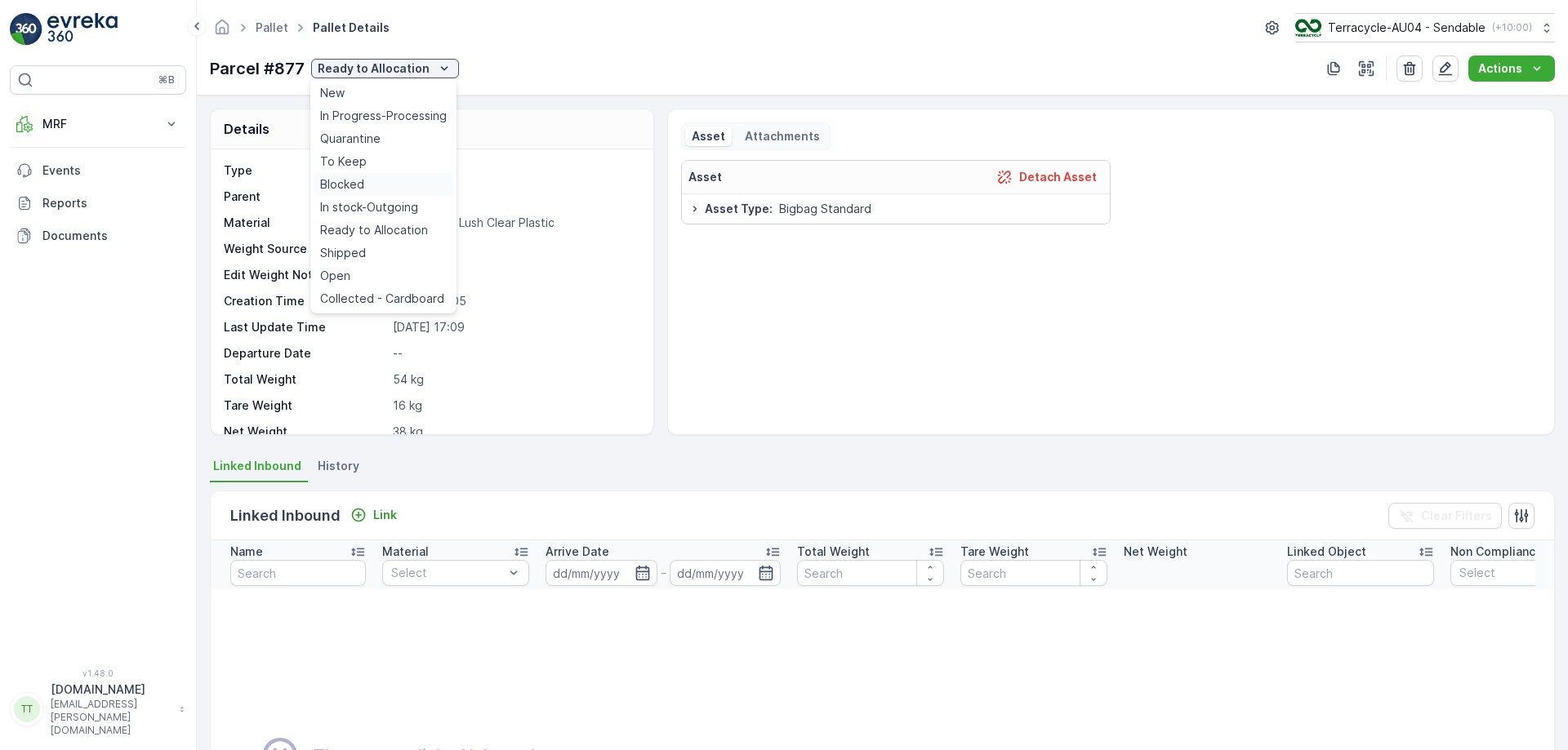
click at [378, 181] on div "Blocked" at bounding box center [383, 184] width 140 height 22
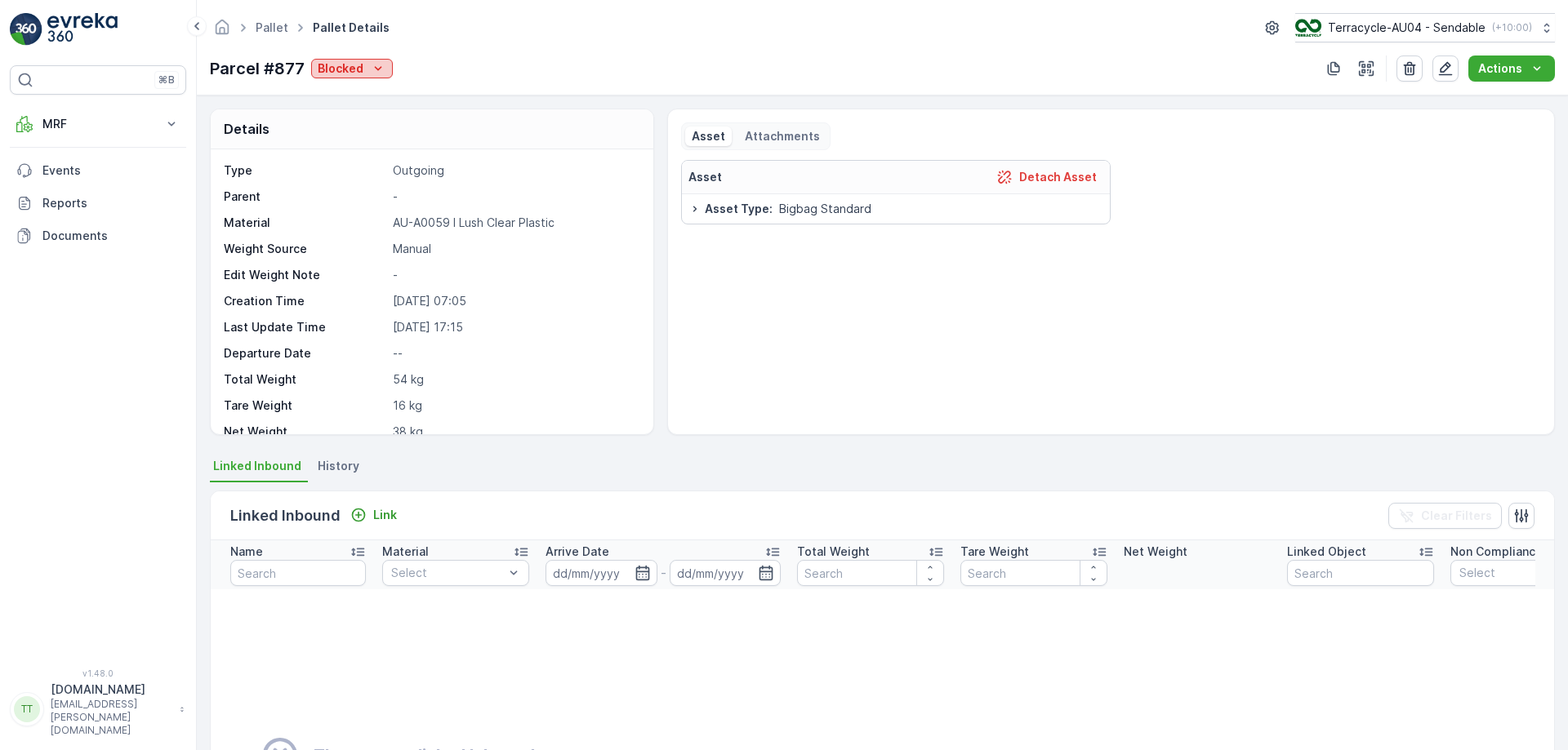
click at [344, 65] on p "Blocked" at bounding box center [340, 69] width 46 height 17
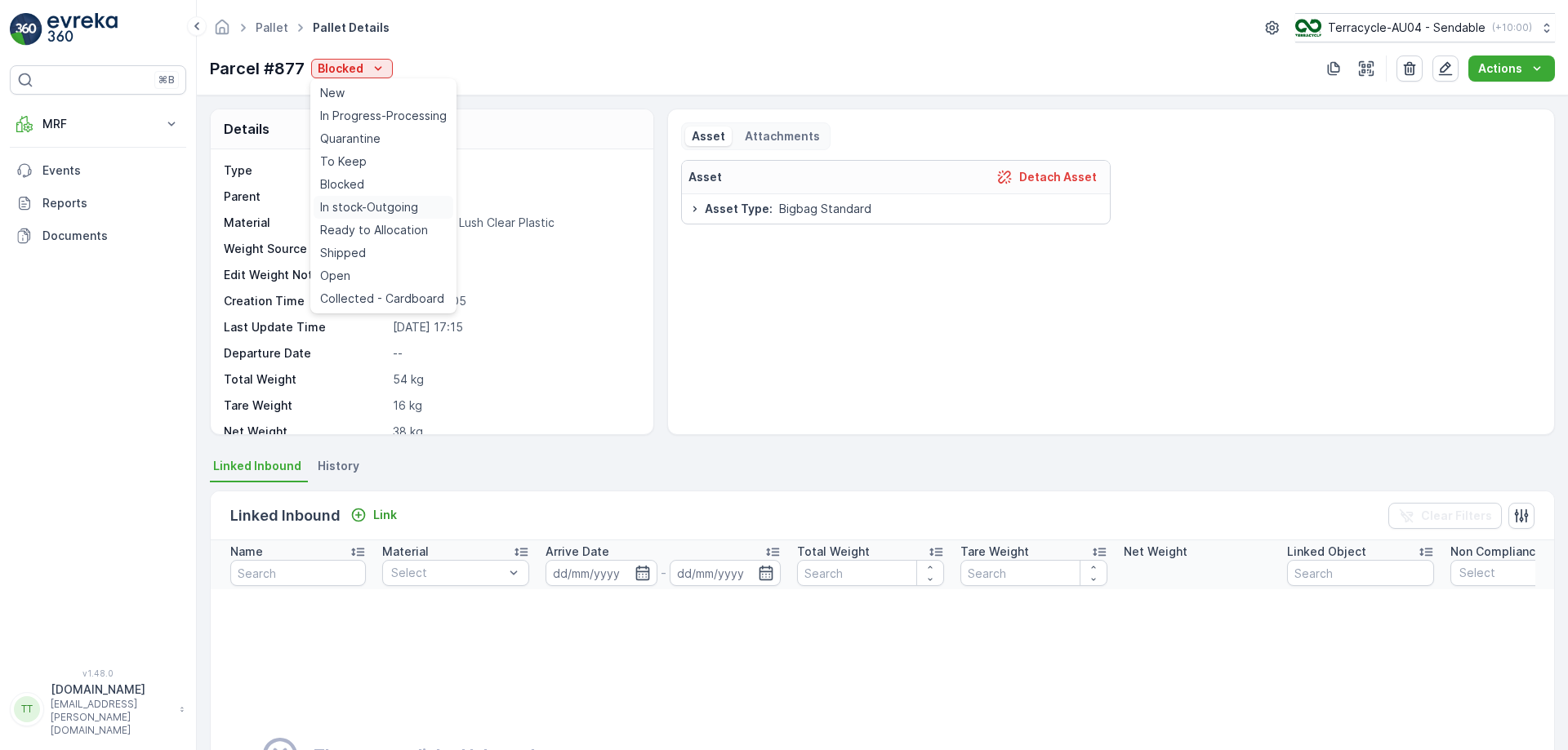
click at [386, 202] on span "In stock-Outgoing" at bounding box center [369, 208] width 98 height 17
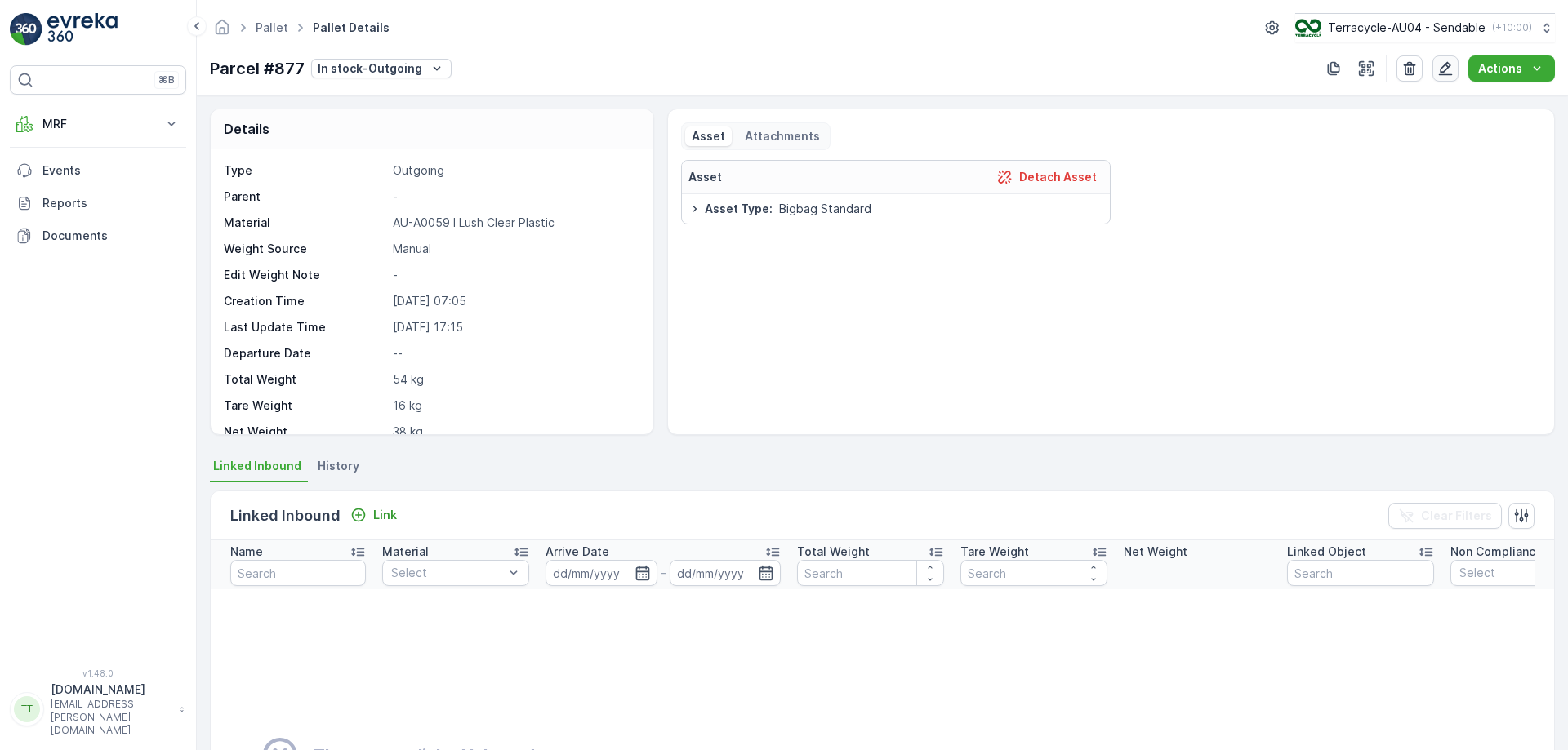
click at [1440, 78] on button "button" at bounding box center [1445, 68] width 26 height 26
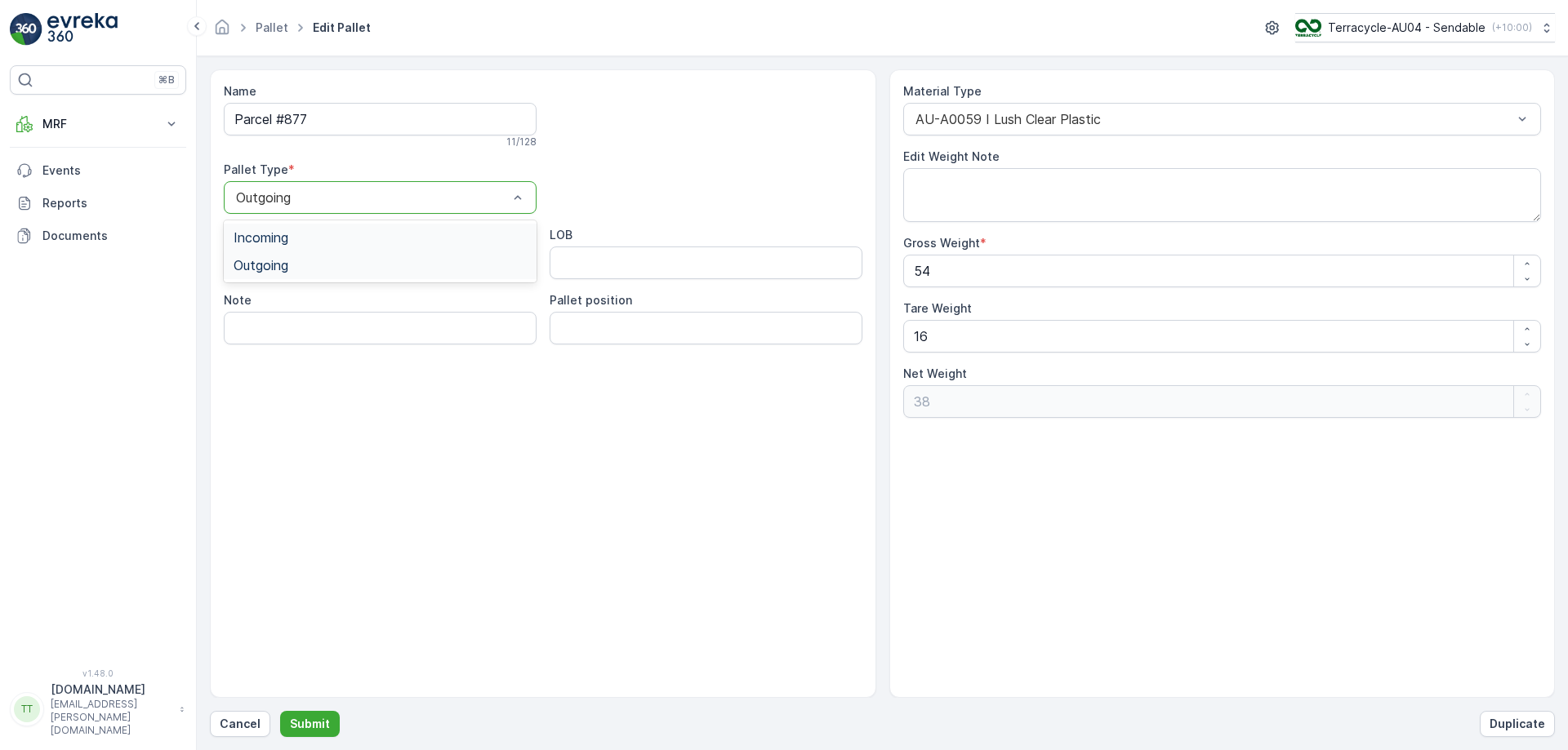
click at [510, 208] on div at bounding box center [518, 197] width 17 height 31
click at [443, 244] on div "Incoming" at bounding box center [380, 238] width 293 height 15
click at [314, 715] on button "Submit" at bounding box center [310, 723] width 60 height 26
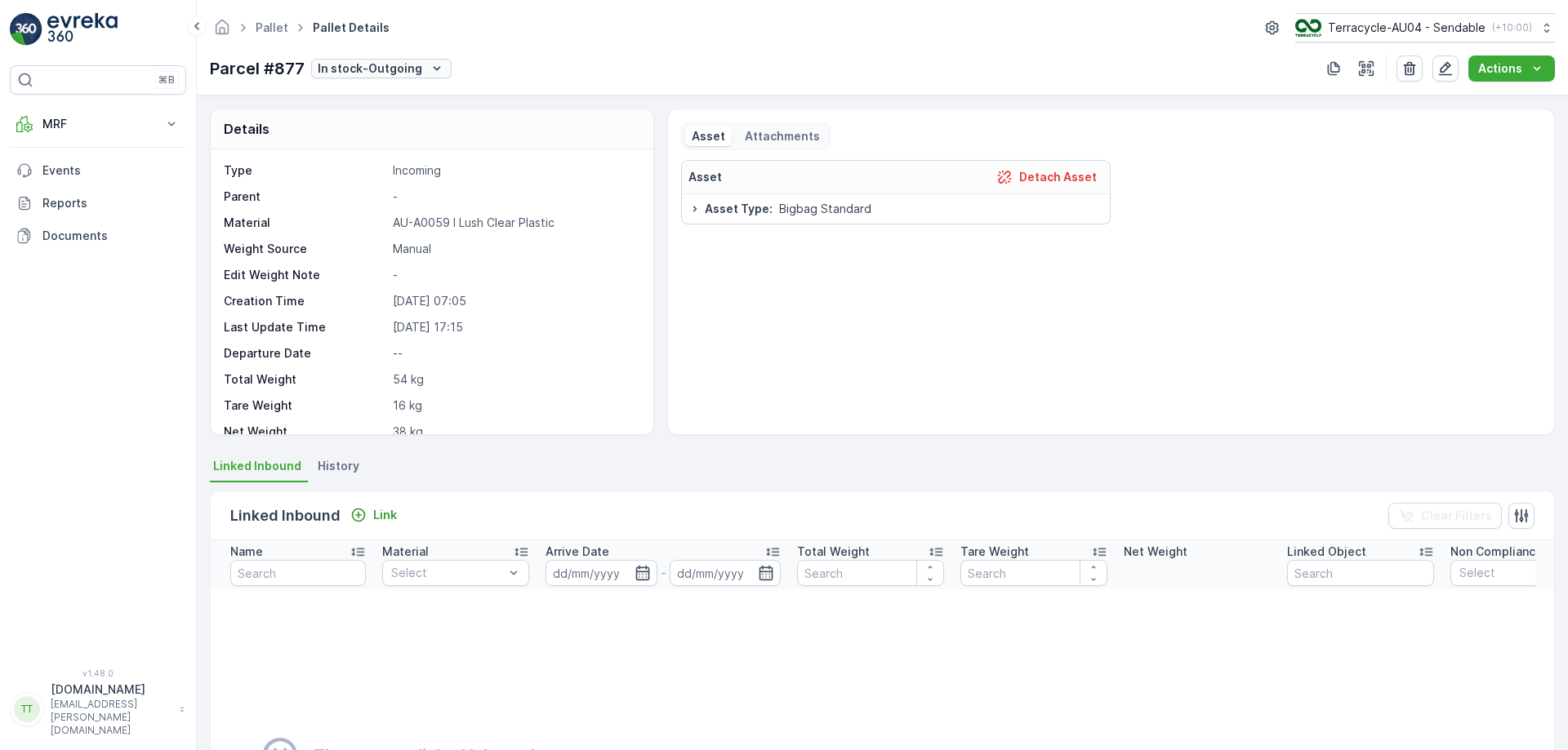
click at [388, 71] on p "In stock-Outgoing" at bounding box center [369, 69] width 104 height 17
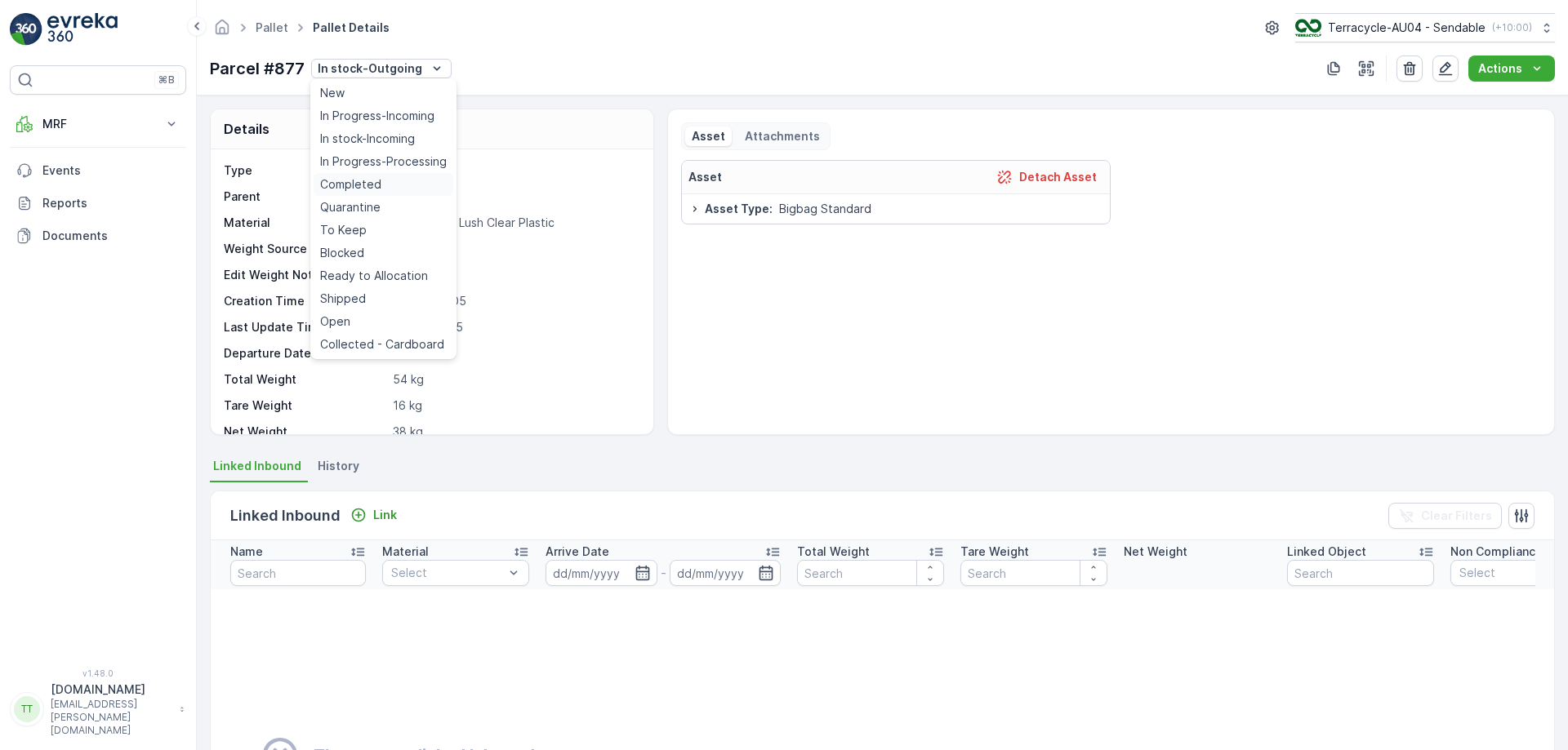
click at [353, 182] on span "Completed" at bounding box center [350, 185] width 61 height 17
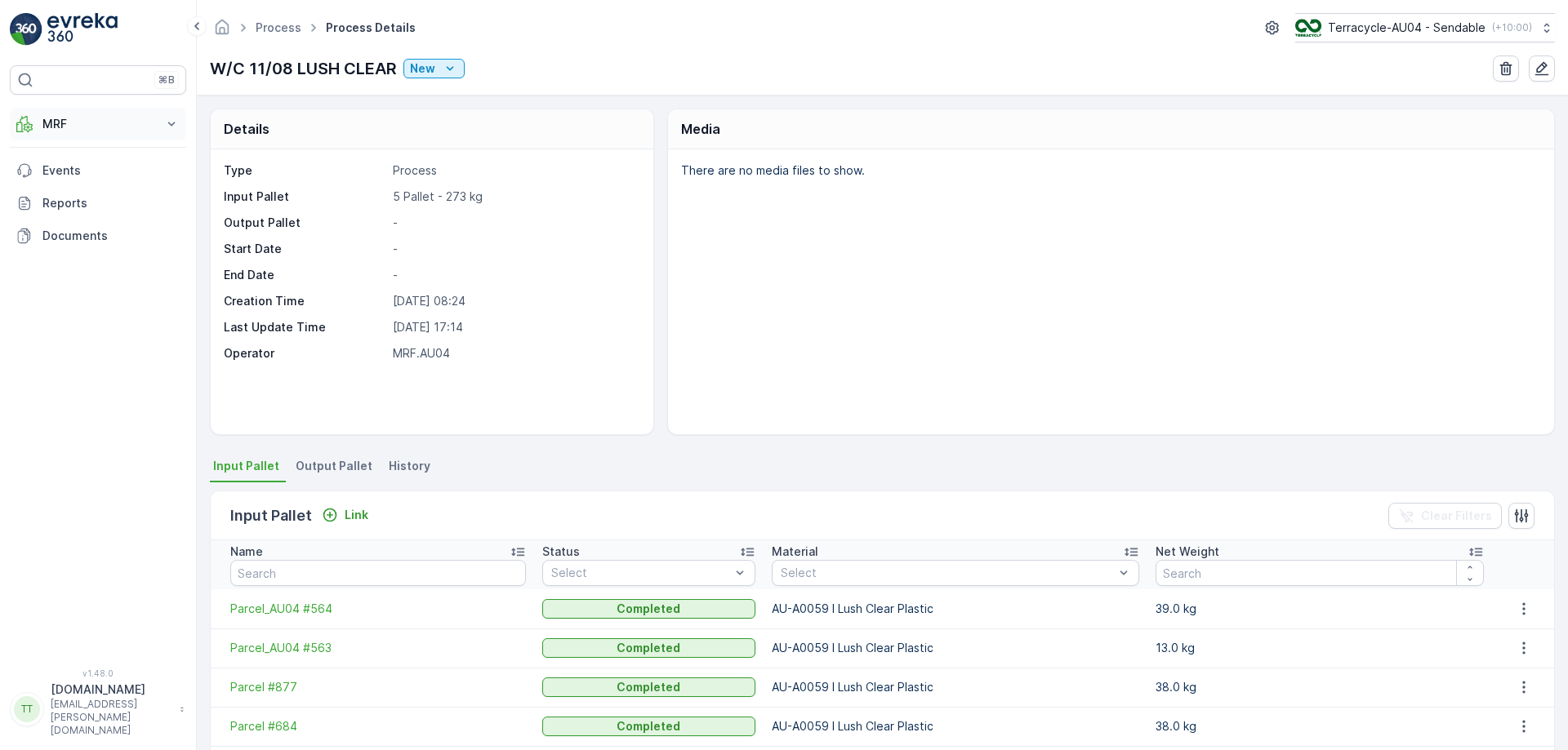
click at [101, 132] on p "MRF" at bounding box center [98, 124] width 111 height 17
click at [80, 222] on p "Process" at bounding box center [63, 221] width 44 height 17
